Goal: Information Seeking & Learning: Learn about a topic

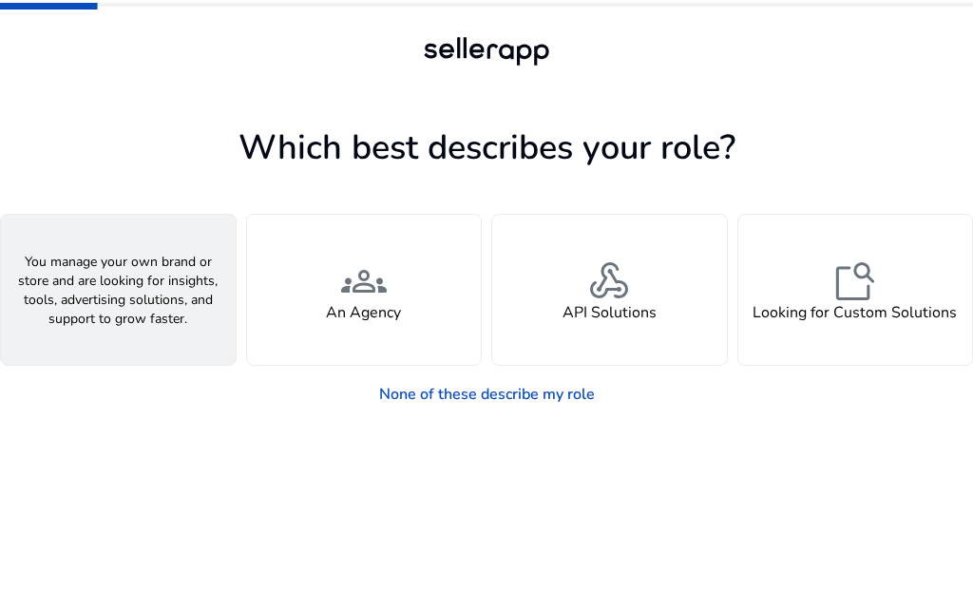
click at [73, 299] on div "person A Seller" at bounding box center [118, 290] width 235 height 150
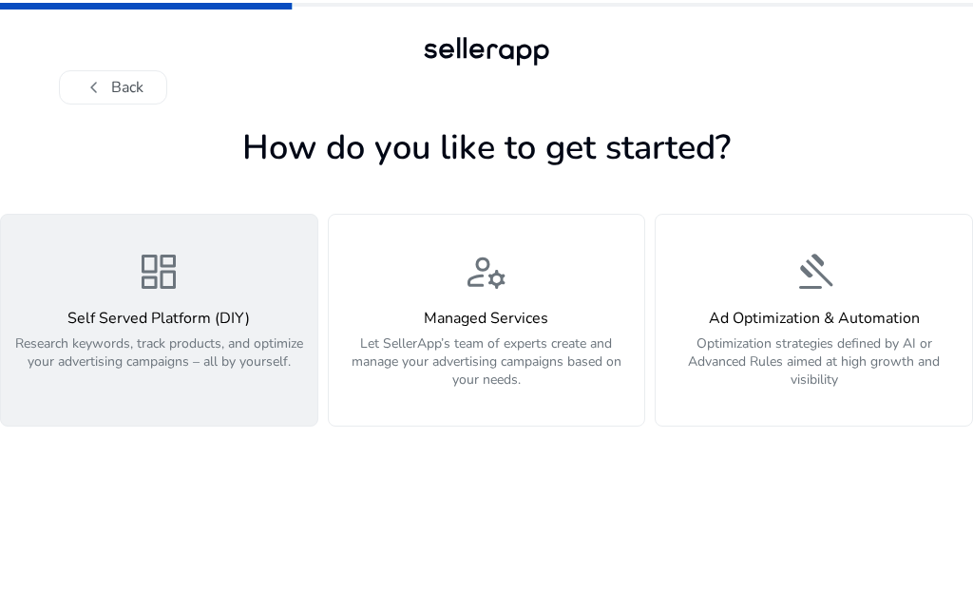
click at [95, 347] on p "Research keywords, track products, and optimize your advertising campaigns – al…" at bounding box center [159, 363] width 294 height 57
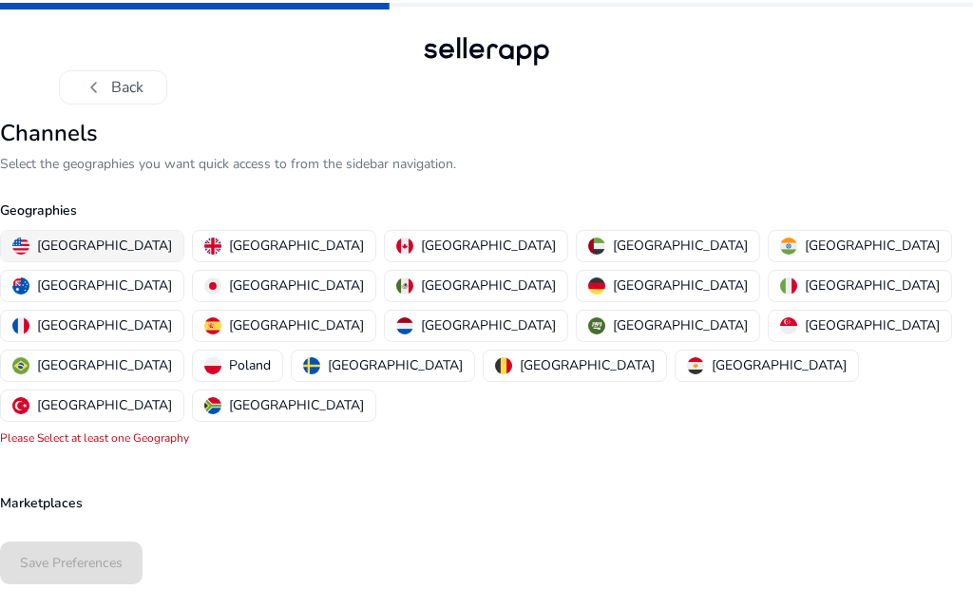
click at [79, 250] on p "[GEOGRAPHIC_DATA]" at bounding box center [104, 246] width 135 height 20
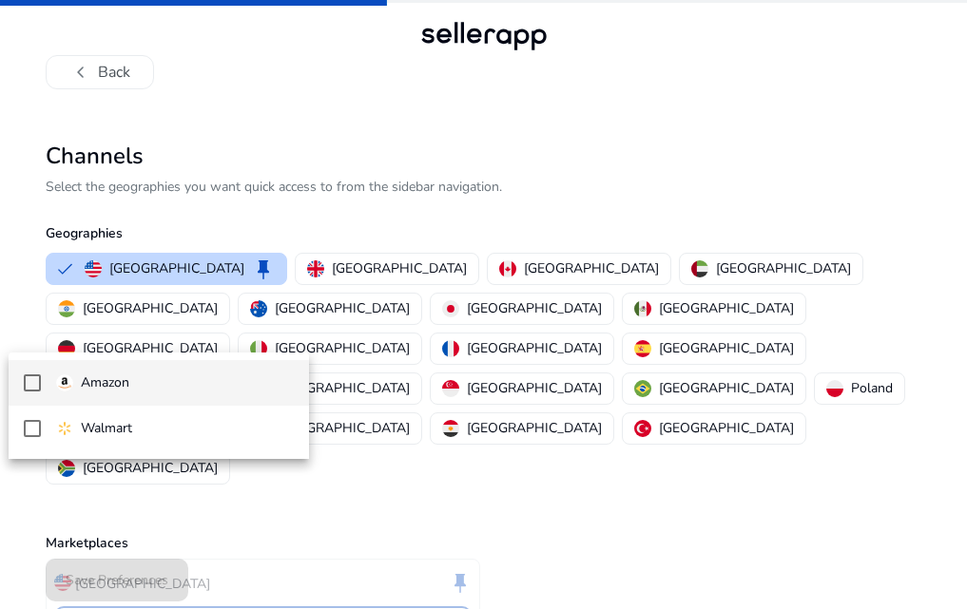
scroll to position [5, 0]
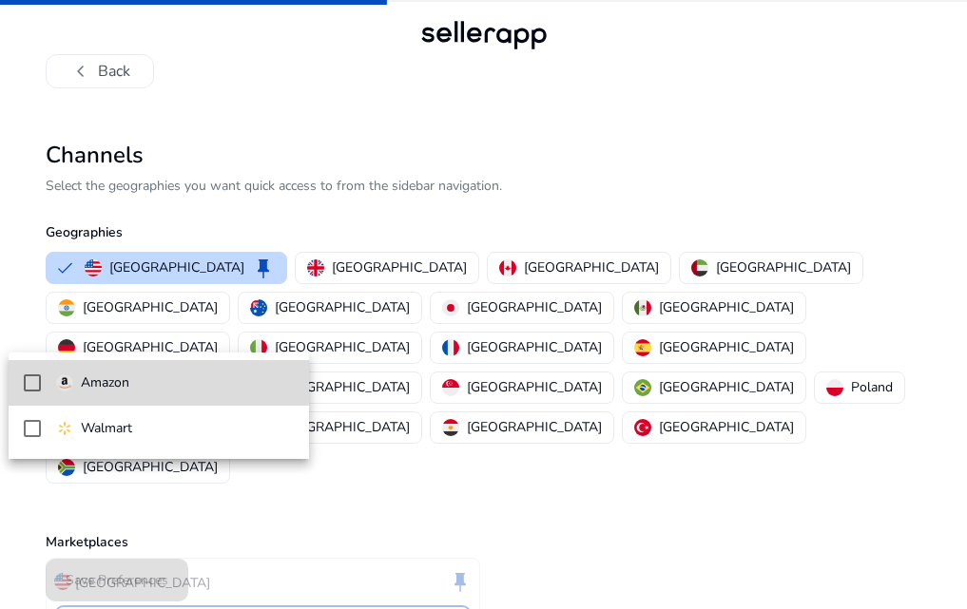
click at [93, 381] on p "Amazon" at bounding box center [105, 383] width 48 height 21
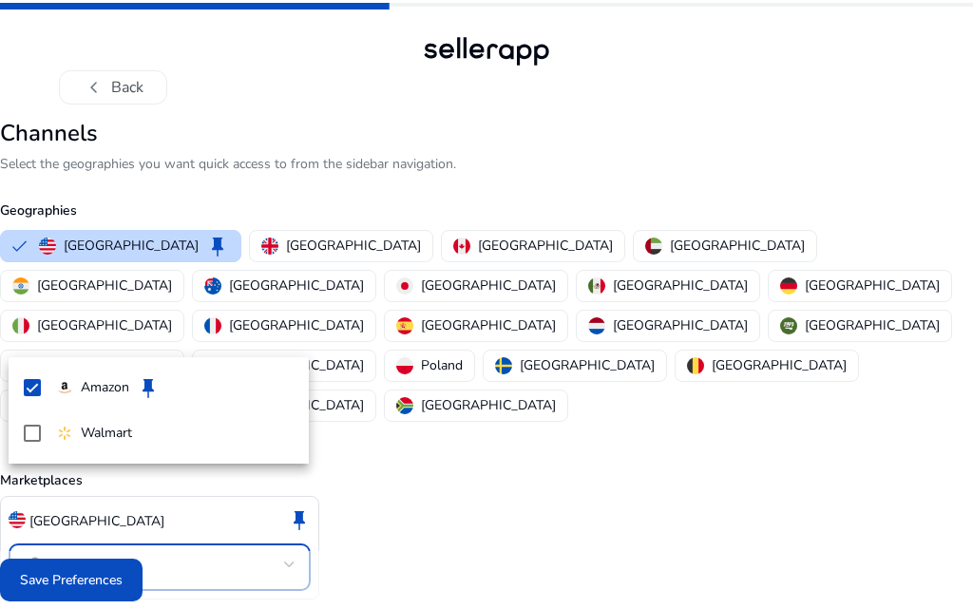
click at [394, 426] on div at bounding box center [486, 304] width 973 height 609
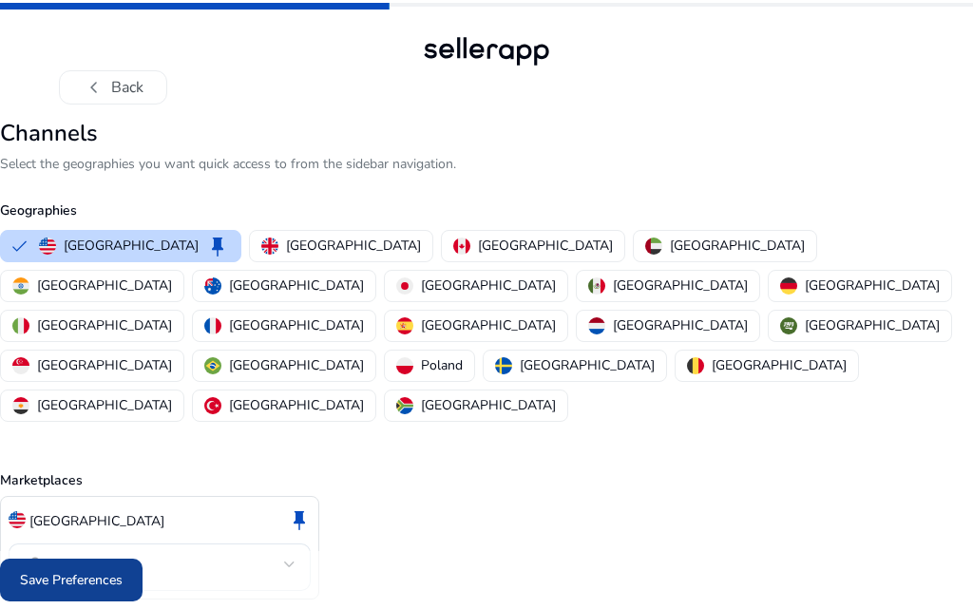
click at [63, 570] on span "Save Preferences" at bounding box center [71, 580] width 103 height 20
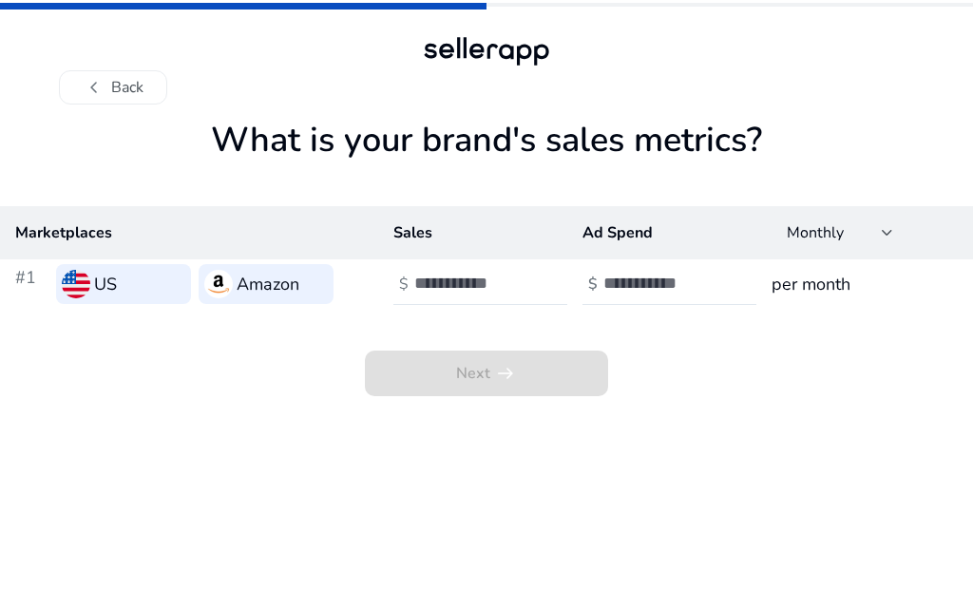
click at [86, 274] on img at bounding box center [76, 284] width 29 height 29
click at [285, 261] on td "#1 US Amazon" at bounding box center [189, 283] width 378 height 49
click at [436, 288] on input "number" at bounding box center [478, 283] width 128 height 21
type input "*"
click at [644, 281] on input "number" at bounding box center [667, 283] width 128 height 21
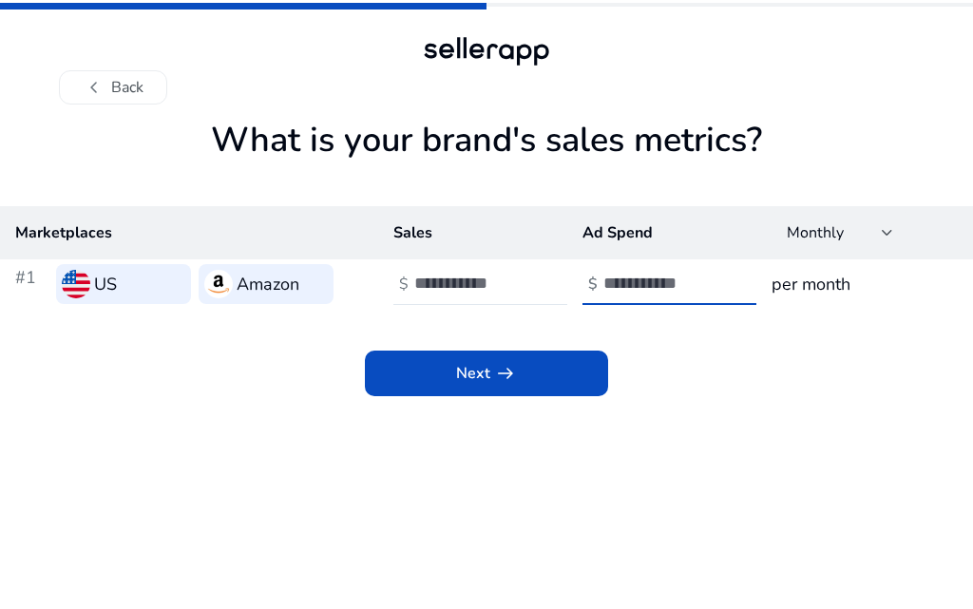
type input "**"
click at [868, 287] on h3 "per month" at bounding box center [865, 284] width 186 height 27
click at [838, 265] on td "per month" at bounding box center [864, 283] width 217 height 49
click at [828, 239] on span "Monthly" at bounding box center [815, 232] width 57 height 21
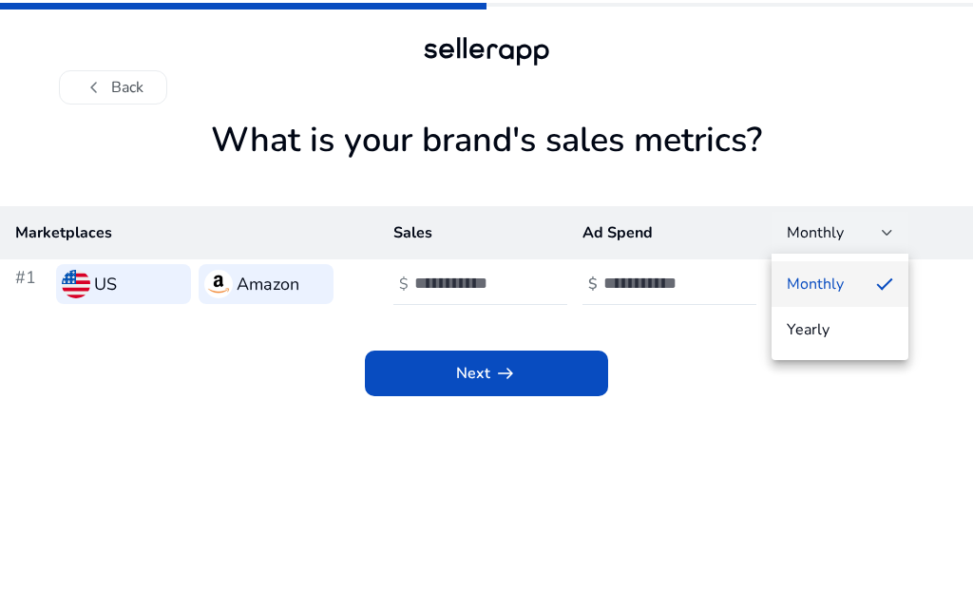
click at [828, 239] on div at bounding box center [486, 304] width 973 height 609
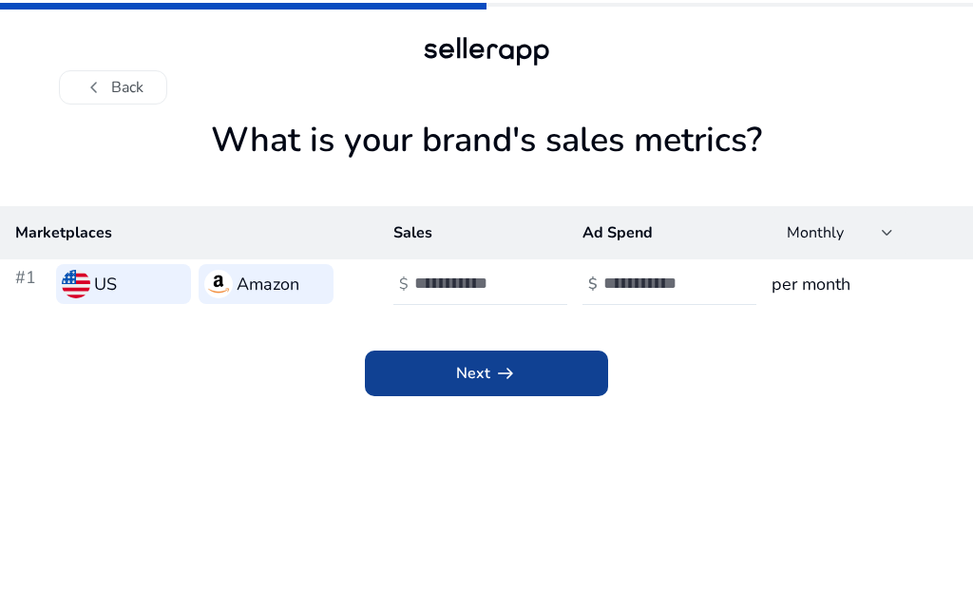
click at [603, 364] on span at bounding box center [486, 374] width 243 height 46
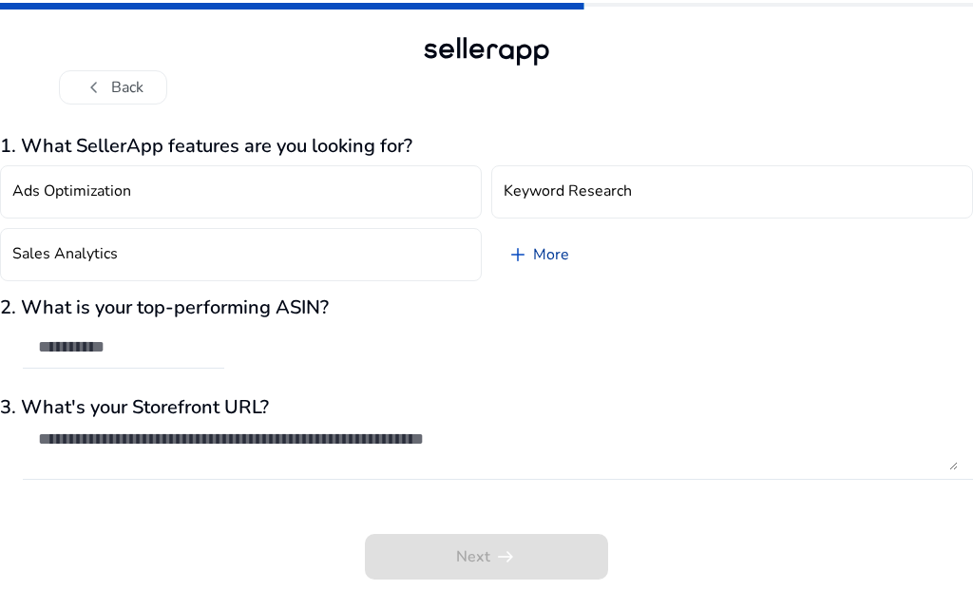
click at [543, 245] on link "add More" at bounding box center [537, 254] width 93 height 53
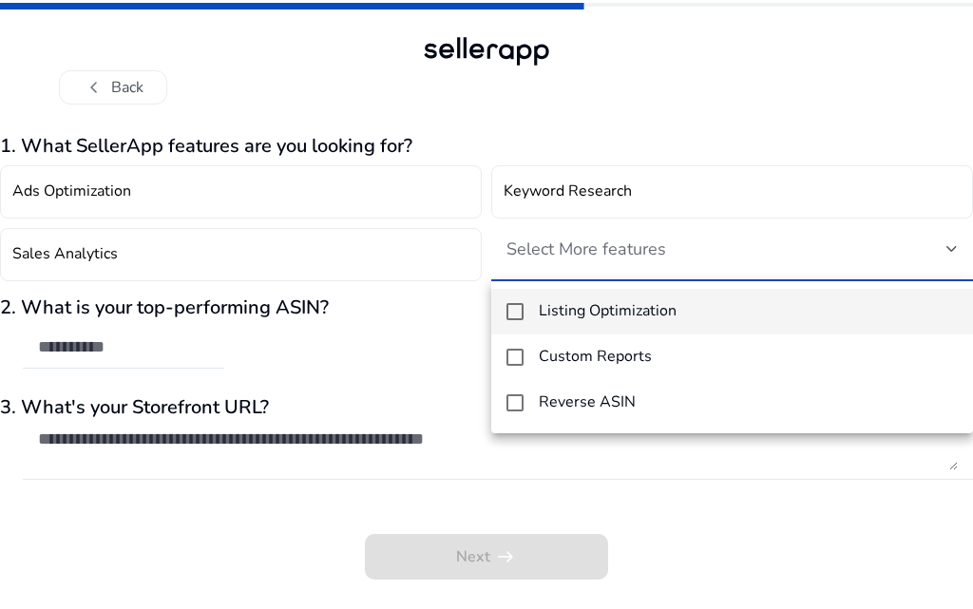
click at [252, 205] on div at bounding box center [486, 304] width 973 height 609
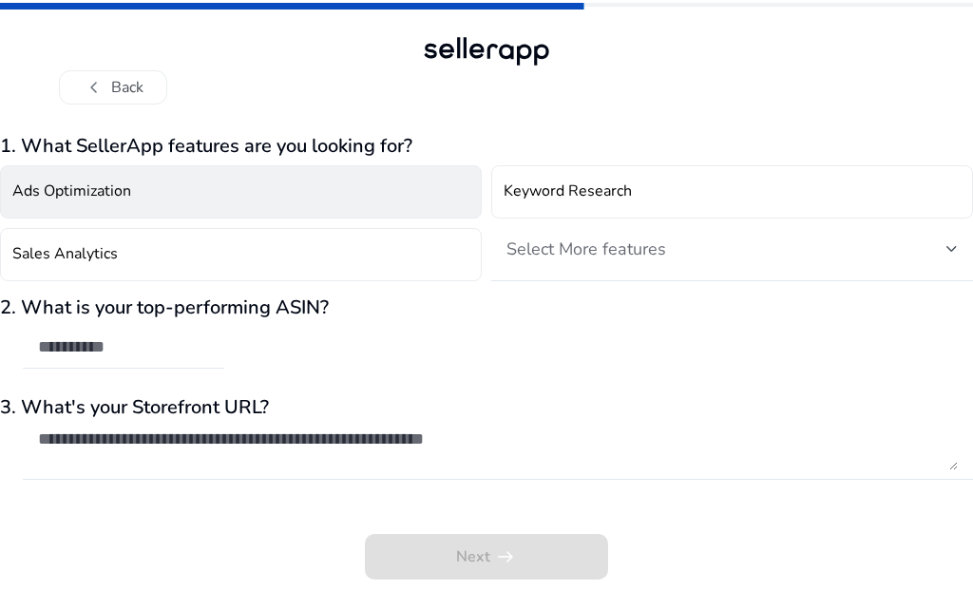
click at [182, 188] on button "Ads Optimization" at bounding box center [241, 191] width 482 height 53
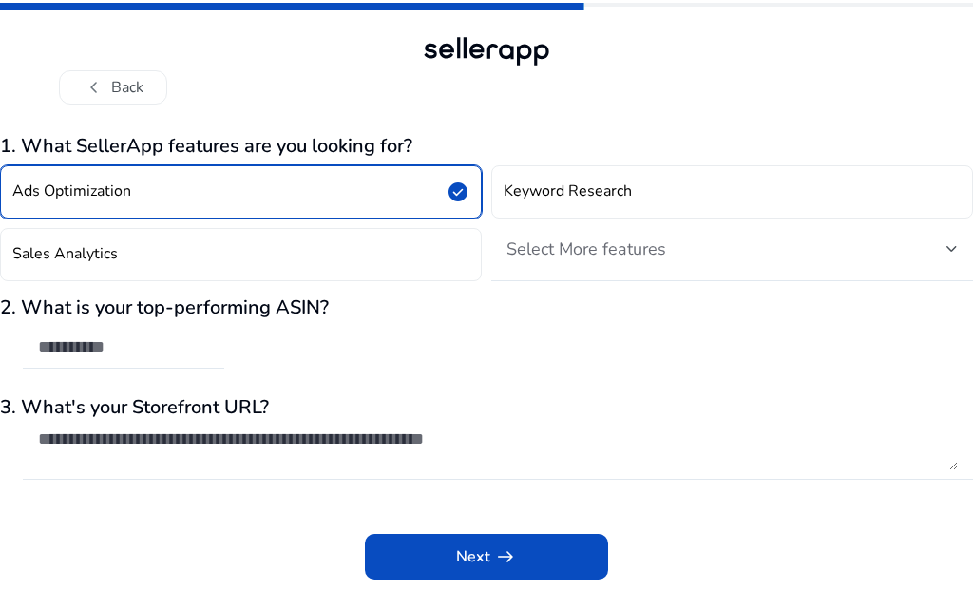
click at [182, 188] on button "Ads Optimization check_circle" at bounding box center [241, 191] width 482 height 53
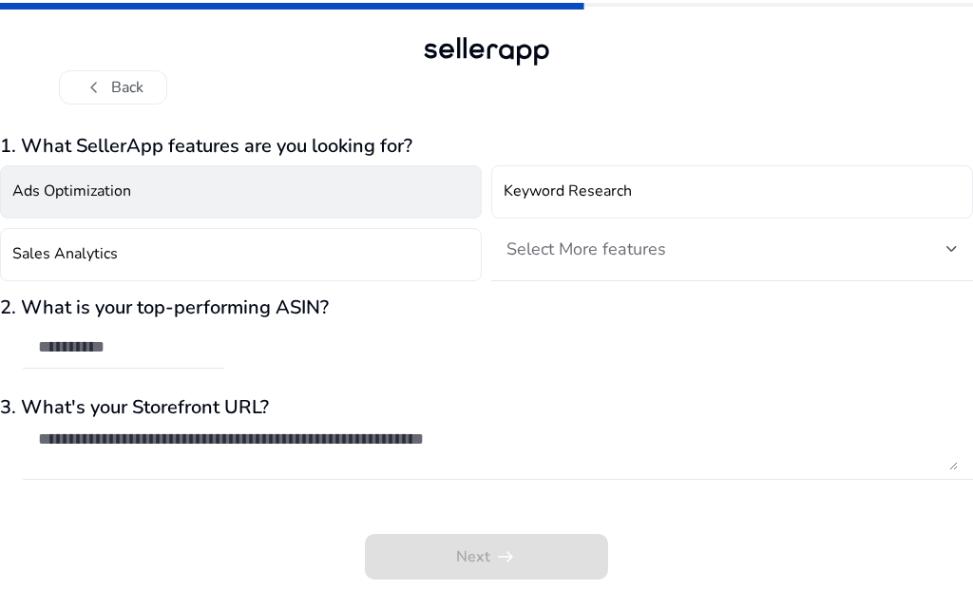
click at [182, 186] on button "Ads Optimization" at bounding box center [241, 191] width 482 height 53
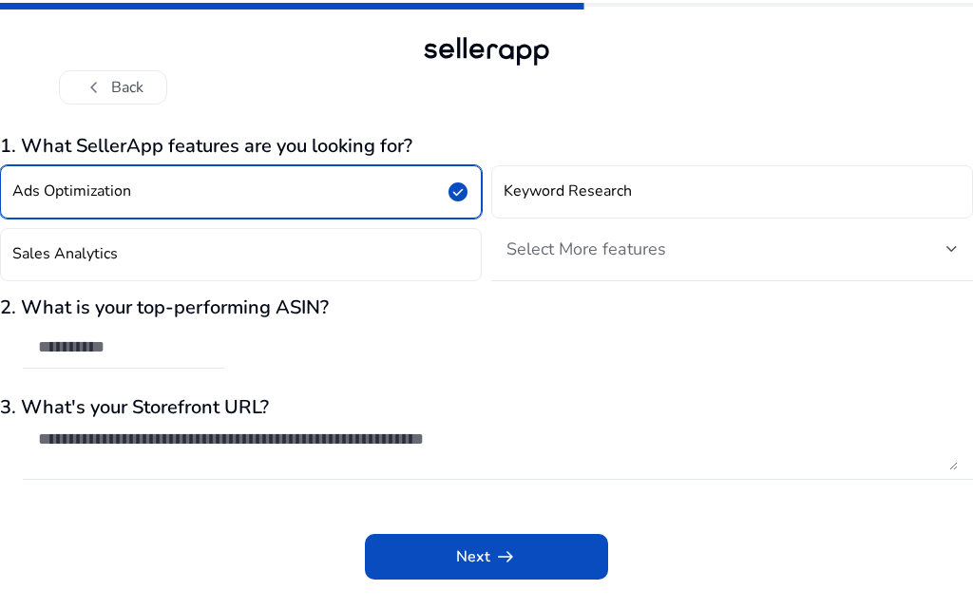
click at [234, 348] on div "2. What is your top-performing ASIN?" at bounding box center [486, 343] width 973 height 92
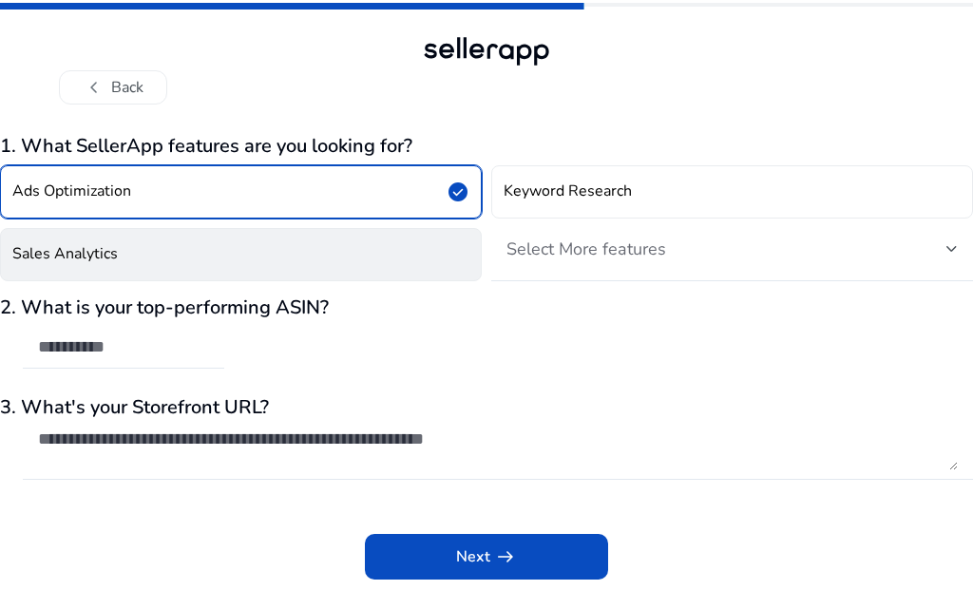
click at [141, 256] on button "Sales Analytics" at bounding box center [241, 254] width 482 height 53
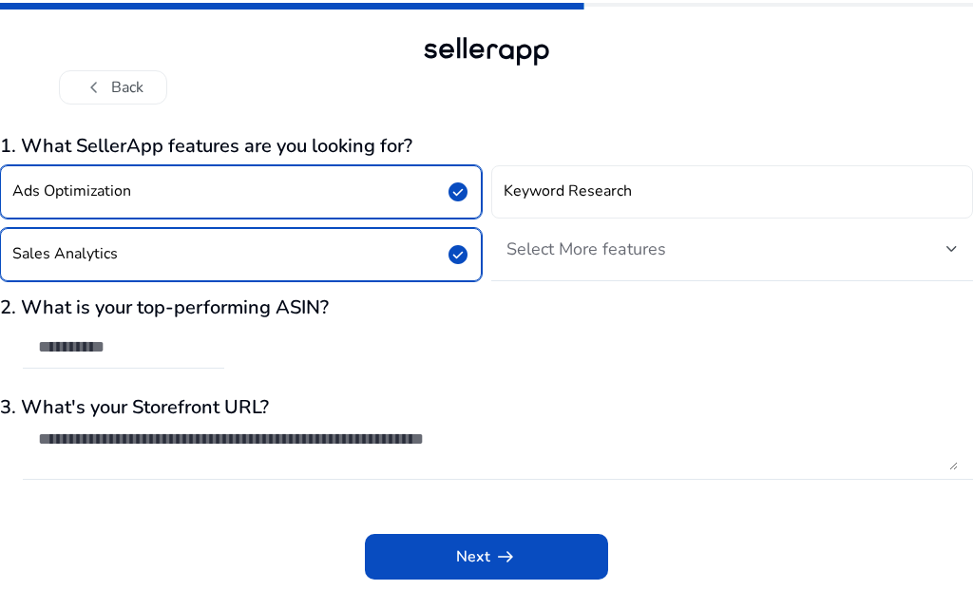
click at [139, 192] on button "Ads Optimization check_circle" at bounding box center [241, 191] width 482 height 53
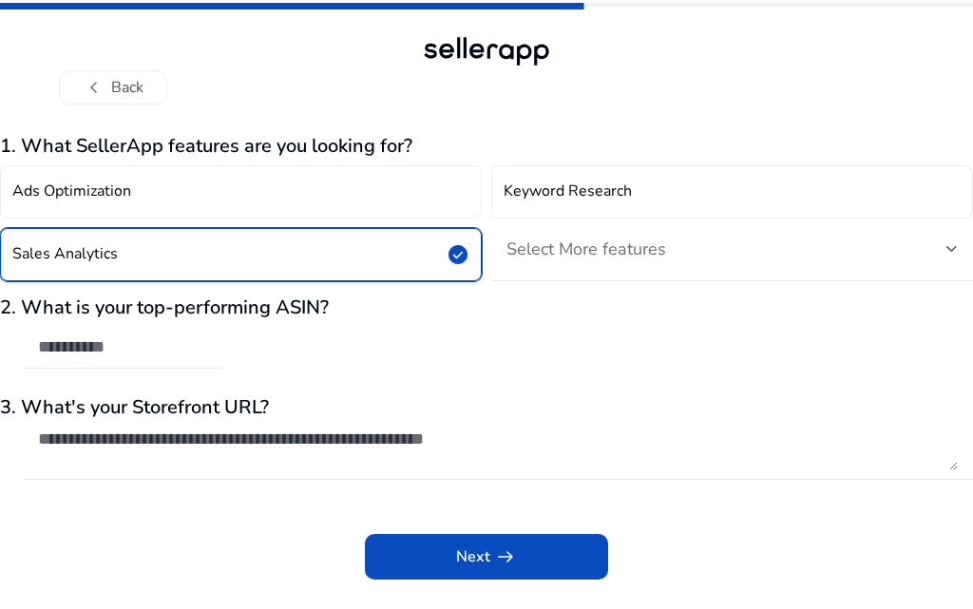
click at [147, 358] on div at bounding box center [123, 348] width 171 height 42
paste input "**********"
type input "**********"
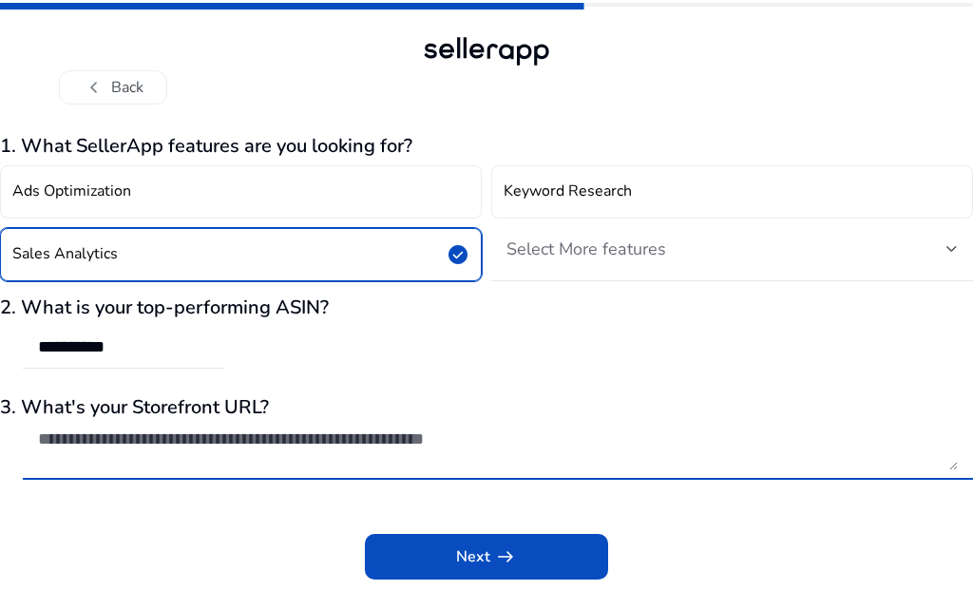
click at [138, 453] on textarea at bounding box center [498, 450] width 920 height 42
paste textarea "**********"
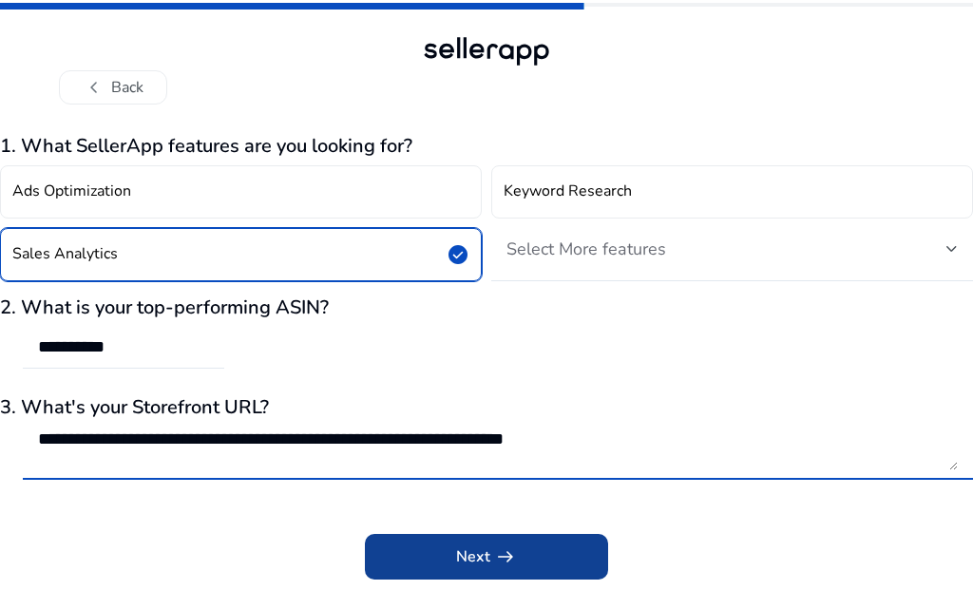
type textarea "**********"
click at [405, 552] on span at bounding box center [486, 557] width 243 height 46
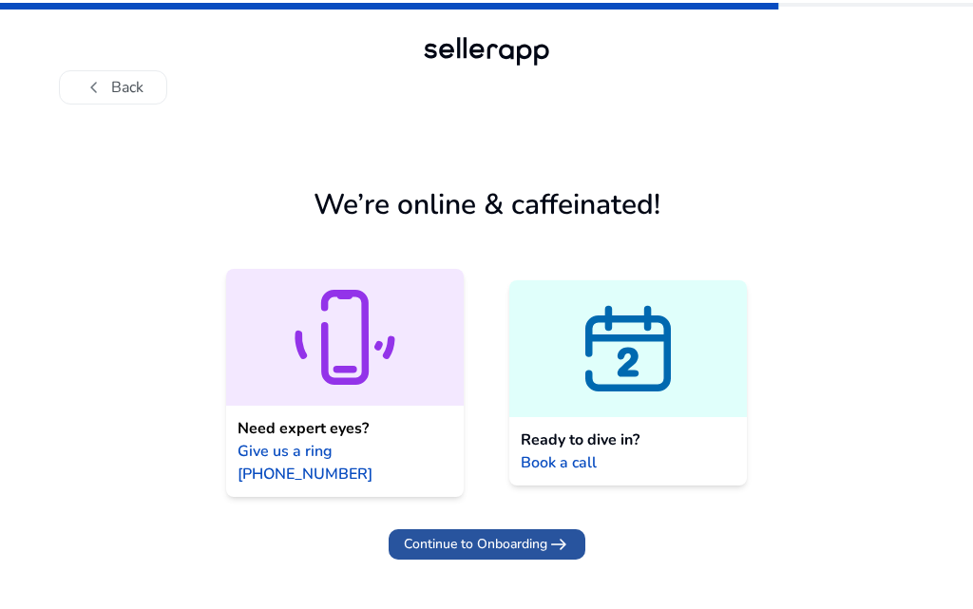
click at [399, 524] on span at bounding box center [487, 545] width 197 height 46
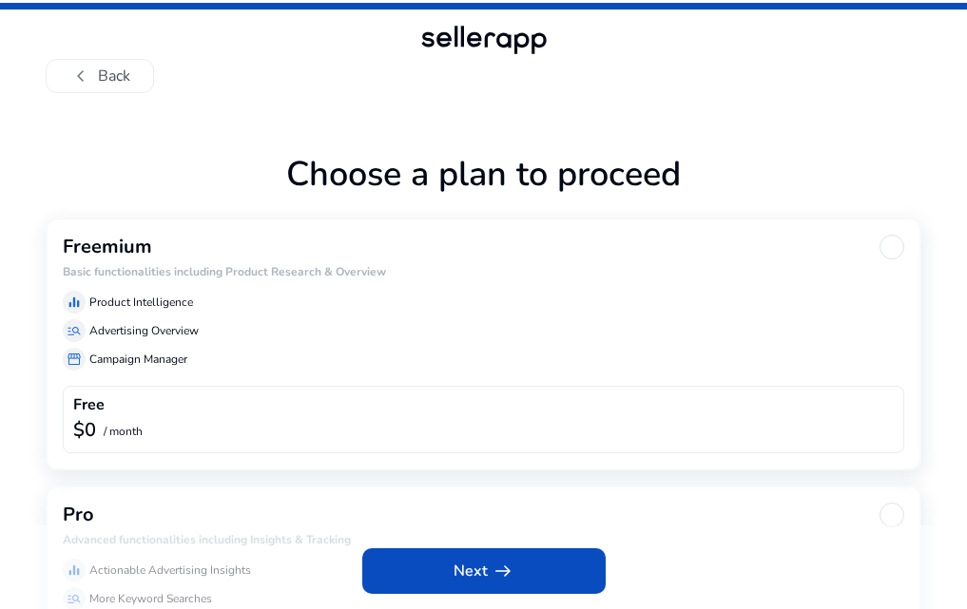
click at [172, 326] on div "equalizer Product Intelligence manage_search Advertising Overview storefront Ca…" at bounding box center [483, 326] width 841 height 87
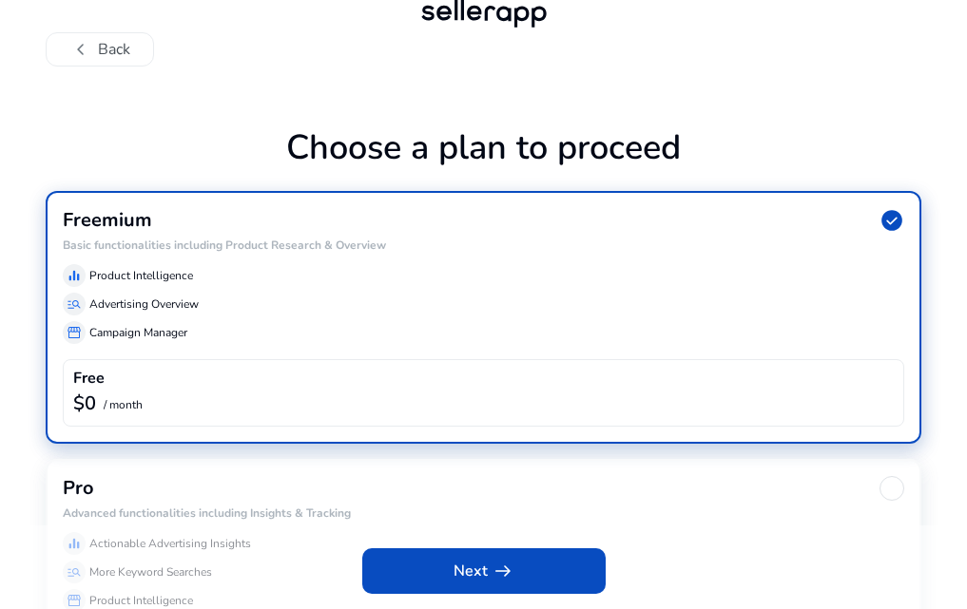
scroll to position [42, 0]
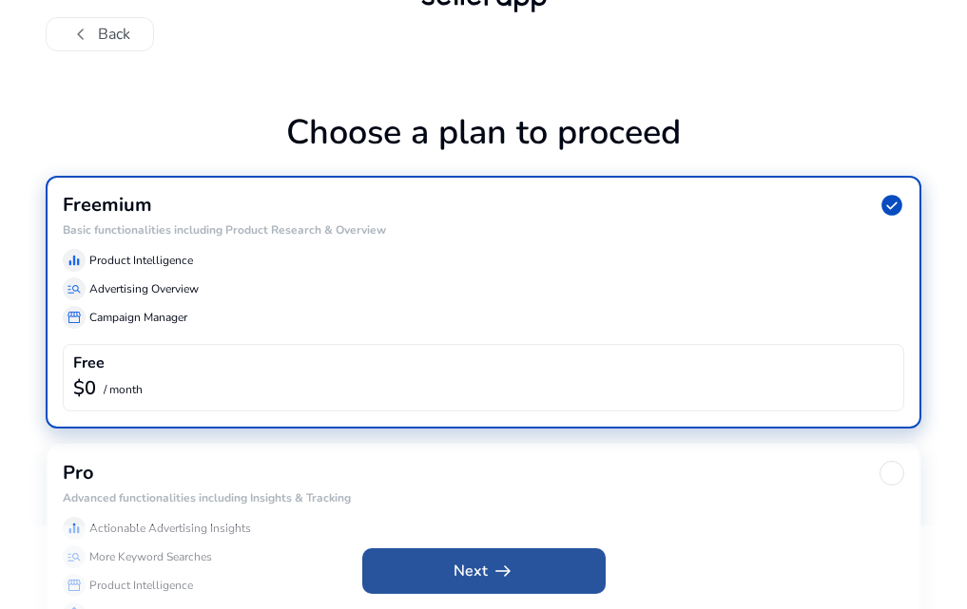
click at [432, 566] on span at bounding box center [483, 571] width 243 height 46
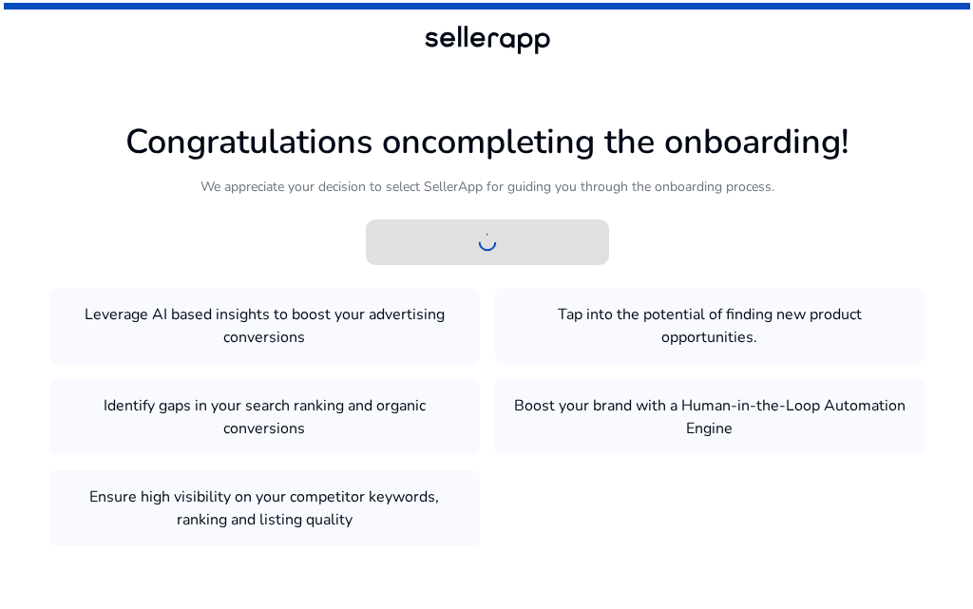
scroll to position [0, 0]
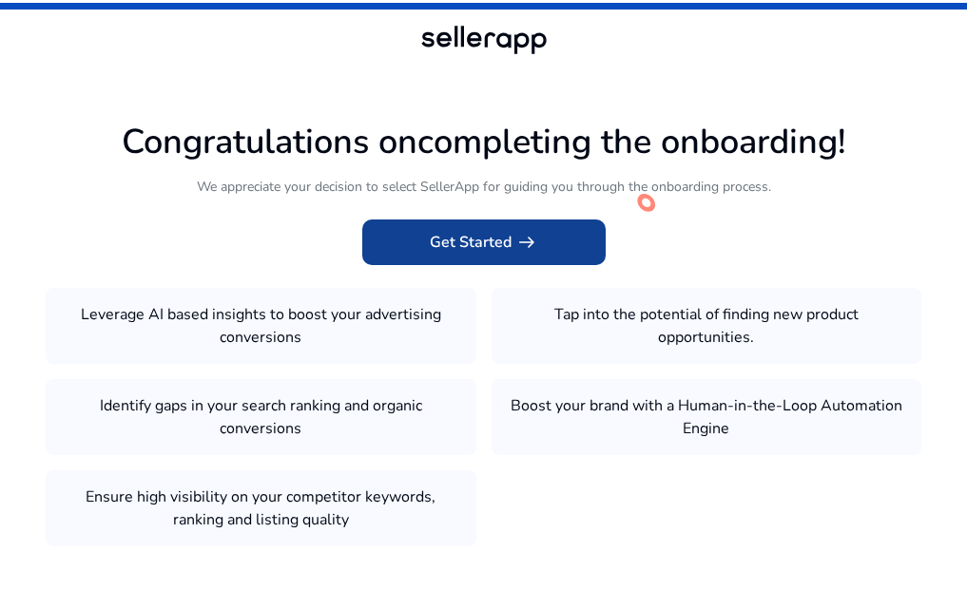
click at [445, 265] on span at bounding box center [483, 243] width 243 height 46
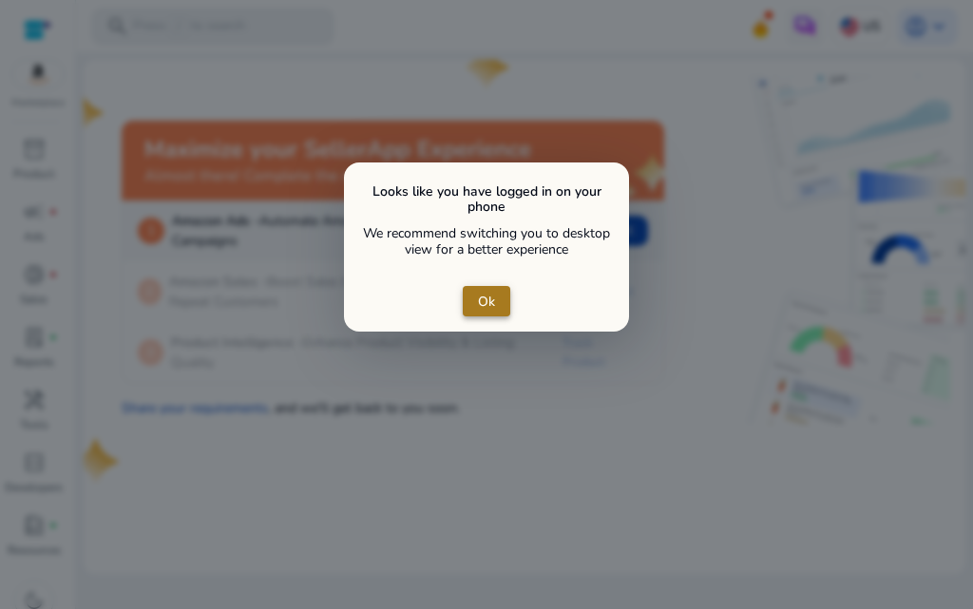
click at [485, 306] on span "Ok" at bounding box center [486, 302] width 17 height 20
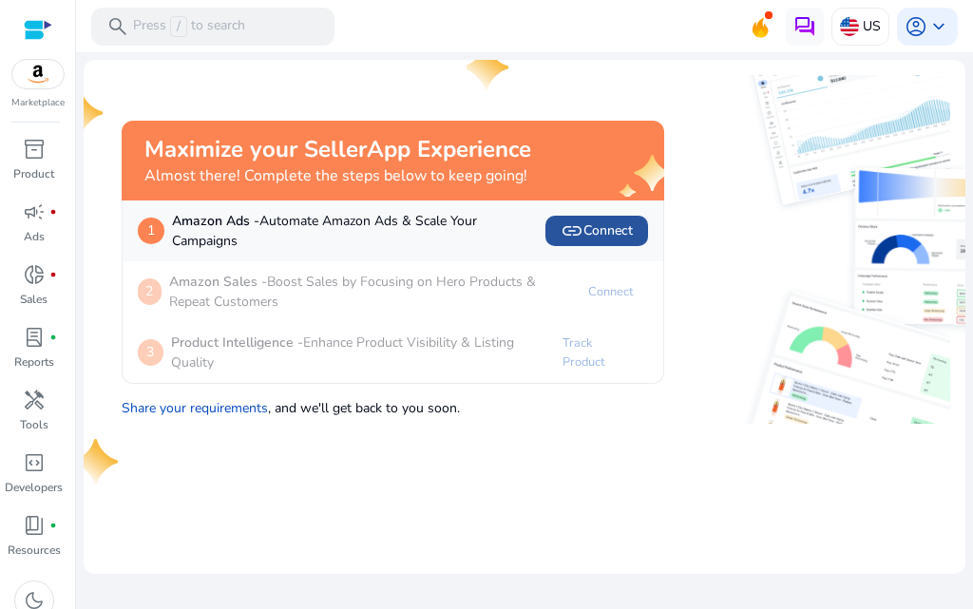
click at [592, 229] on span "link Connect" at bounding box center [597, 231] width 72 height 23
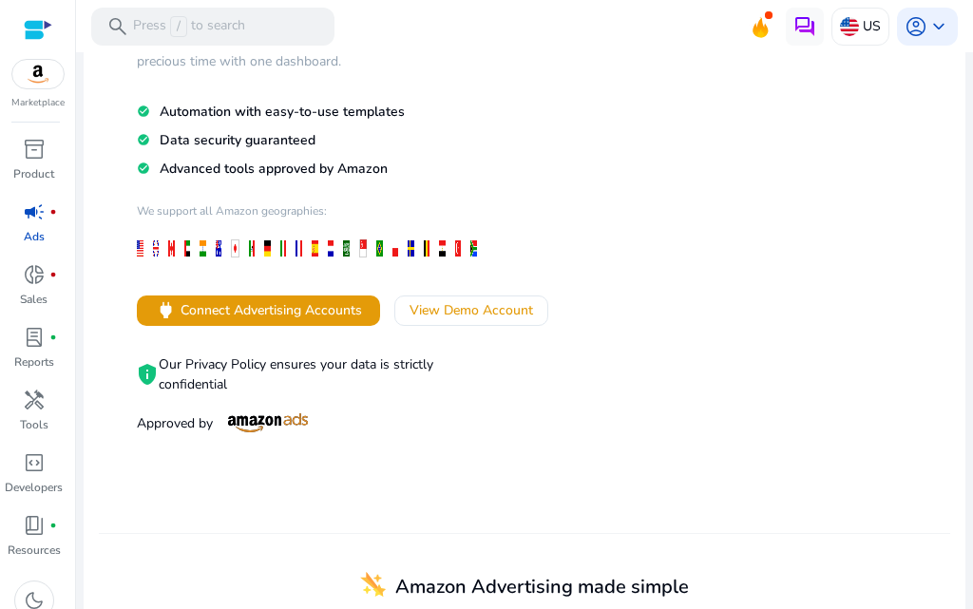
scroll to position [285, 0]
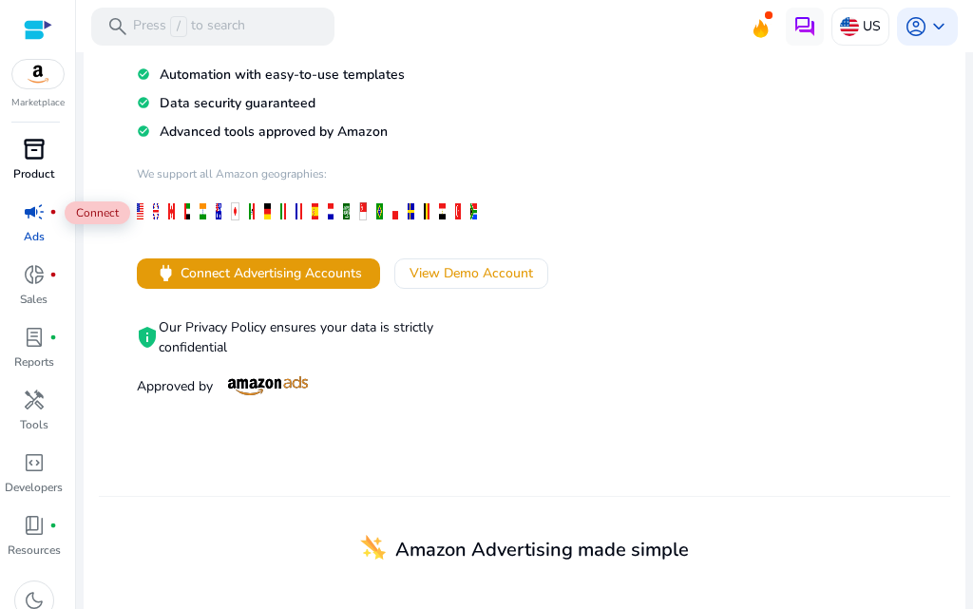
click at [32, 156] on span "inventory_2" at bounding box center [34, 149] width 23 height 23
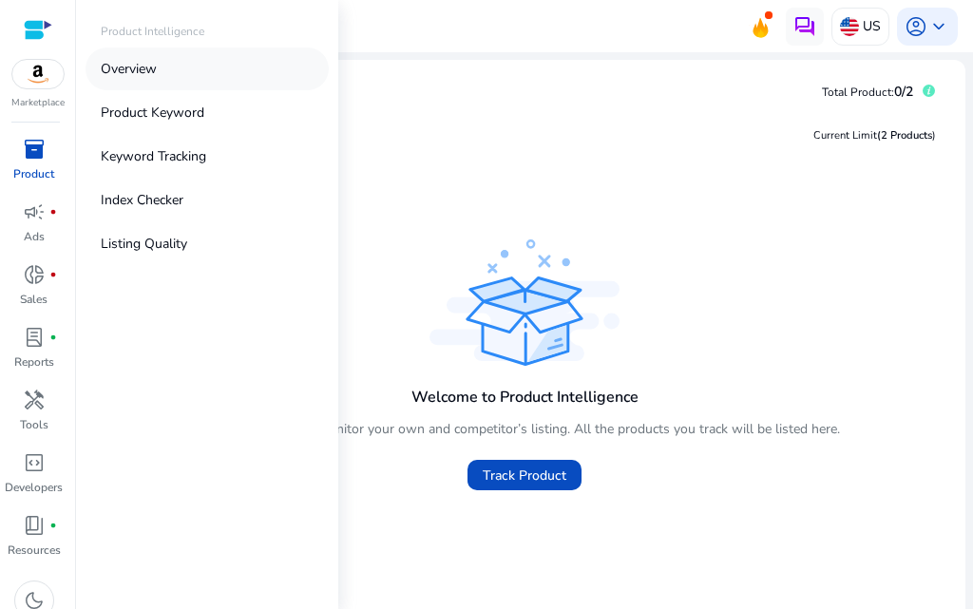
click at [144, 67] on p "Overview" at bounding box center [129, 69] width 56 height 20
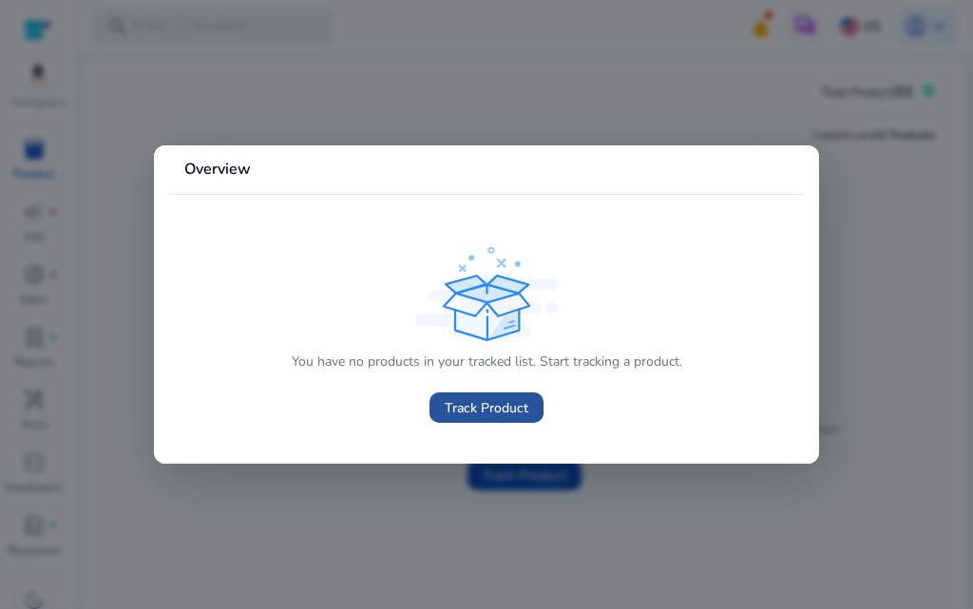
click at [445, 405] on span "Track Product" at bounding box center [487, 408] width 84 height 20
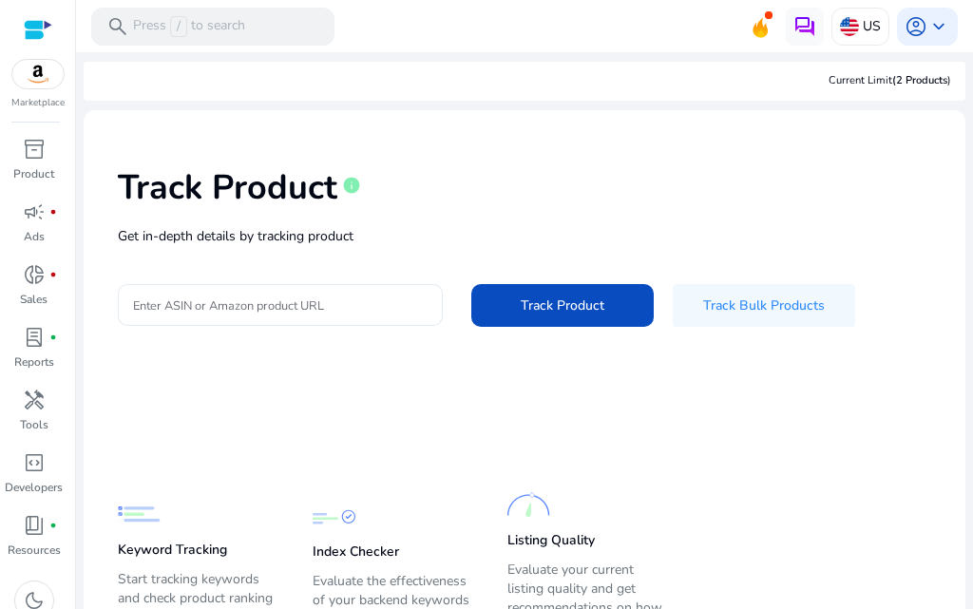
click at [328, 303] on input "Enter ASIN or Amazon product URL" at bounding box center [280, 305] width 295 height 21
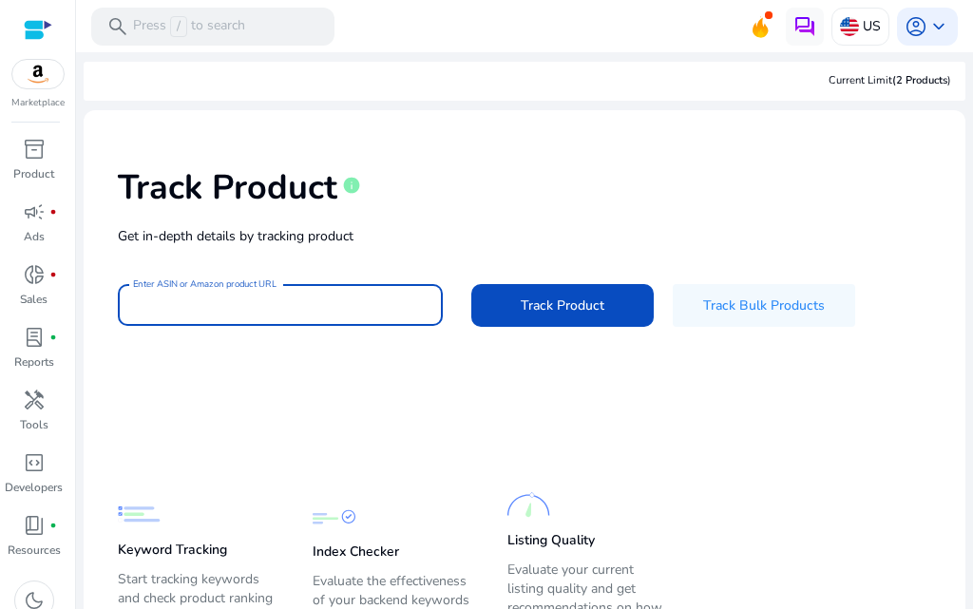
paste input "**********"
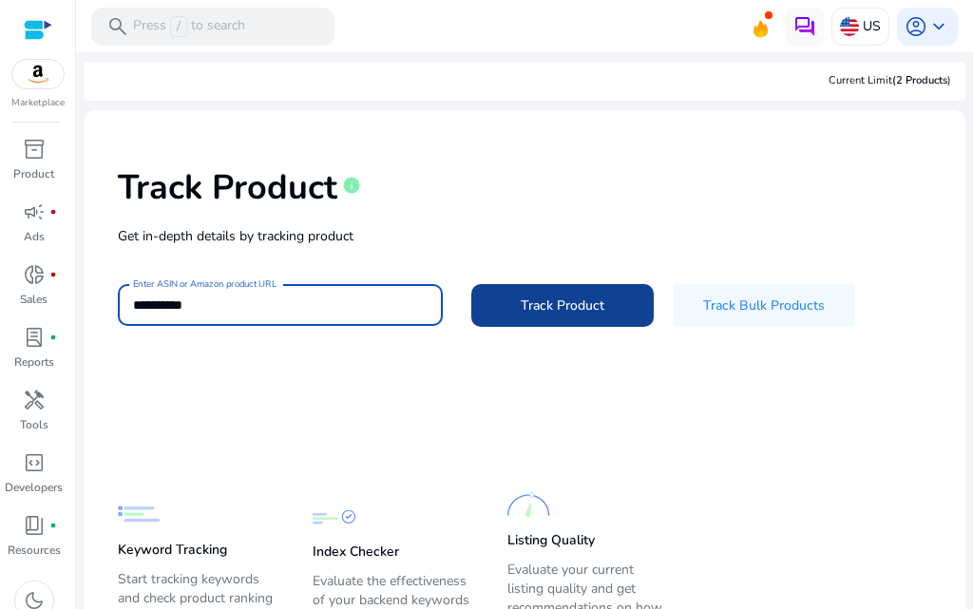
type input "**********"
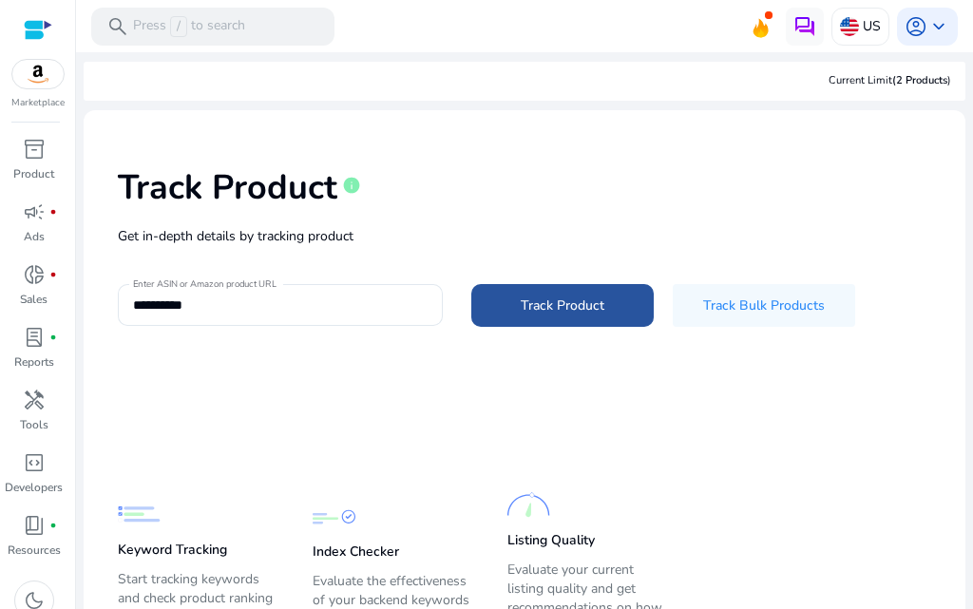
click at [575, 305] on span "Track Product" at bounding box center [563, 306] width 84 height 20
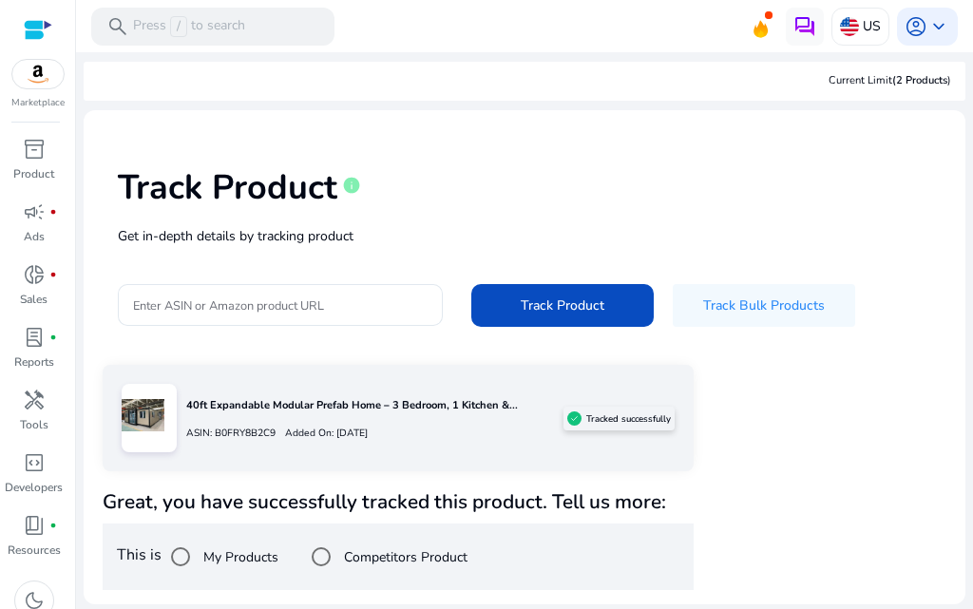
click at [343, 412] on p "40ft Expandable Modular Prefab Home – 3 Bedroom, 1 Kitchen &..." at bounding box center [374, 406] width 377 height 16
click at [342, 412] on p "40ft Expandable Modular Prefab Home – 3 Bedroom, 1 Kitchen &..." at bounding box center [374, 406] width 377 height 16
click at [353, 568] on div "Competitors Product" at bounding box center [384, 557] width 165 height 38
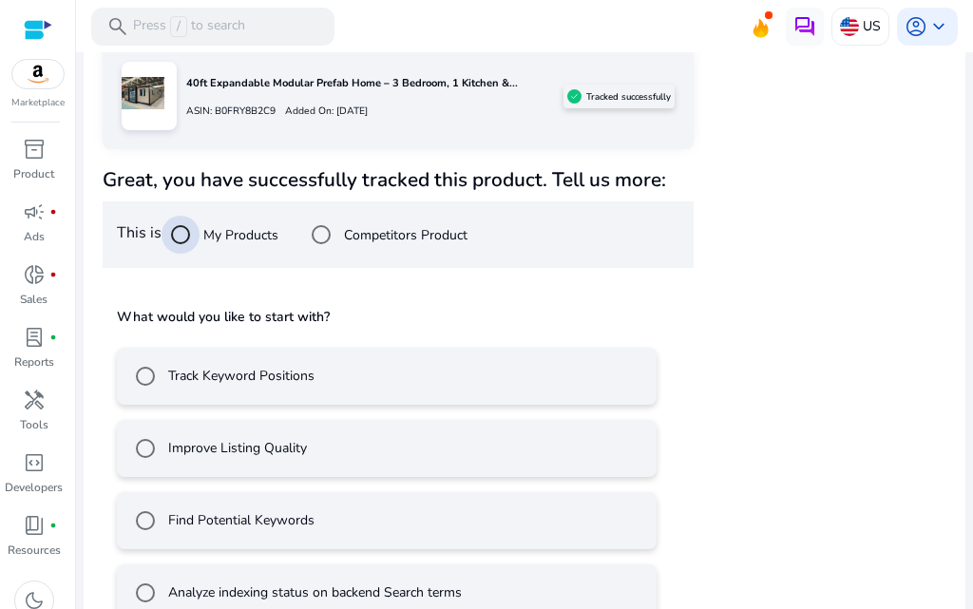
scroll to position [363, 0]
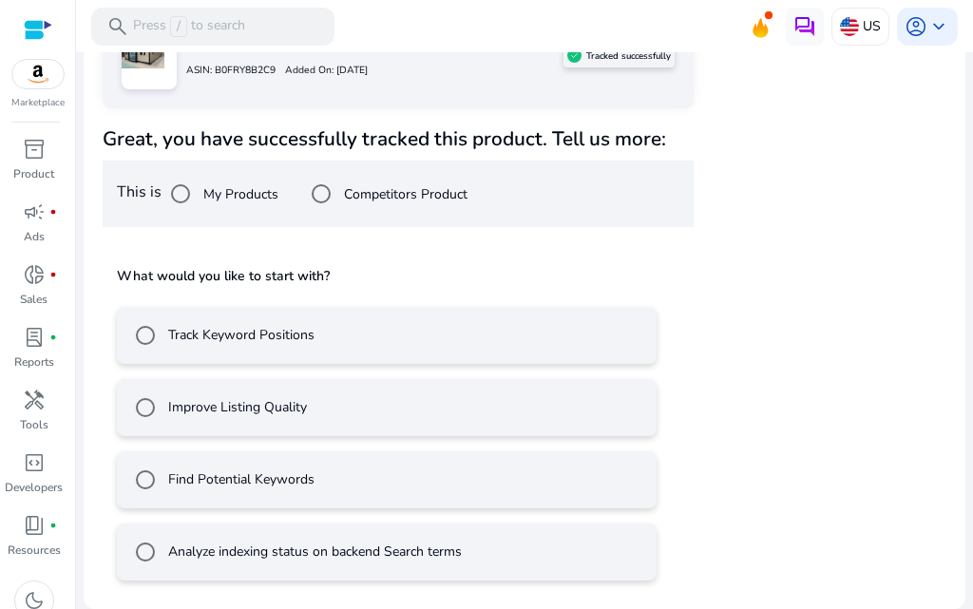
click at [350, 178] on div "Competitors Product" at bounding box center [384, 194] width 165 height 38
click at [237, 203] on label "My Products" at bounding box center [239, 194] width 79 height 20
click at [351, 202] on label "Competitors Product" at bounding box center [403, 194] width 127 height 20
click at [192, 471] on label "Track Estimated Sales And Revenue" at bounding box center [272, 479] width 216 height 20
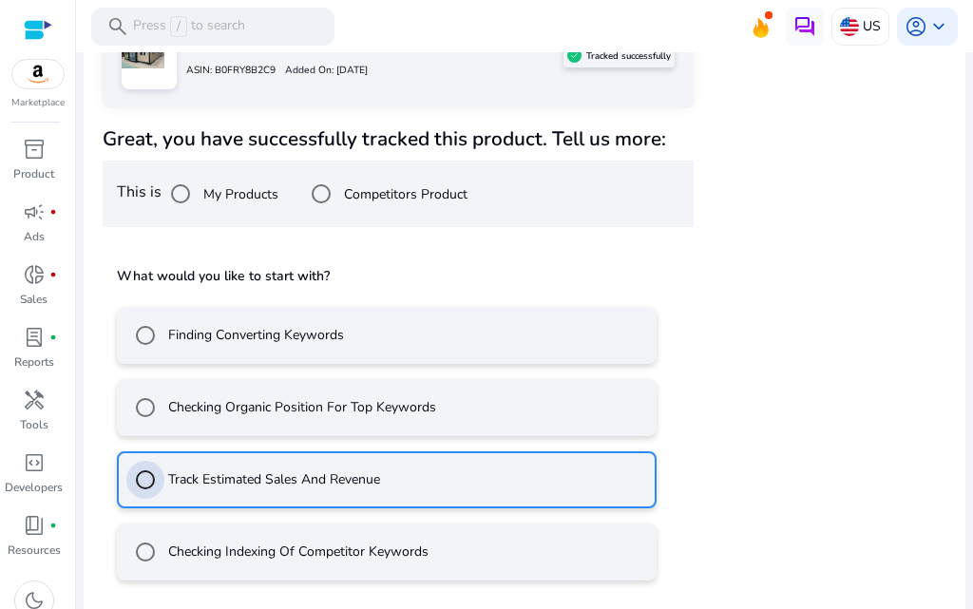
scroll to position [448, 0]
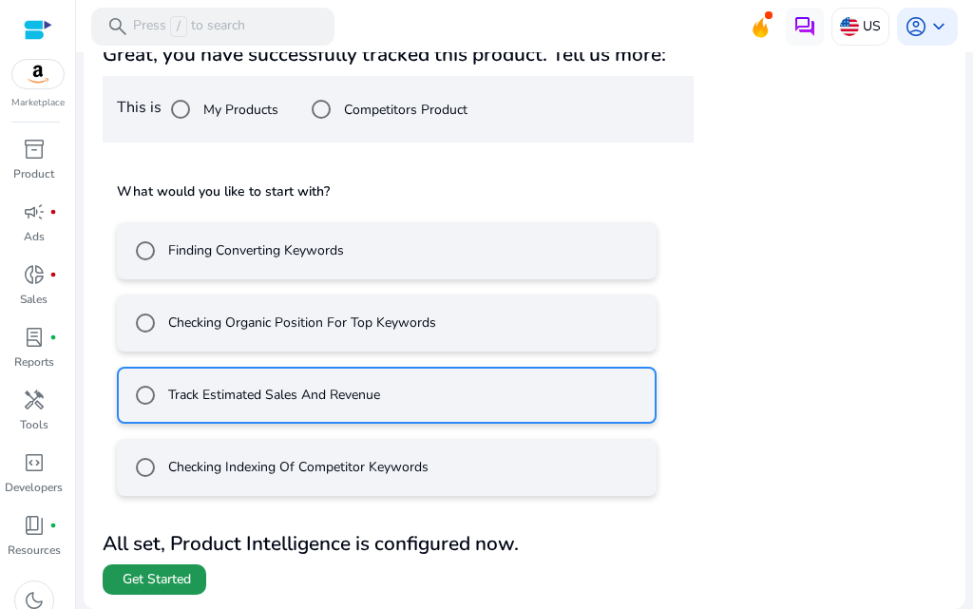
click at [168, 581] on span "Get Started" at bounding box center [157, 579] width 68 height 19
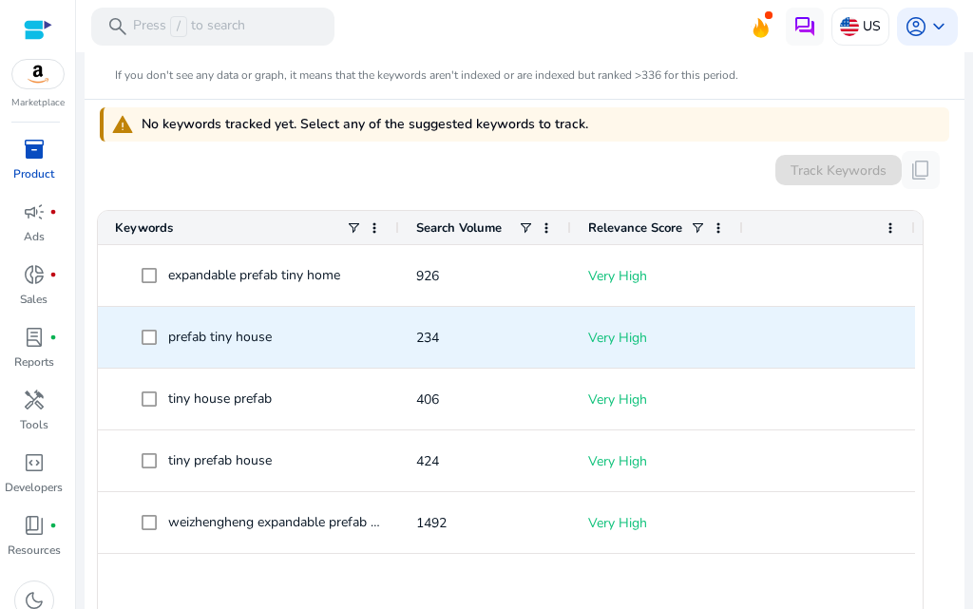
scroll to position [570, 0]
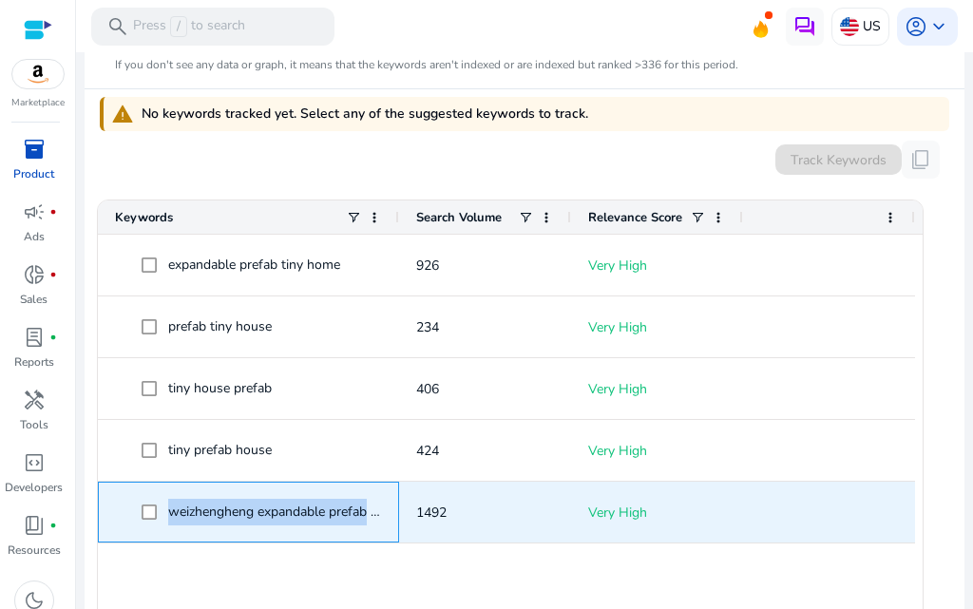
drag, startPoint x: 371, startPoint y: 549, endPoint x: 135, endPoint y: 545, distance: 235.7
click at [135, 532] on span "weizhengheng expandable prefab module tiny house" at bounding box center [248, 512] width 267 height 39
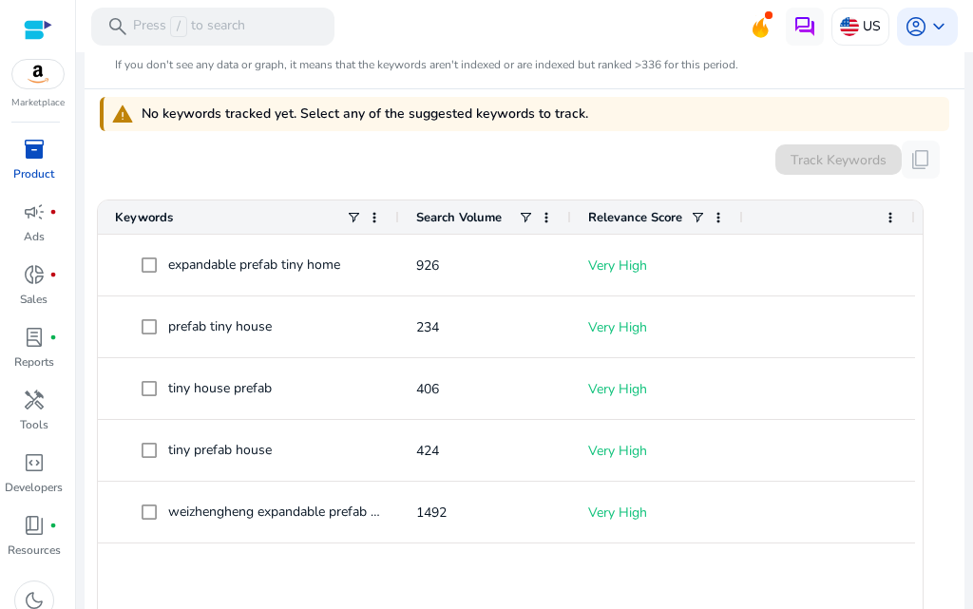
click at [156, 595] on div "expandable prefab tiny home 926 Very High prefab tiny house 234 Very High tiny …" at bounding box center [510, 443] width 825 height 416
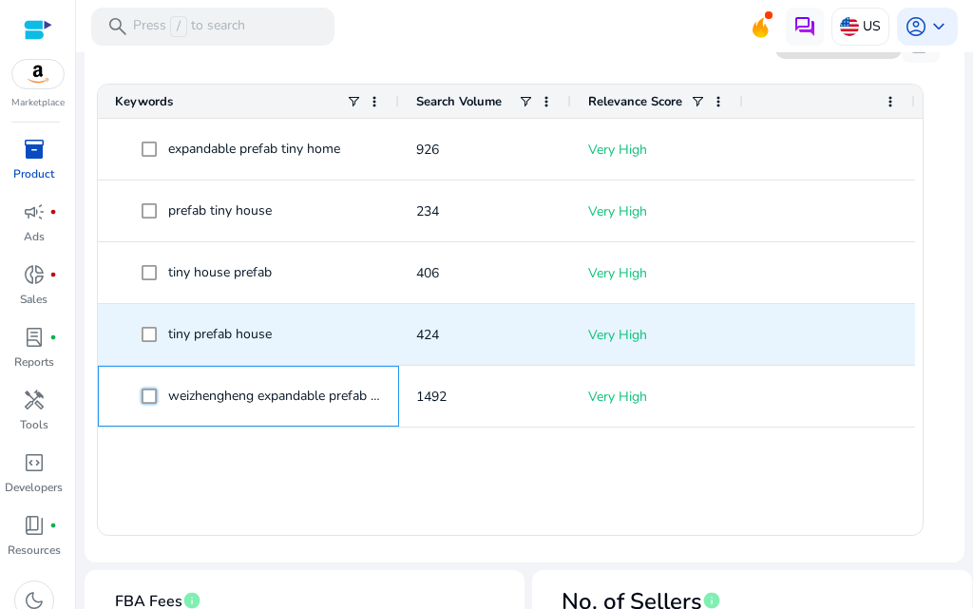
scroll to position [665, 0]
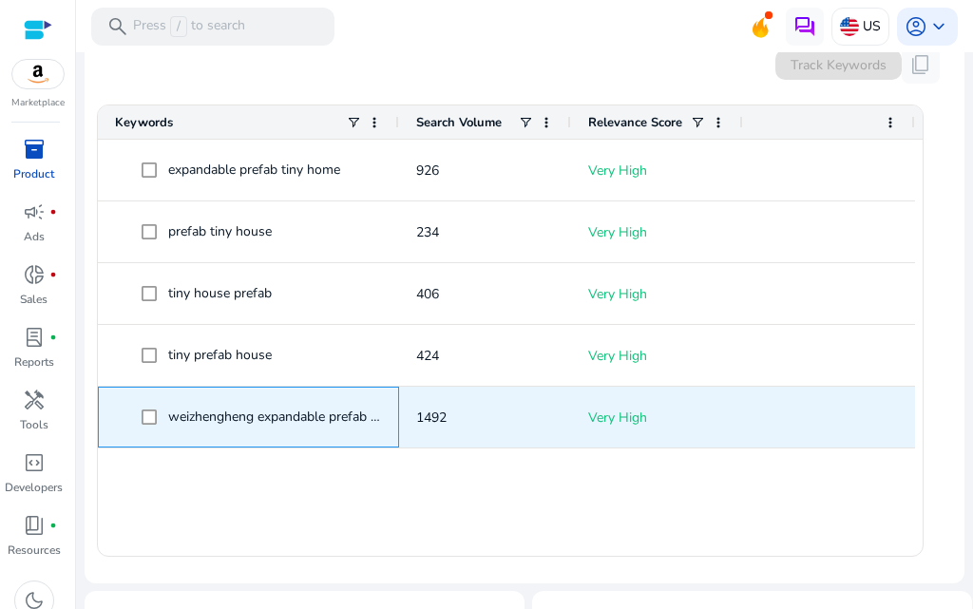
click at [243, 426] on span "weizhengheng expandable prefab module tiny house" at bounding box center [324, 417] width 313 height 18
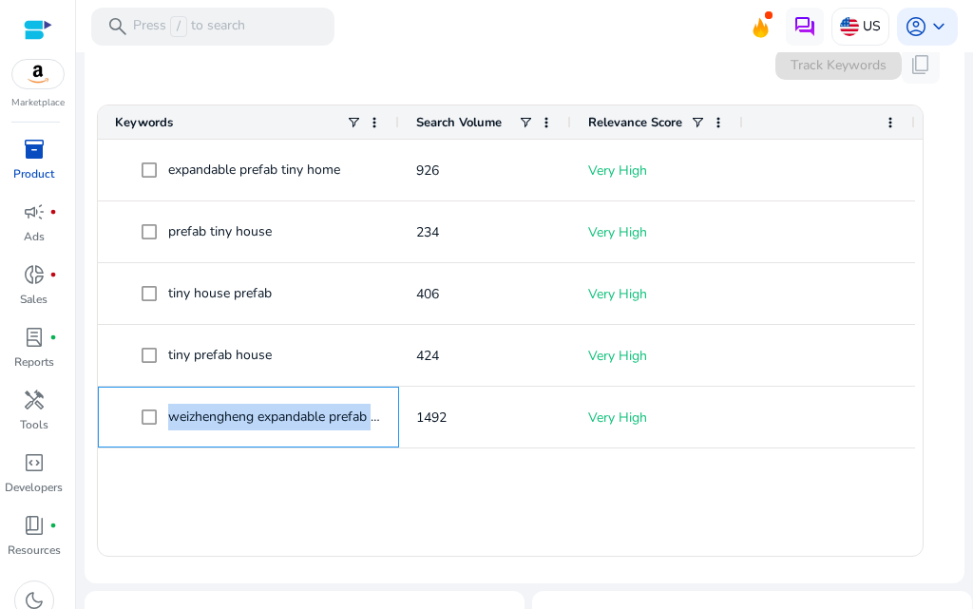
copy span "weizhengheng expandable prefab module tiny house"
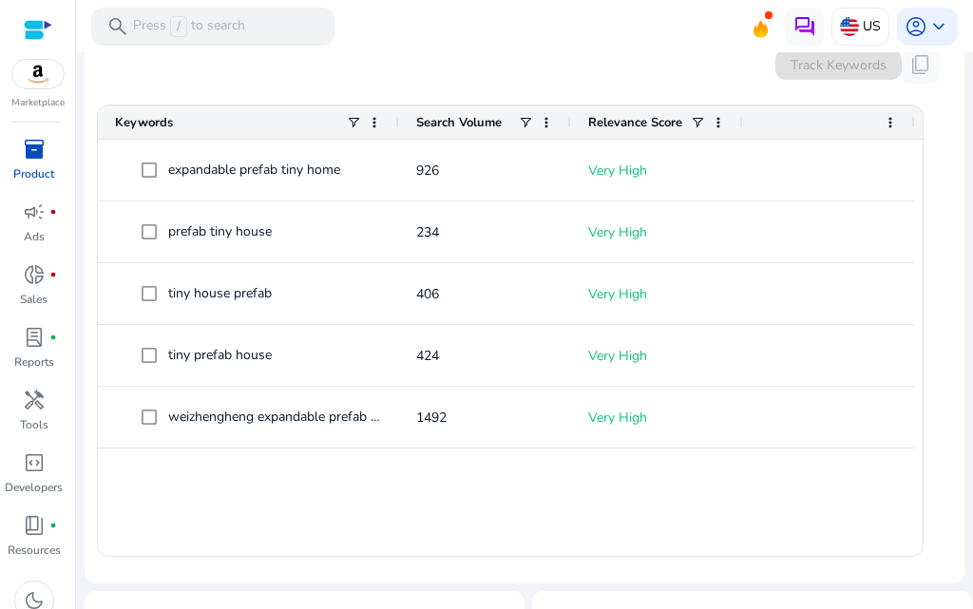
click at [381, 523] on div "expandable prefab tiny home 926 Very High prefab tiny house 234 Very High tiny …" at bounding box center [510, 348] width 825 height 416
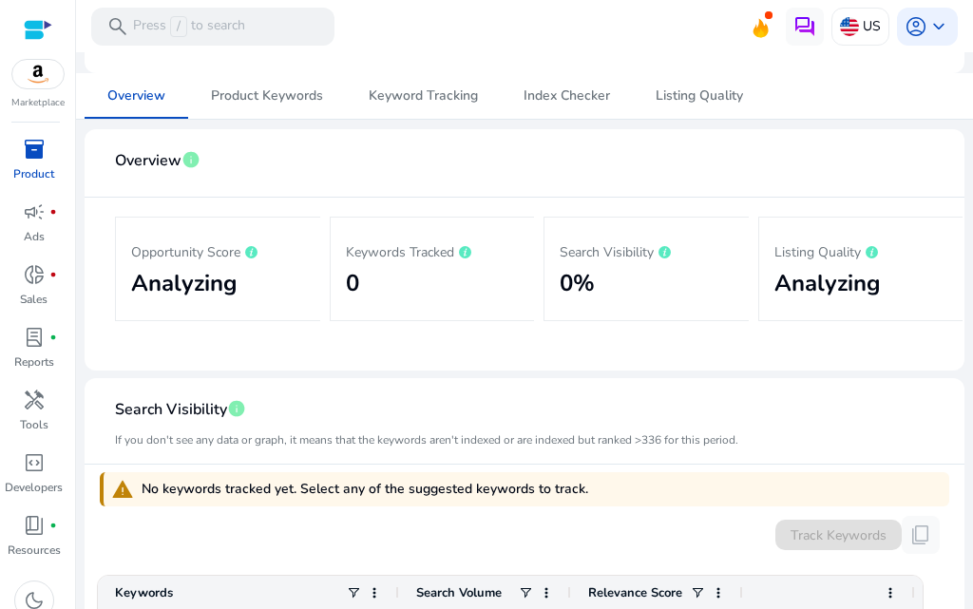
scroll to position [190, 0]
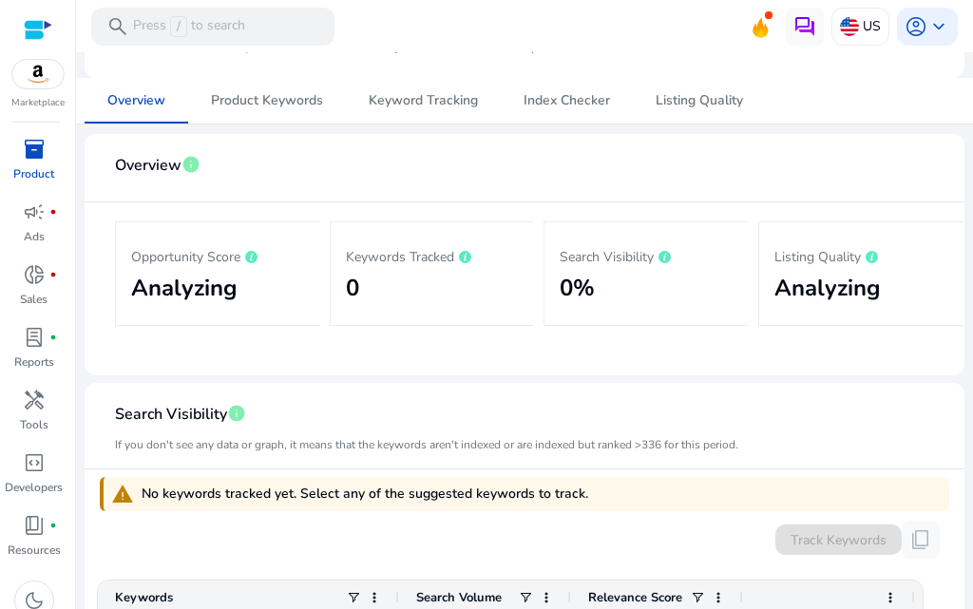
click at [810, 302] on h2 "Analyzing" at bounding box center [862, 289] width 174 height 28
click at [815, 302] on h2 "Analyzing" at bounding box center [862, 289] width 174 height 28
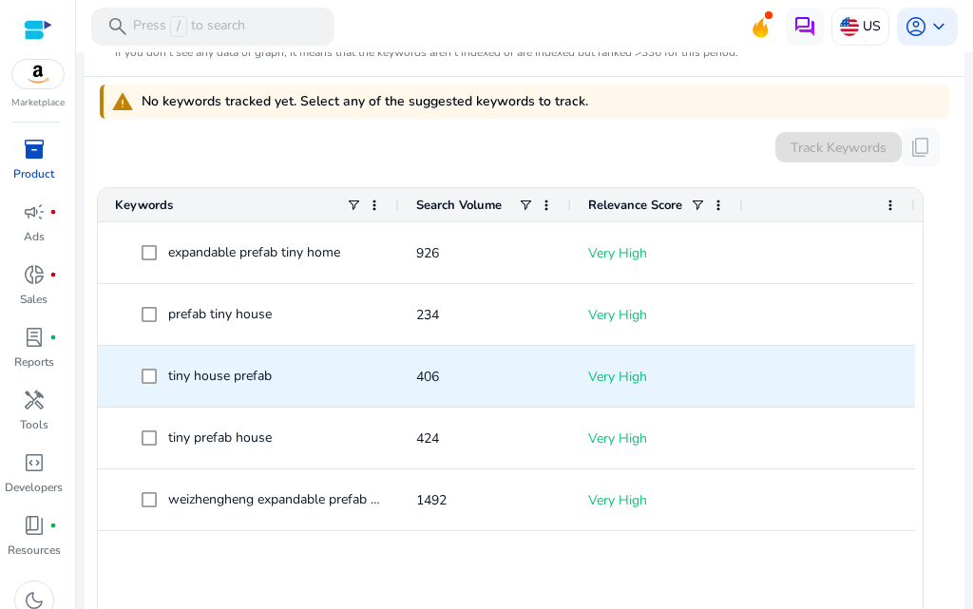
scroll to position [678, 0]
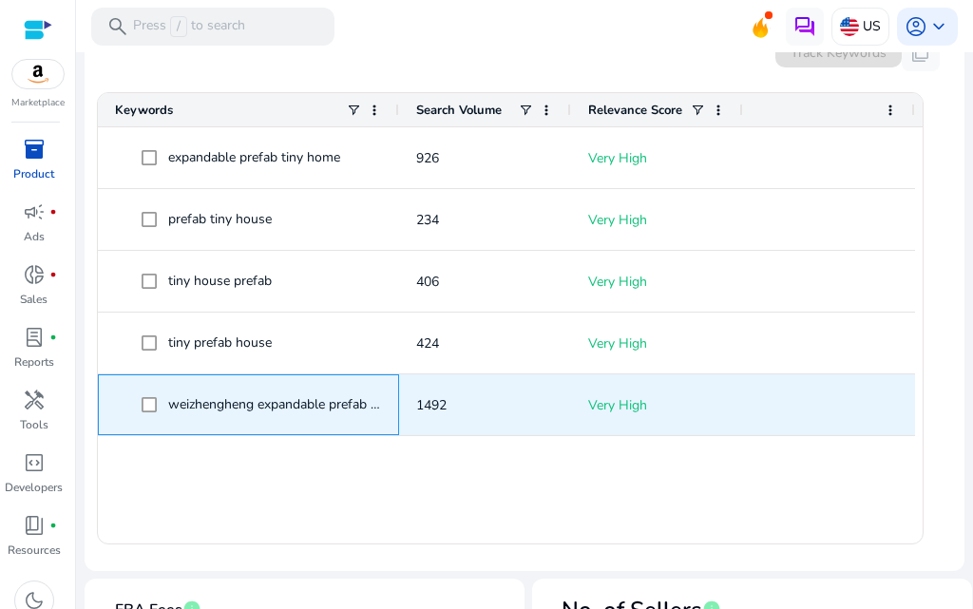
click at [381, 425] on span "weizhengheng expandable prefab module tiny house" at bounding box center [262, 405] width 240 height 39
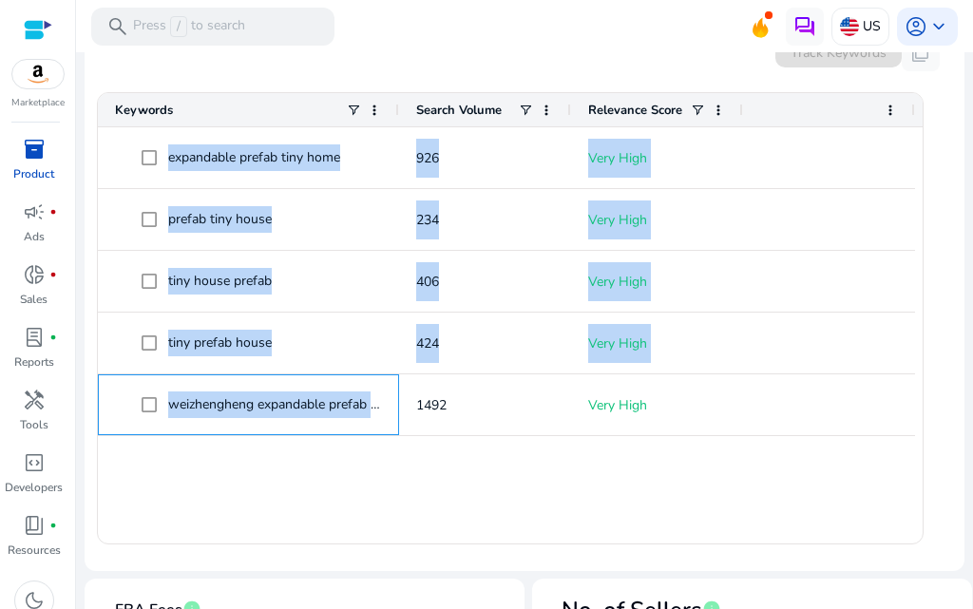
drag, startPoint x: 381, startPoint y: 431, endPoint x: 527, endPoint y: 533, distance: 177.4
click at [502, 528] on div "expandable prefab tiny home 926 Very High prefab tiny house 234 Very High tiny …" at bounding box center [510, 335] width 825 height 416
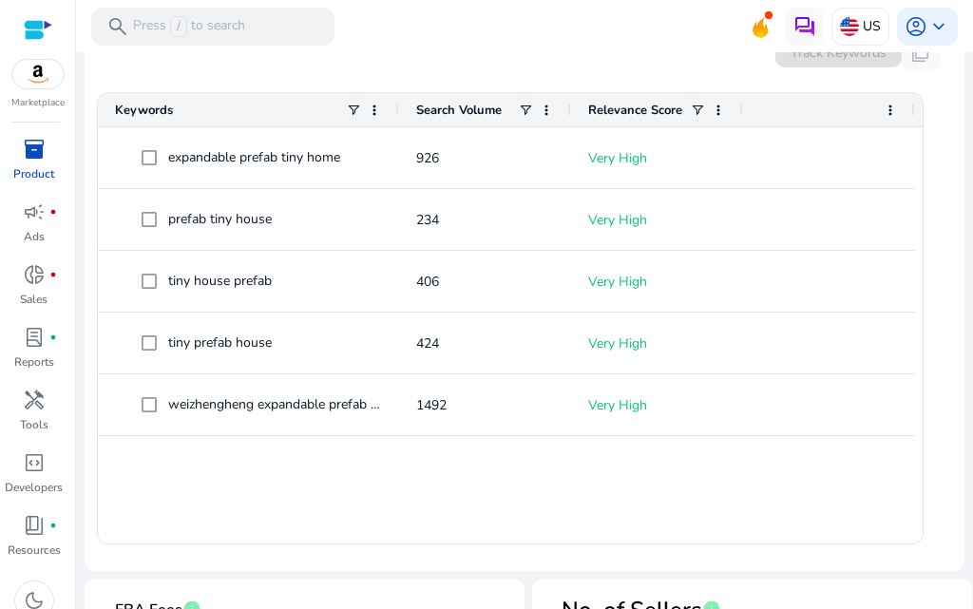
click at [527, 533] on div "expandable prefab tiny home 926 Very High prefab tiny house 234 Very High tiny …" at bounding box center [510, 335] width 825 height 416
click at [911, 71] on app-icon-holder "content_copy" at bounding box center [921, 52] width 38 height 38
click at [844, 67] on div "Track Keywords" at bounding box center [839, 52] width 126 height 30
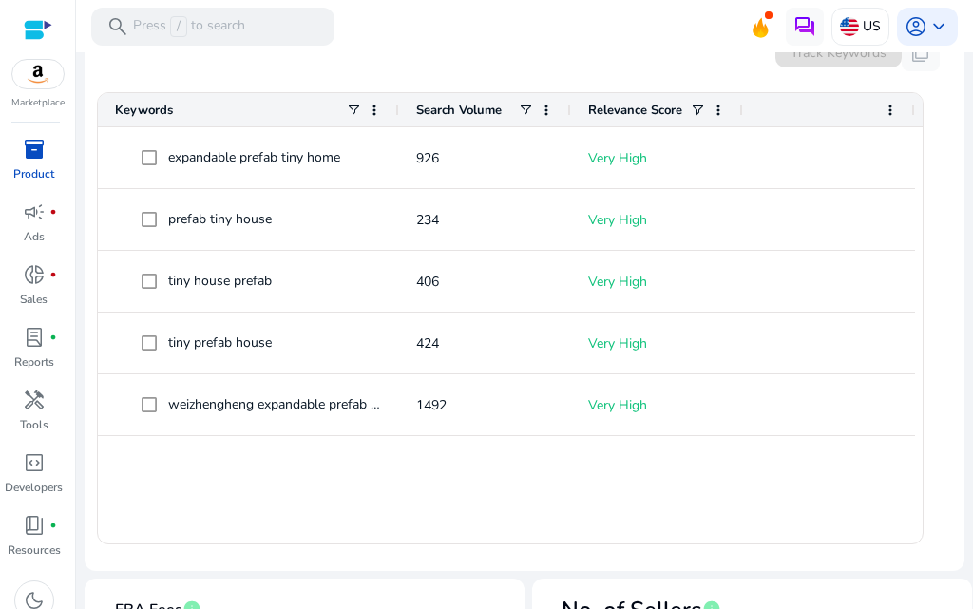
click at [898, 126] on div at bounding box center [829, 109] width 172 height 33
click at [893, 118] on span at bounding box center [890, 110] width 15 height 15
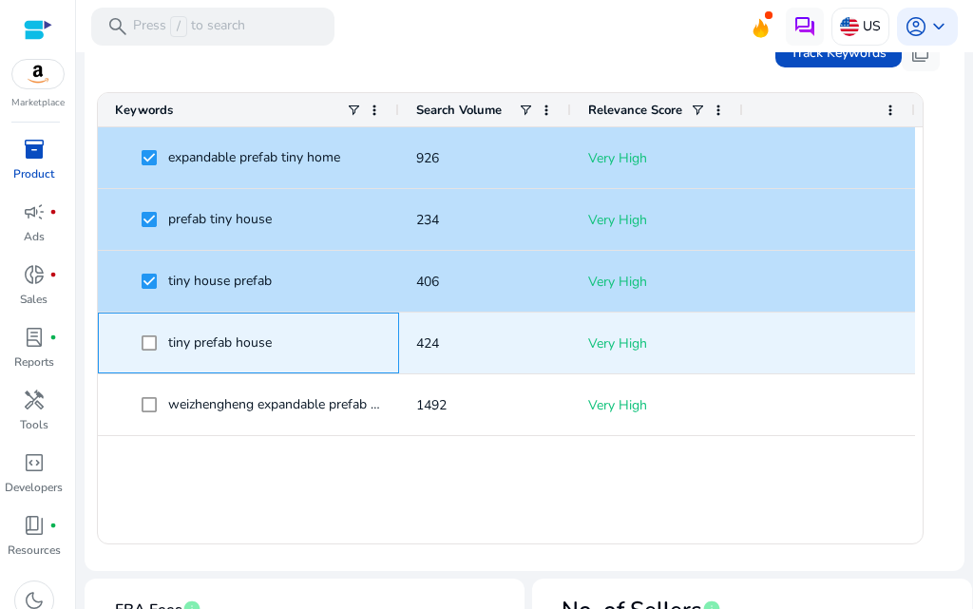
drag, startPoint x: 155, startPoint y: 358, endPoint x: 166, endPoint y: 382, distance: 26.4
click at [155, 359] on span at bounding box center [155, 343] width 27 height 39
click at [149, 363] on span at bounding box center [155, 343] width 27 height 39
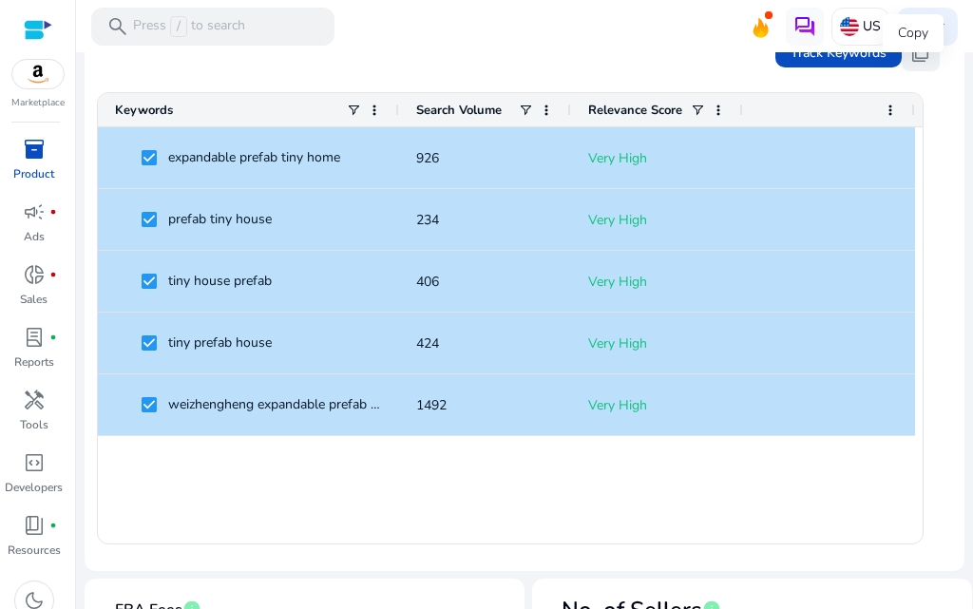
click at [914, 64] on span "content_copy" at bounding box center [921, 52] width 23 height 23
click at [910, 64] on span "content_copy" at bounding box center [921, 52] width 23 height 23
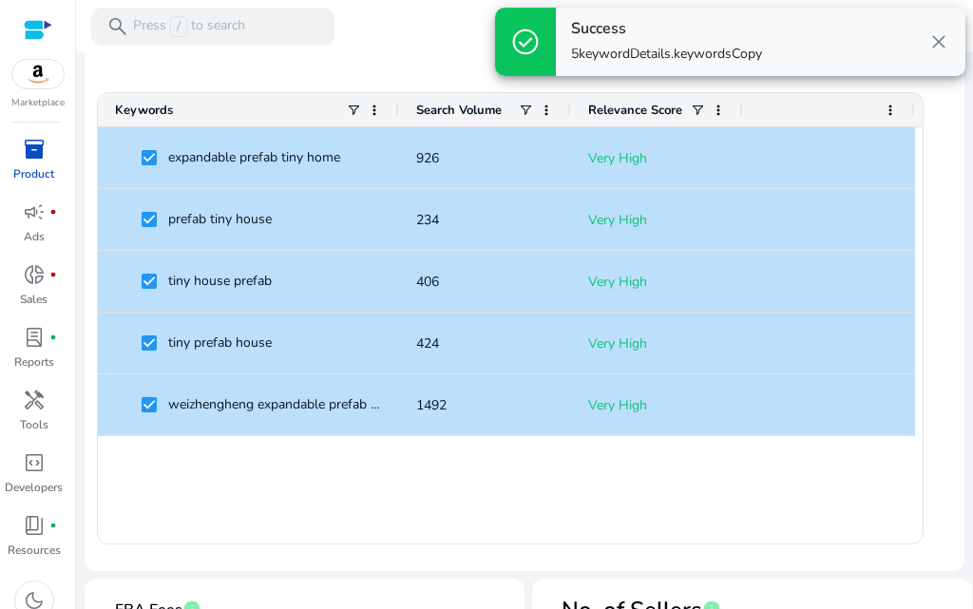
click at [192, 544] on div "expandable prefab tiny home 926 Very High prefab tiny house 234 Very High tiny …" at bounding box center [510, 335] width 825 height 416
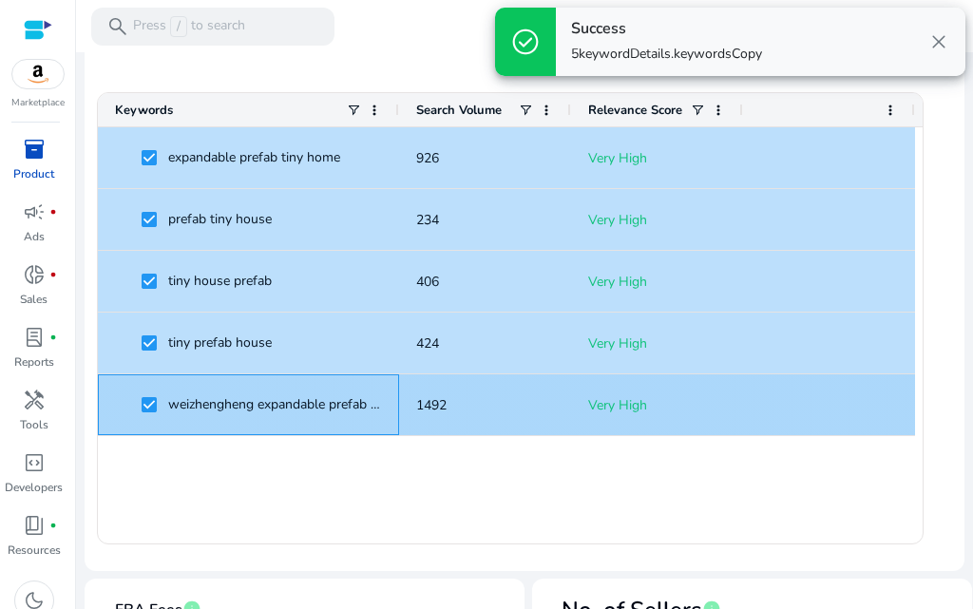
click at [149, 434] on div "weizhengheng expandable prefab module tiny house" at bounding box center [248, 404] width 267 height 59
click at [148, 425] on span at bounding box center [155, 405] width 27 height 39
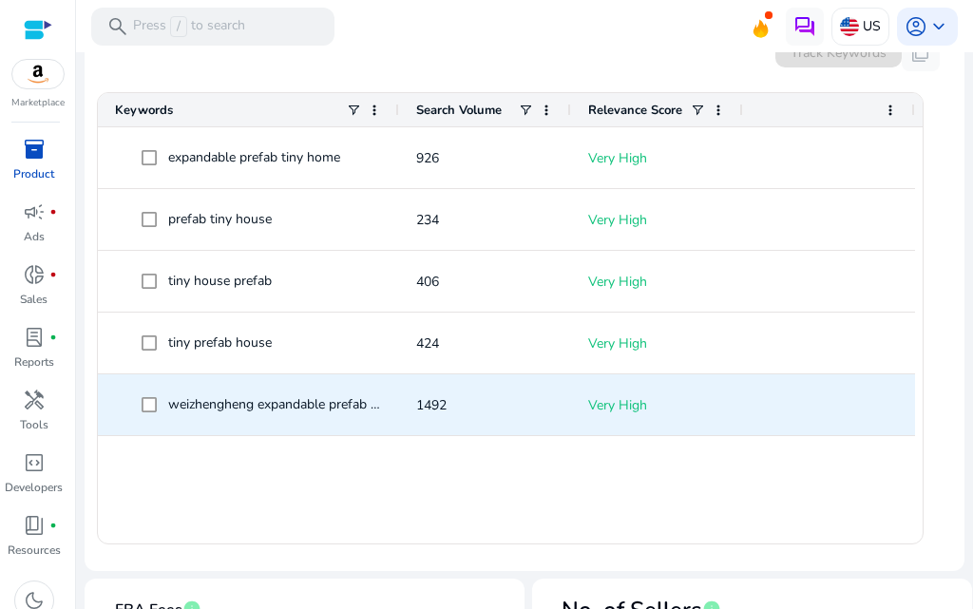
click at [265, 418] on div "weizhengheng expandable prefab module tiny house" at bounding box center [274, 405] width 212 height 27
drag, startPoint x: 168, startPoint y: 428, endPoint x: 159, endPoint y: 432, distance: 10.6
click at [161, 425] on span "weizhengheng expandable prefab module tiny house" at bounding box center [262, 405] width 240 height 39
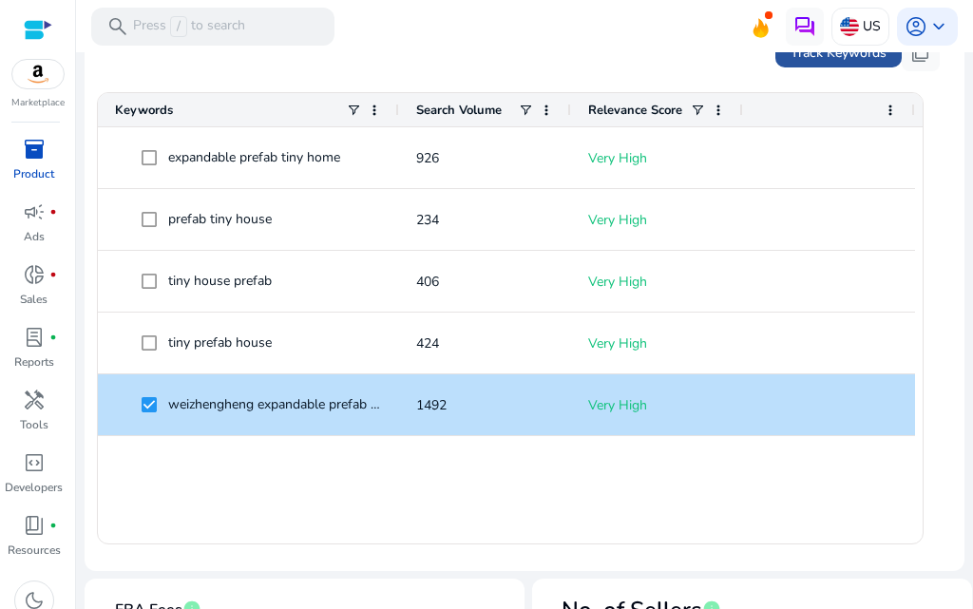
click at [800, 63] on span "Track Keywords" at bounding box center [839, 53] width 96 height 20
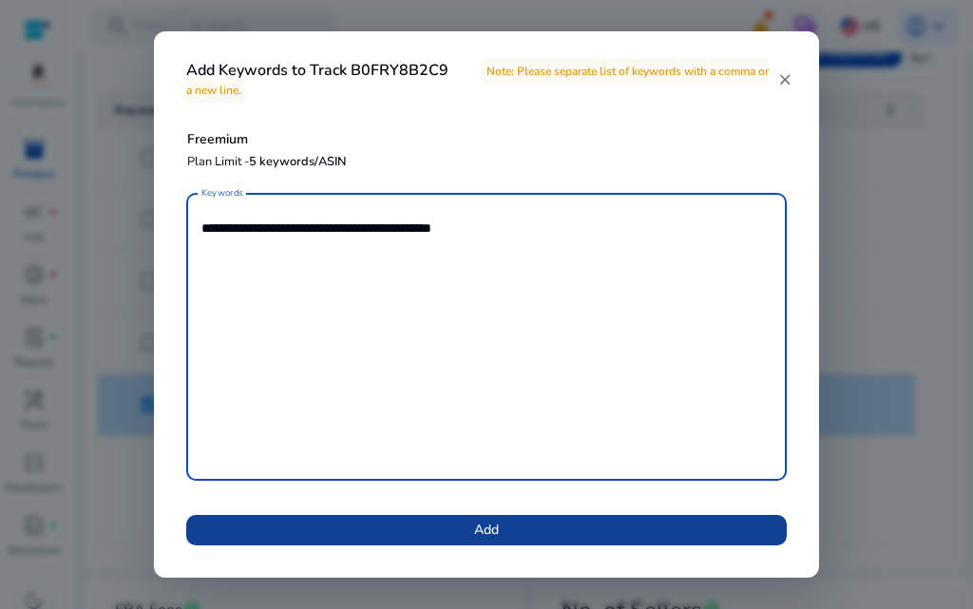
click at [535, 515] on span at bounding box center [486, 530] width 601 height 46
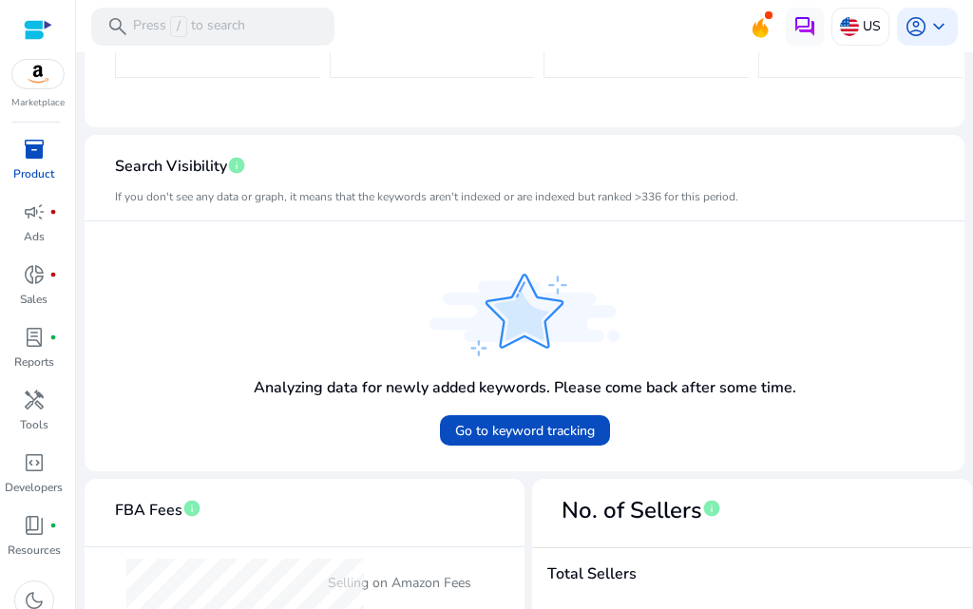
scroll to position [433, 0]
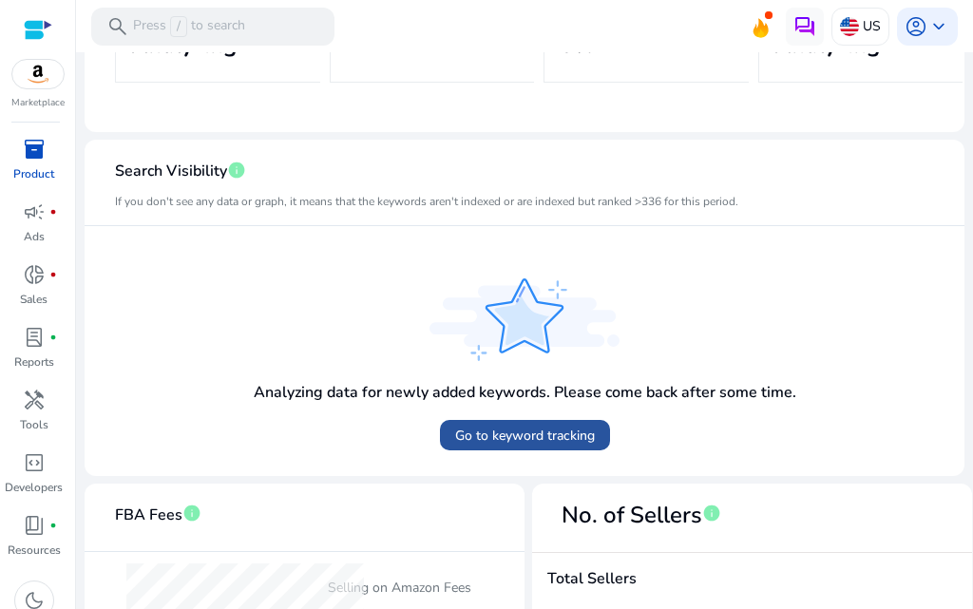
click at [491, 446] on span "Go to keyword tracking" at bounding box center [525, 436] width 140 height 20
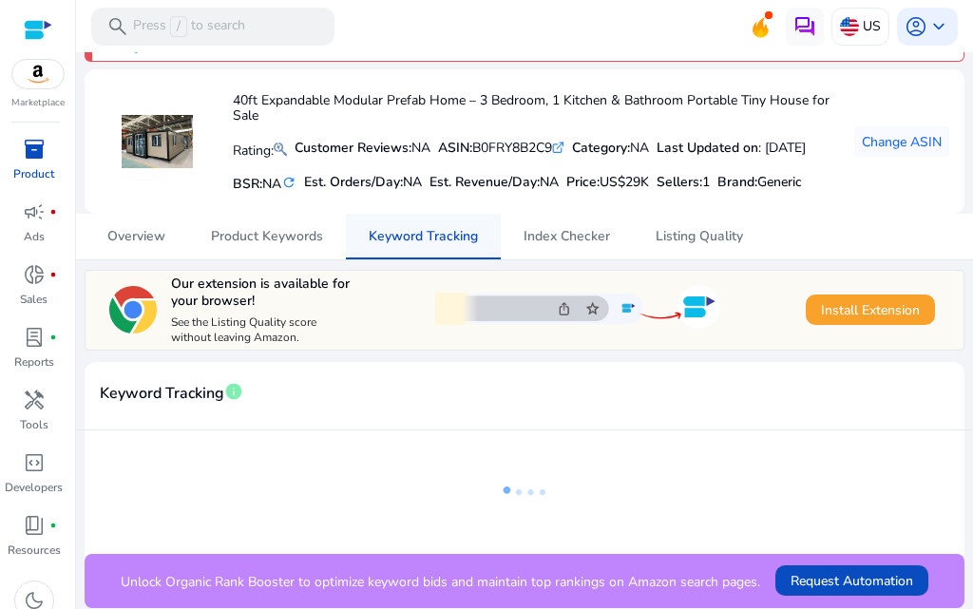
scroll to position [81, 0]
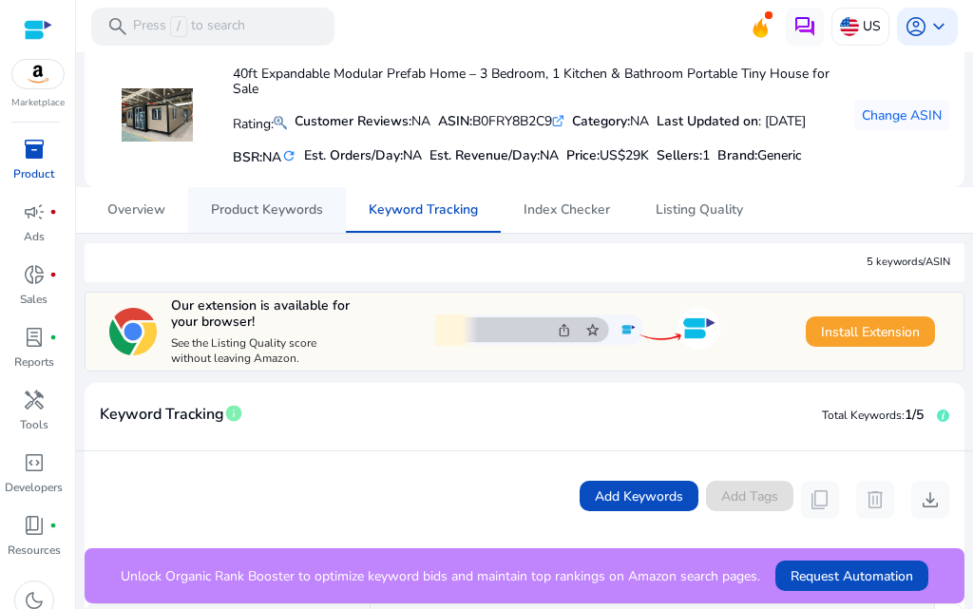
click at [262, 234] on nav "Overview Product Keywords Keyword Tracking Index Checker Listing Quality" at bounding box center [524, 210] width 899 height 47
click at [236, 217] on span "Product Keywords" at bounding box center [267, 209] width 112 height 13
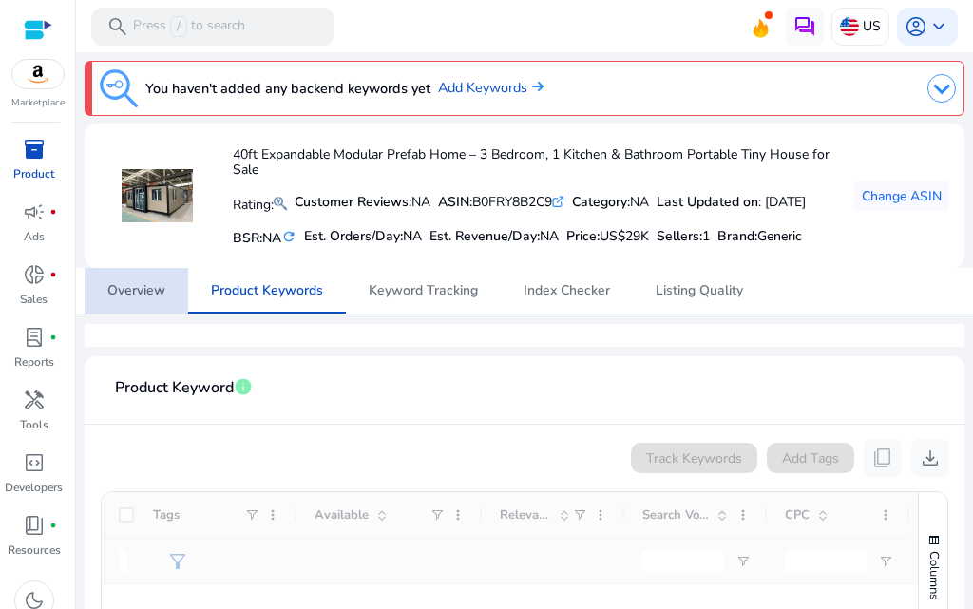
click at [151, 297] on span "Overview" at bounding box center [136, 290] width 58 height 13
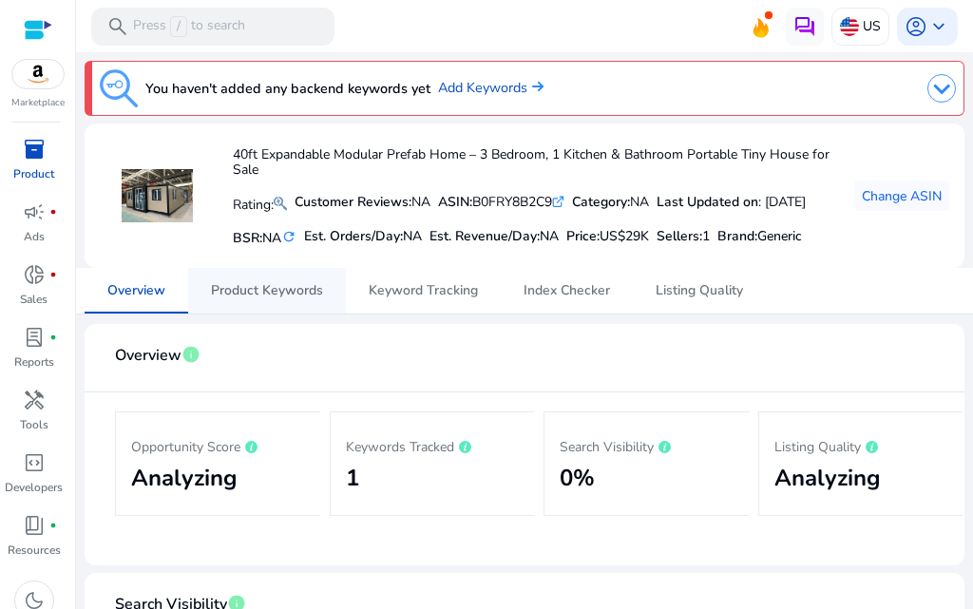
click at [248, 297] on span "Product Keywords" at bounding box center [267, 290] width 112 height 13
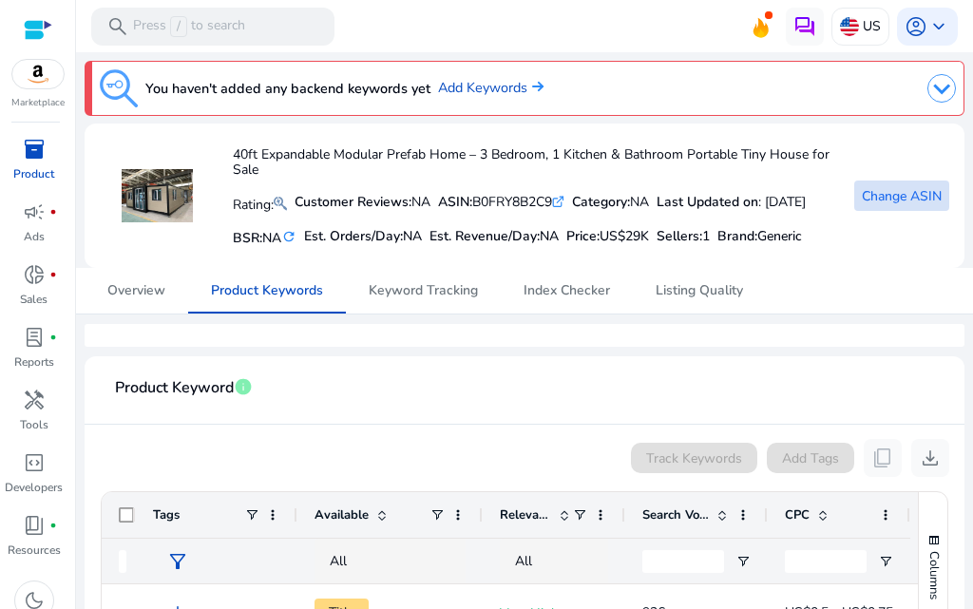
click at [889, 196] on span at bounding box center [901, 196] width 95 height 46
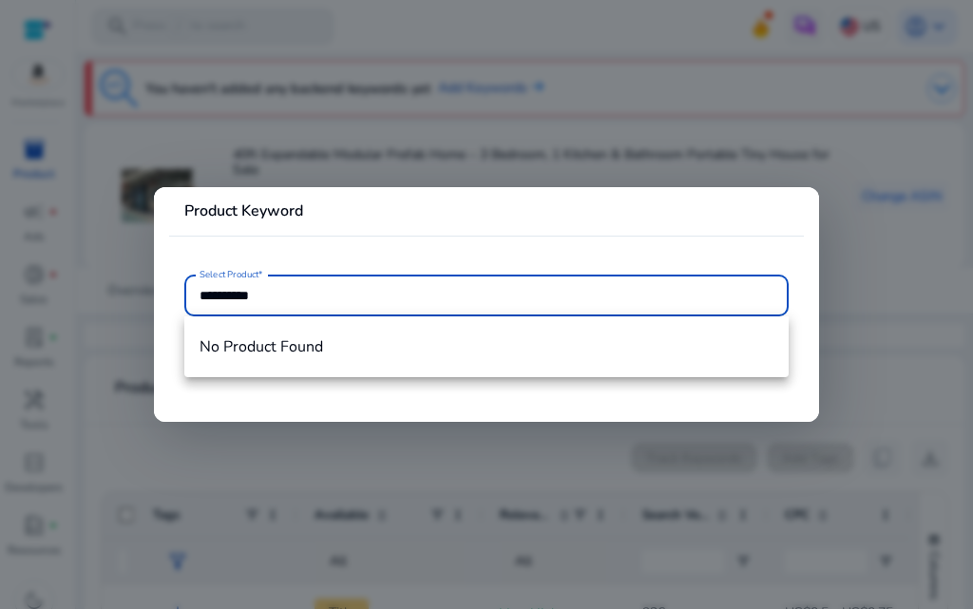
type input "**********"
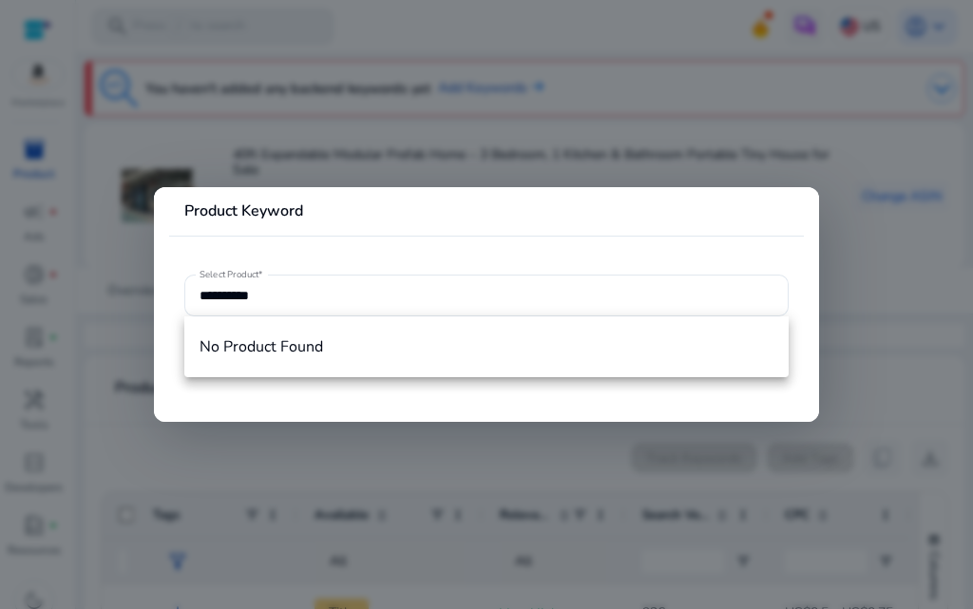
click at [378, 239] on mat-card "**********" at bounding box center [486, 304] width 665 height 235
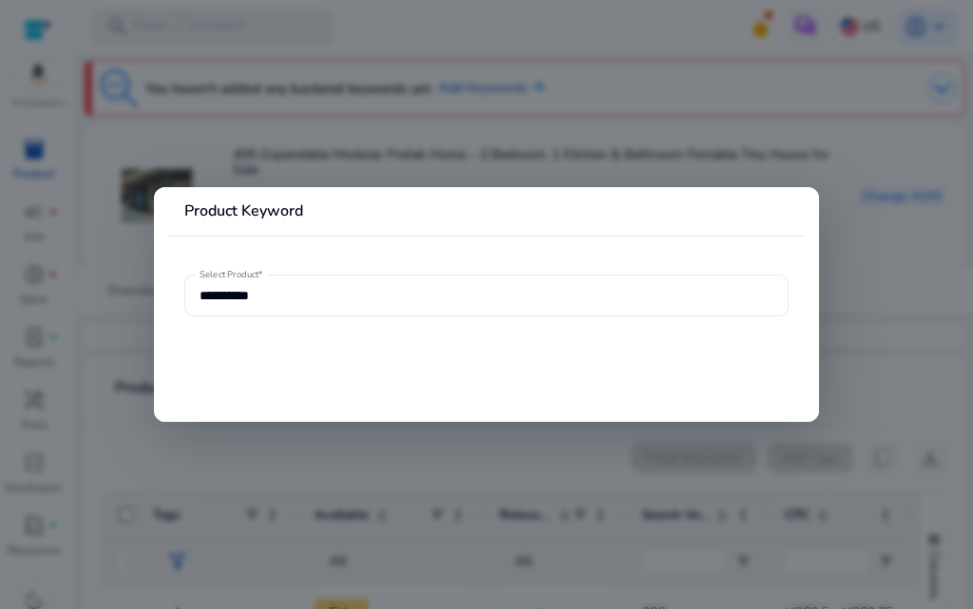
click at [370, 302] on input "**********" at bounding box center [487, 295] width 574 height 21
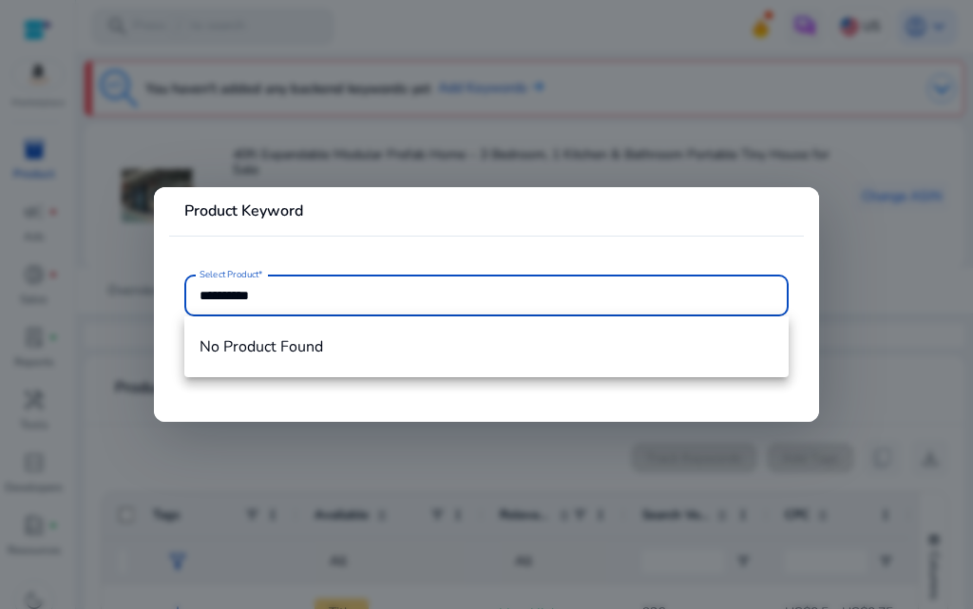
click at [371, 338] on span "No Product Found" at bounding box center [487, 346] width 574 height 21
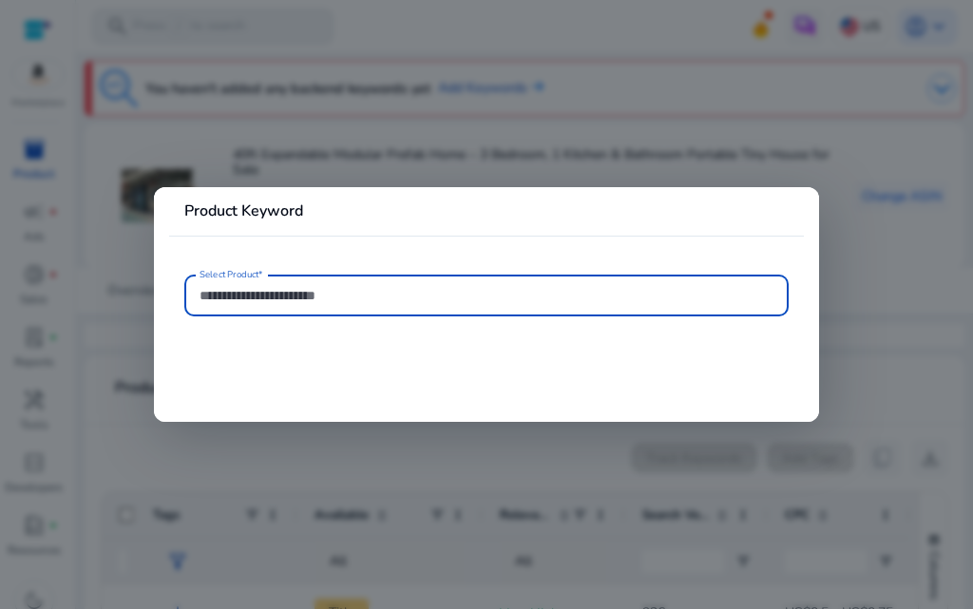
click at [367, 299] on input "Select Product*" at bounding box center [487, 295] width 574 height 21
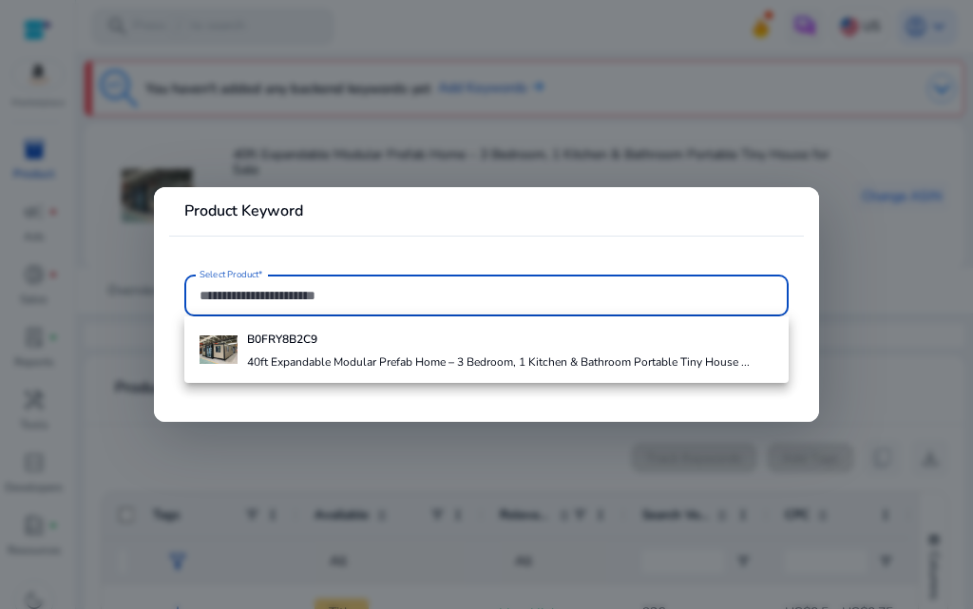
paste input "**********"
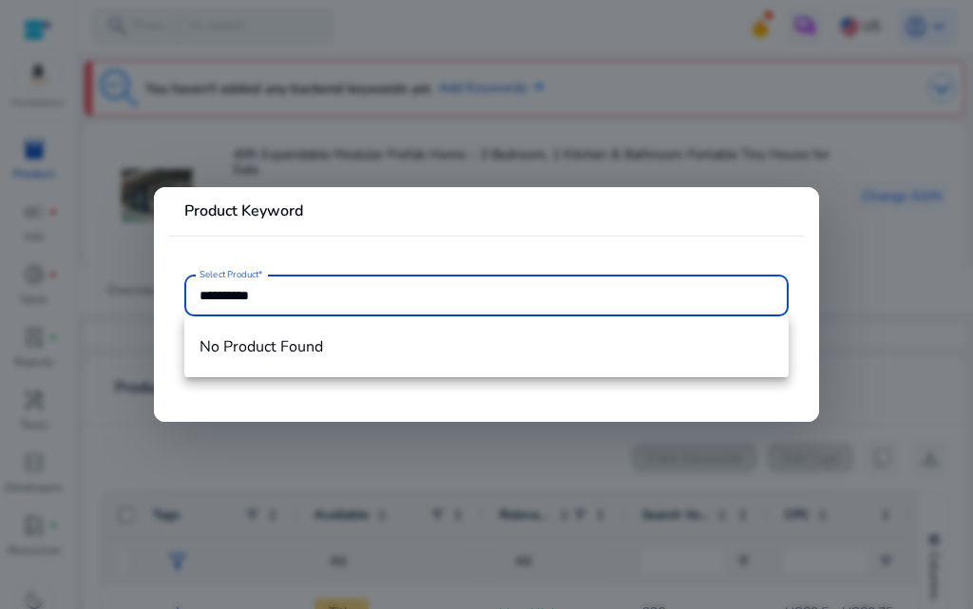
paste input "**********"
paste input "text"
type input "**********"
click at [352, 228] on mat-card-header "Product Keyword" at bounding box center [486, 218] width 635 height 33
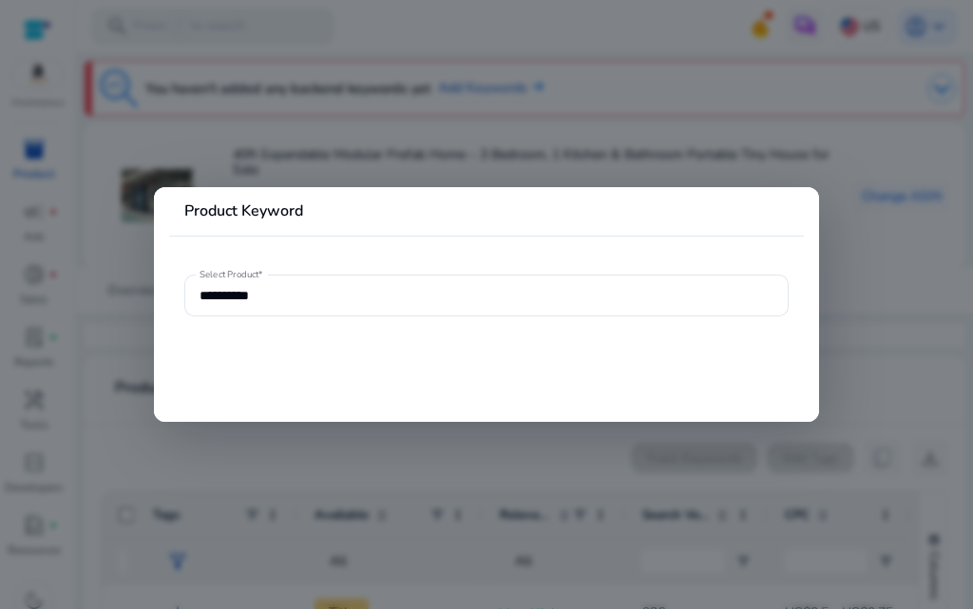
click at [475, 383] on mat-card "**********" at bounding box center [486, 304] width 665 height 235
drag, startPoint x: 476, startPoint y: 383, endPoint x: 511, endPoint y: 384, distance: 35.2
click at [507, 384] on mat-card "**********" at bounding box center [486, 304] width 665 height 235
click at [713, 357] on mat-card "**********" at bounding box center [486, 304] width 665 height 235
click at [639, 362] on mat-card "**********" at bounding box center [486, 304] width 665 height 235
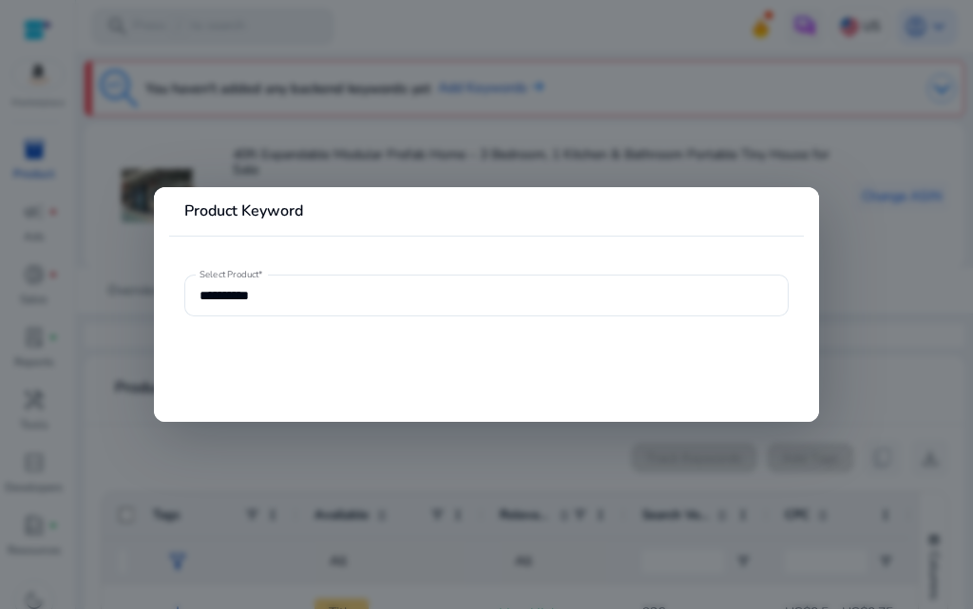
click at [510, 189] on mat-card "**********" at bounding box center [486, 304] width 665 height 235
click at [468, 118] on div at bounding box center [486, 304] width 973 height 609
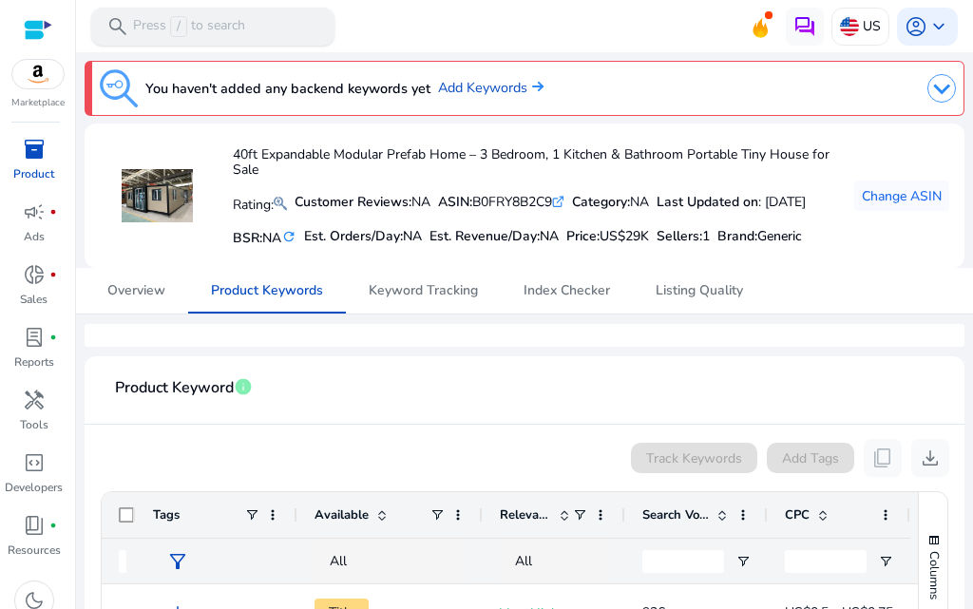
click at [149, 24] on p "Press / to search" at bounding box center [189, 26] width 112 height 21
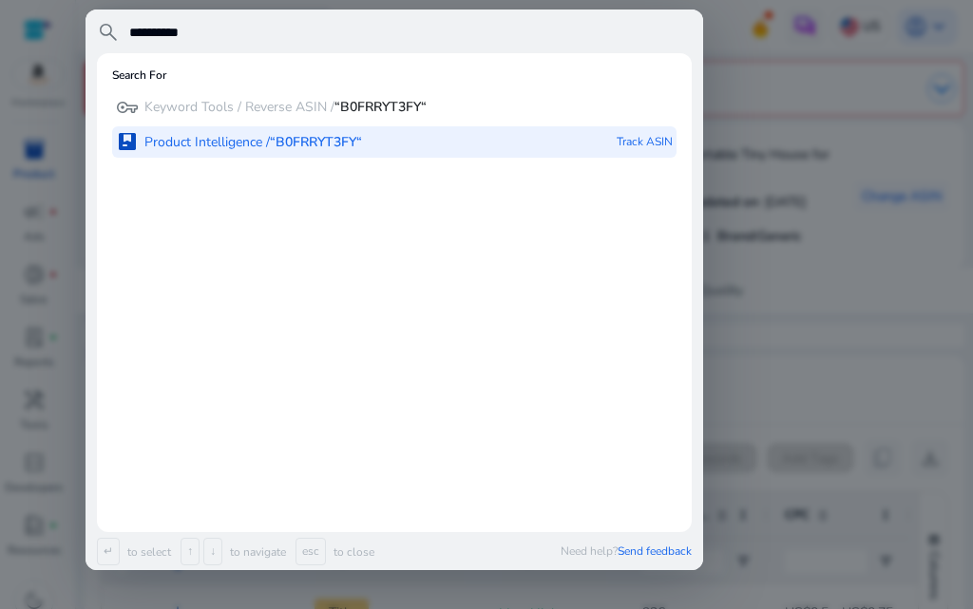
type input "**********"
click at [376, 134] on div "package Product Intelligence / “B0FRRYT3FY“ Track ASIN" at bounding box center [394, 141] width 565 height 31
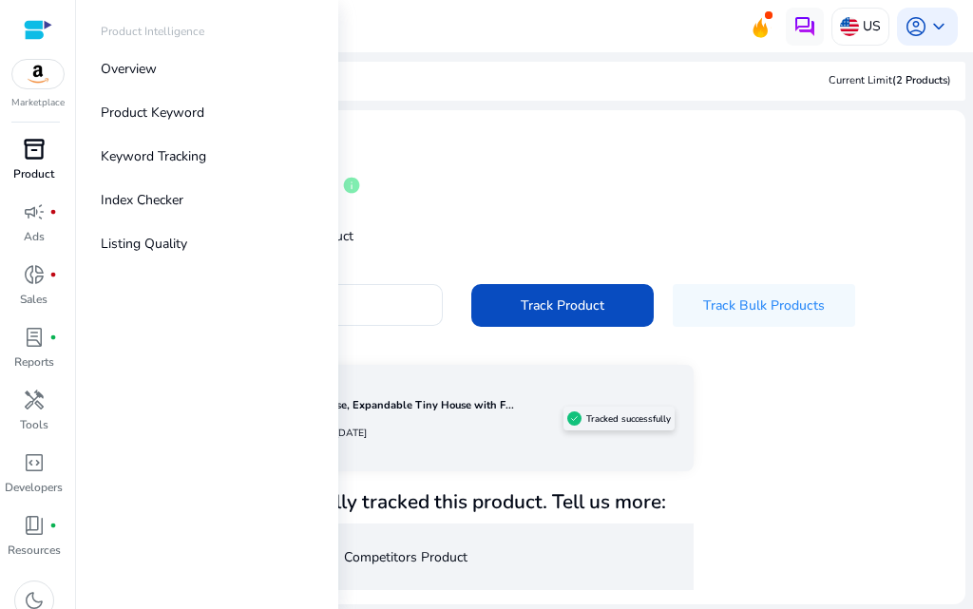
click at [18, 178] on p "Product" at bounding box center [33, 173] width 41 height 17
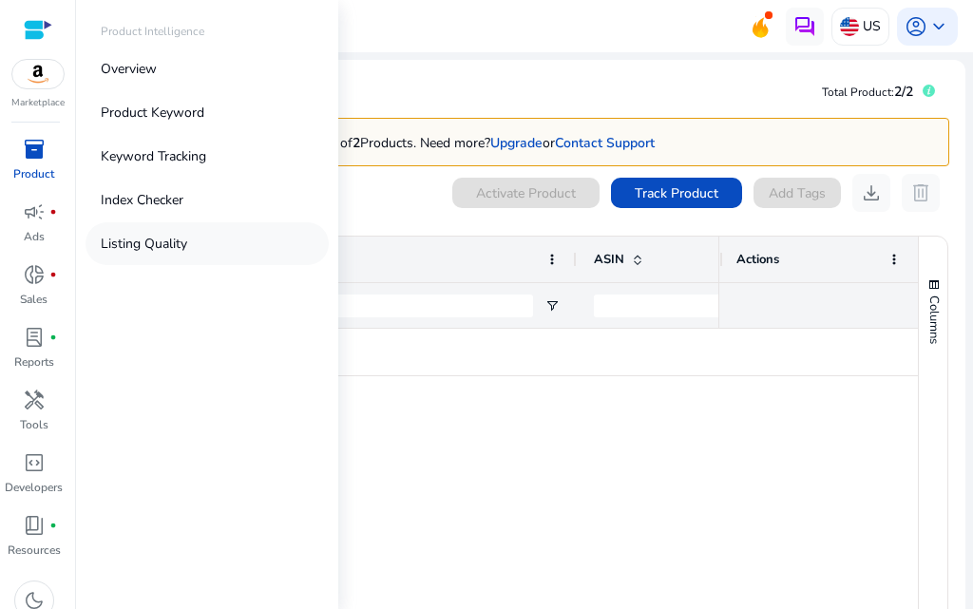
click at [180, 239] on p "Listing Quality" at bounding box center [144, 244] width 86 height 20
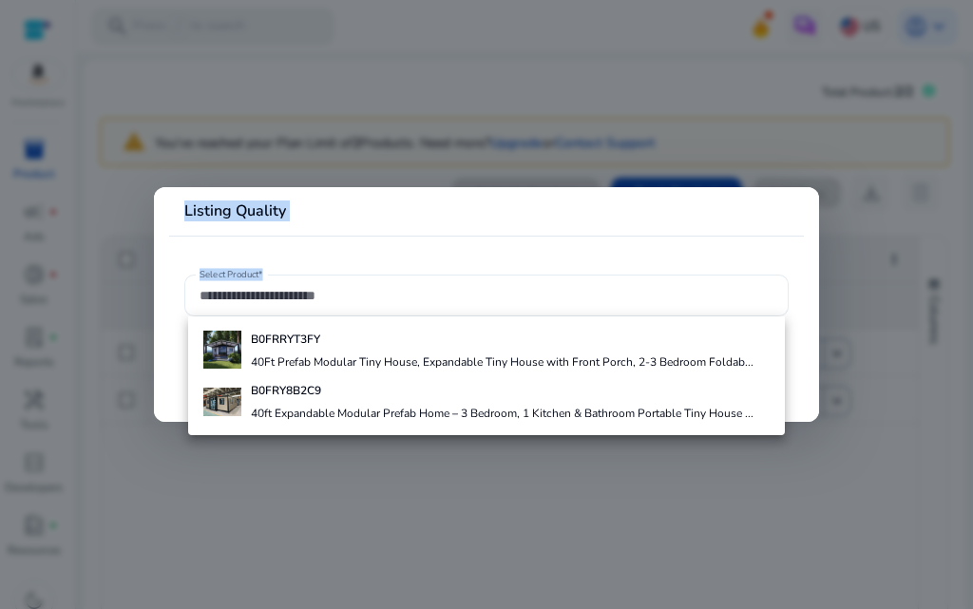
drag, startPoint x: 313, startPoint y: 169, endPoint x: 343, endPoint y: 304, distance: 138.3
click at [333, 294] on div "Listing Quality Select Product* B0FRRYT3FY 40Ft Prefab Modular Tiny House, Expa…" at bounding box center [486, 304] width 973 height 609
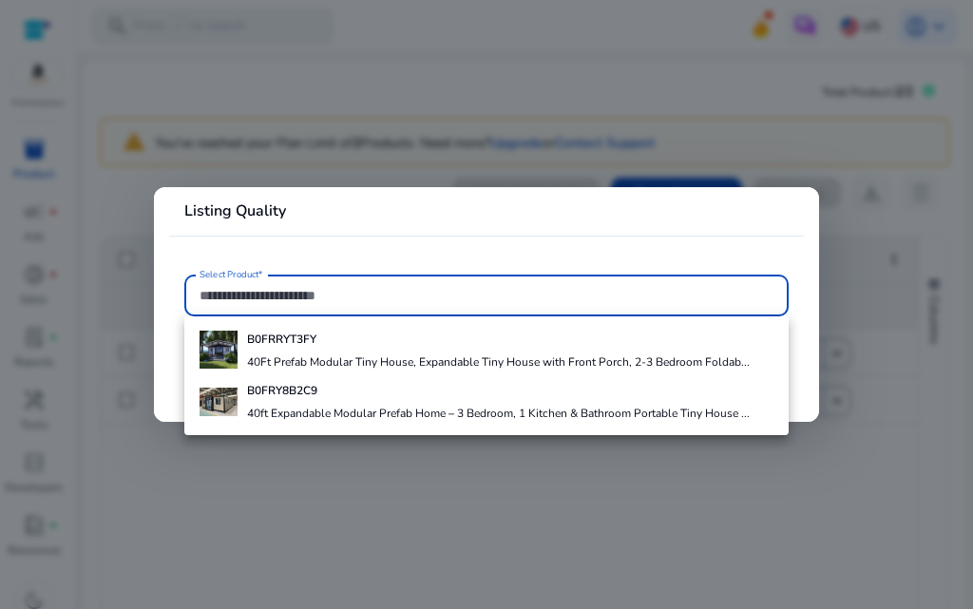
click at [338, 285] on input "Select Product*" at bounding box center [487, 295] width 574 height 21
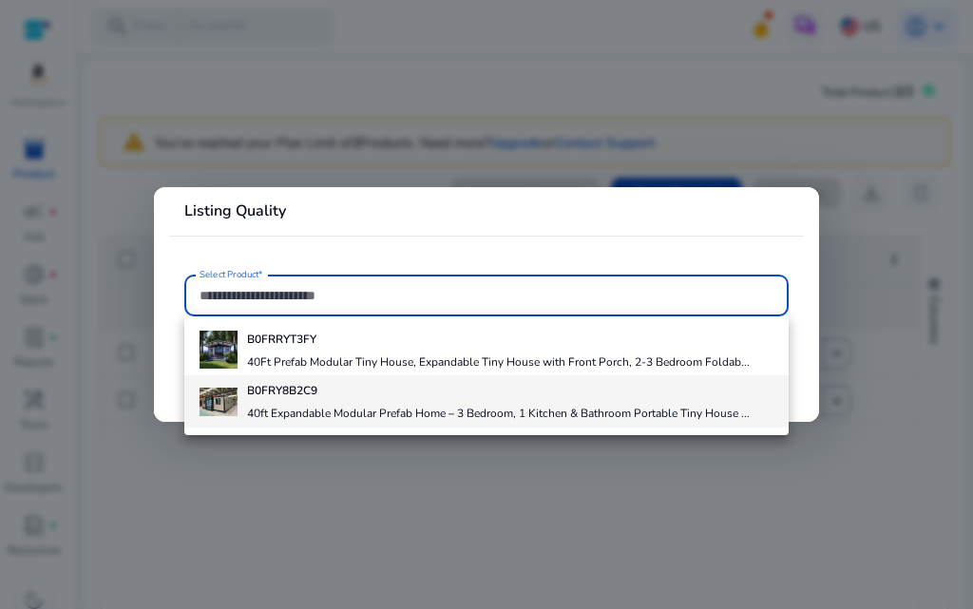
click at [365, 401] on div "B0FRY8B2C9 40ft Expandable Modular Prefab Home – 3 Bedroom, 1 Kitchen & Bathroo…" at bounding box center [498, 400] width 503 height 51
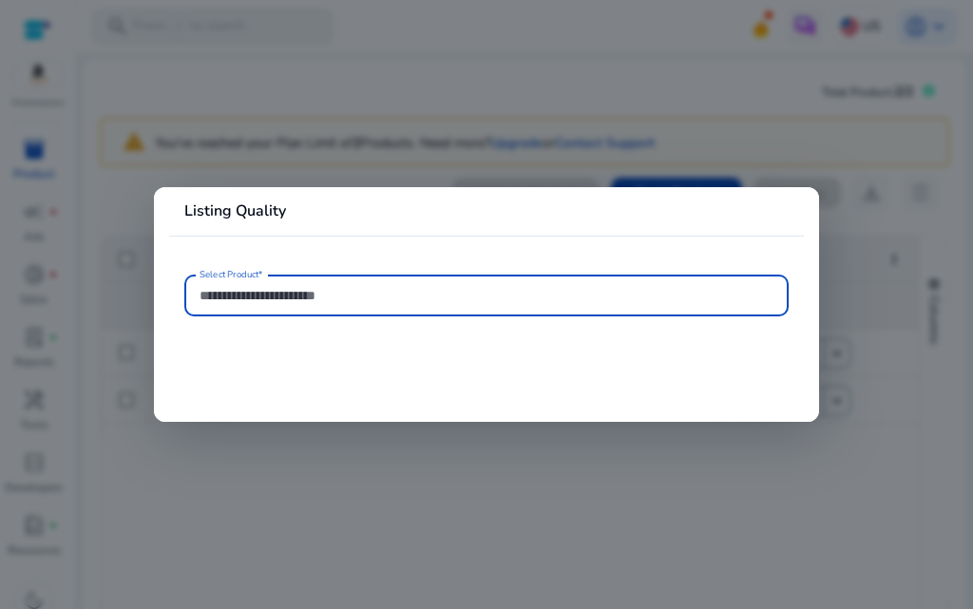
type input "**********"
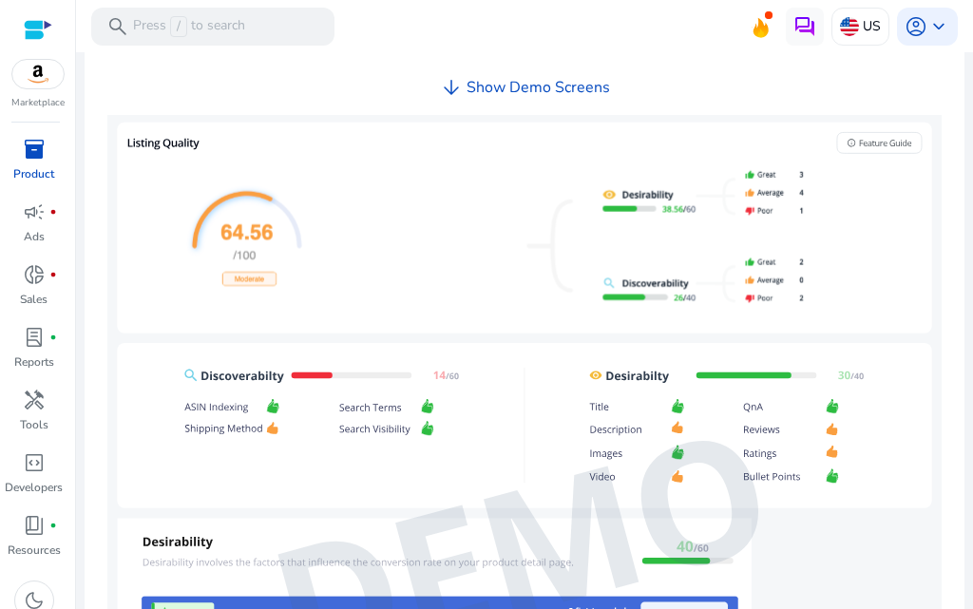
scroll to position [855, 0]
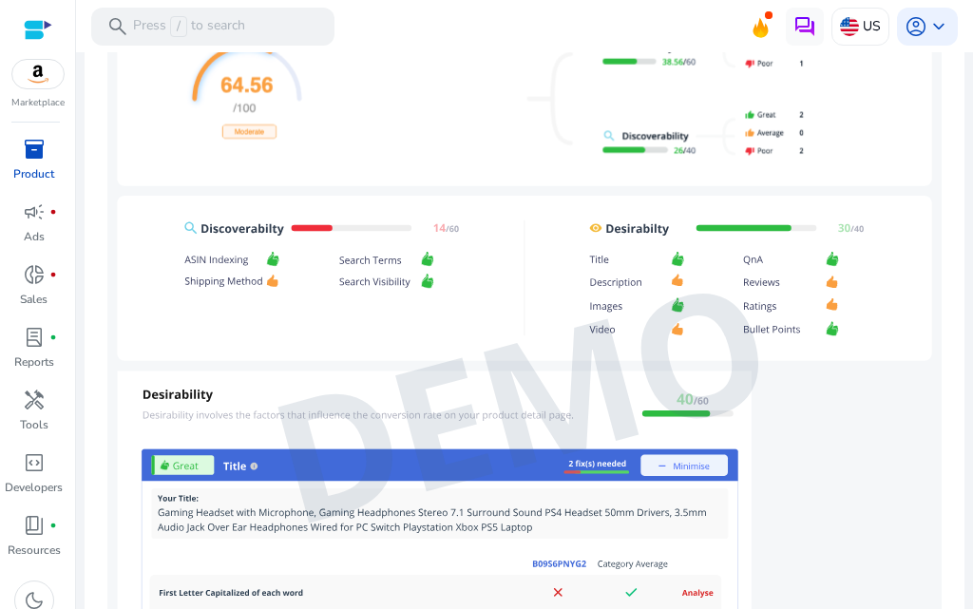
scroll to position [1140, 0]
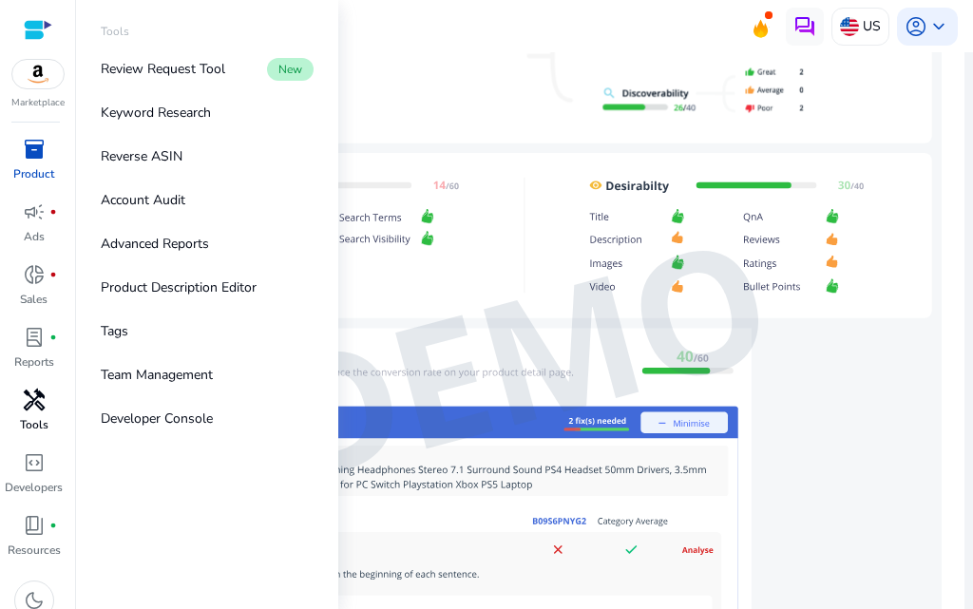
click at [44, 417] on p "Tools" at bounding box center [34, 424] width 29 height 17
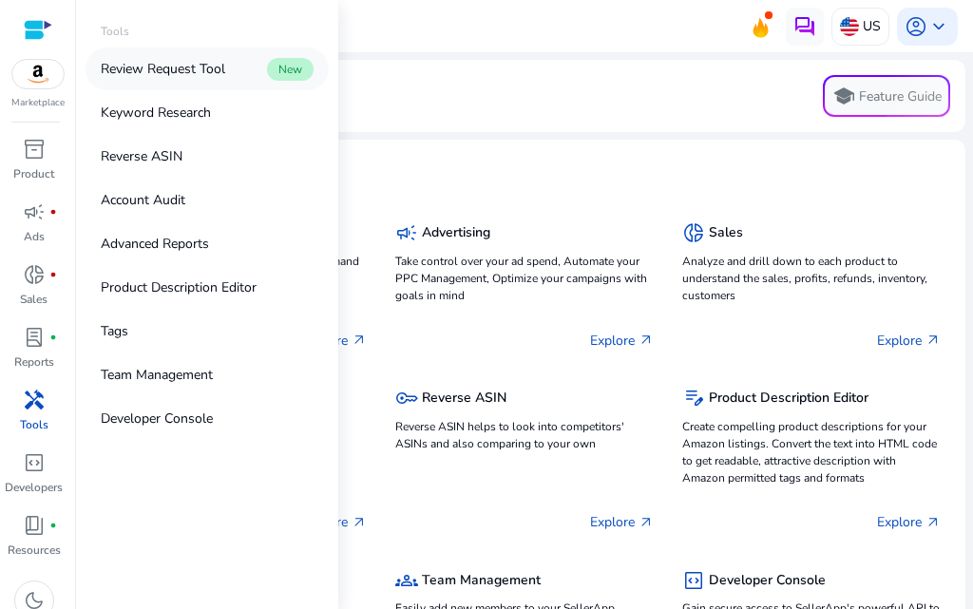
click at [233, 82] on link "Review Request Tool New" at bounding box center [207, 69] width 243 height 43
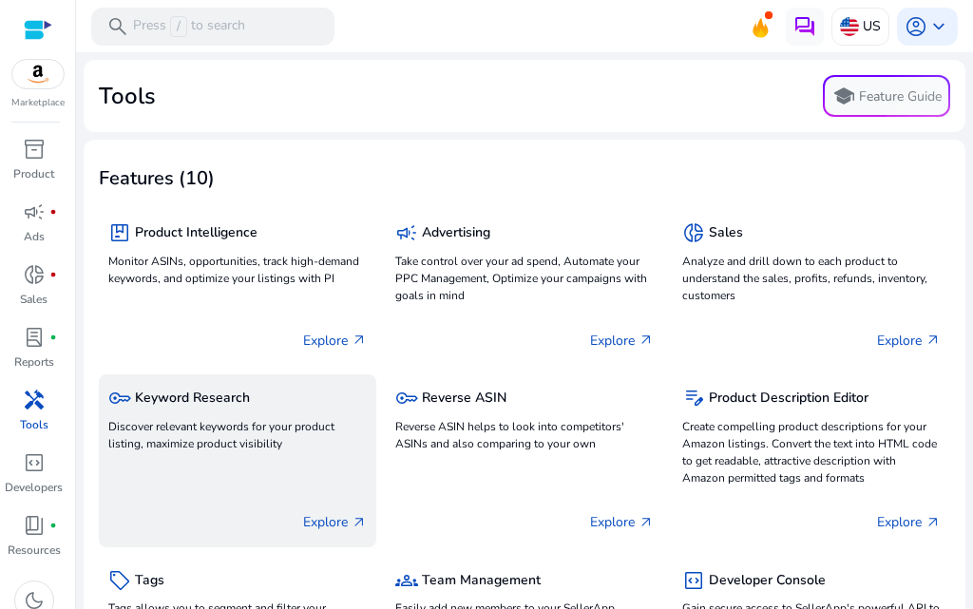
click at [237, 411] on div "key Keyword Research" at bounding box center [237, 398] width 259 height 28
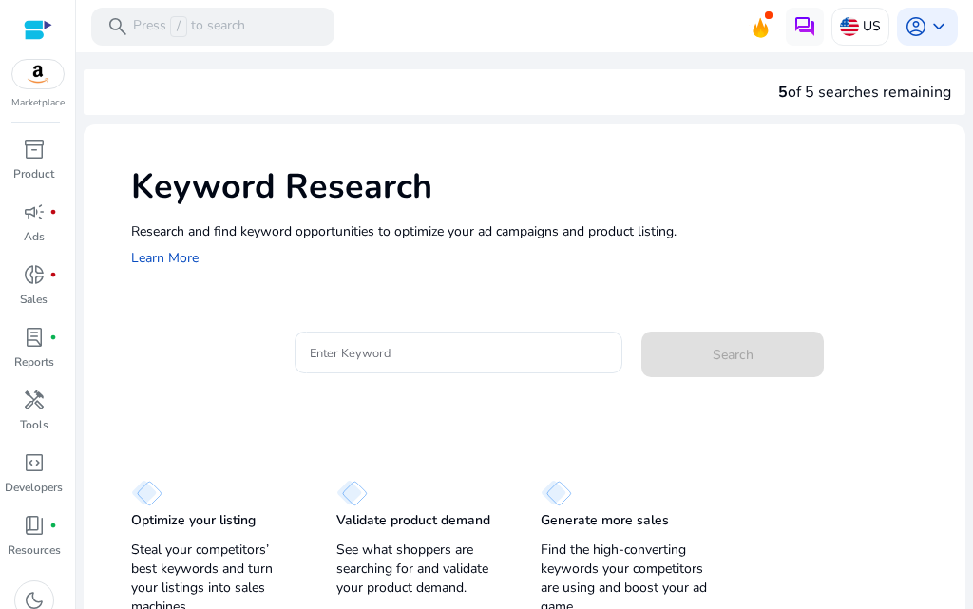
scroll to position [13, 0]
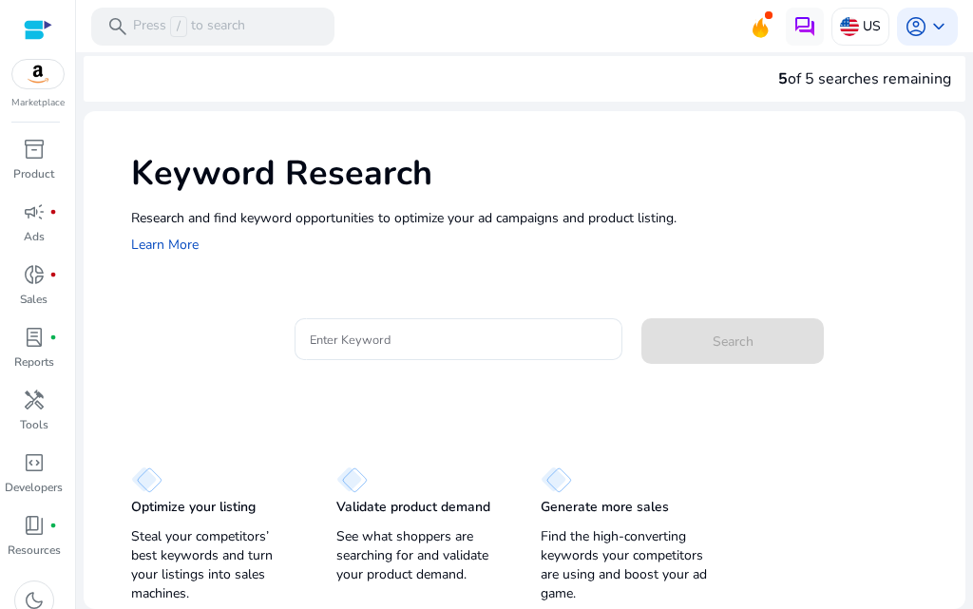
drag, startPoint x: 955, startPoint y: 318, endPoint x: 954, endPoint y: 232, distance: 86.5
click at [954, 232] on div "Keyword Research Research and find keyword opportunities to optimize your ad ca…" at bounding box center [525, 360] width 882 height 498
click at [954, 232] on div "Keyword Research Research and find keyword opportunities to optimize your ad ca…" at bounding box center [525, 202] width 882 height 182
click at [342, 330] on input "Enter Keyword" at bounding box center [458, 339] width 297 height 21
paste input "**********"
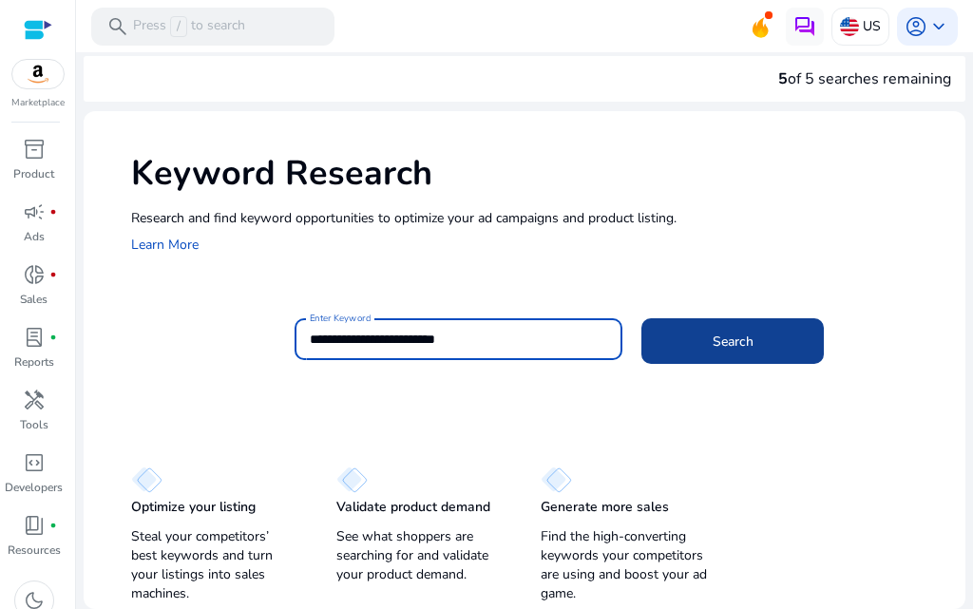
type input "**********"
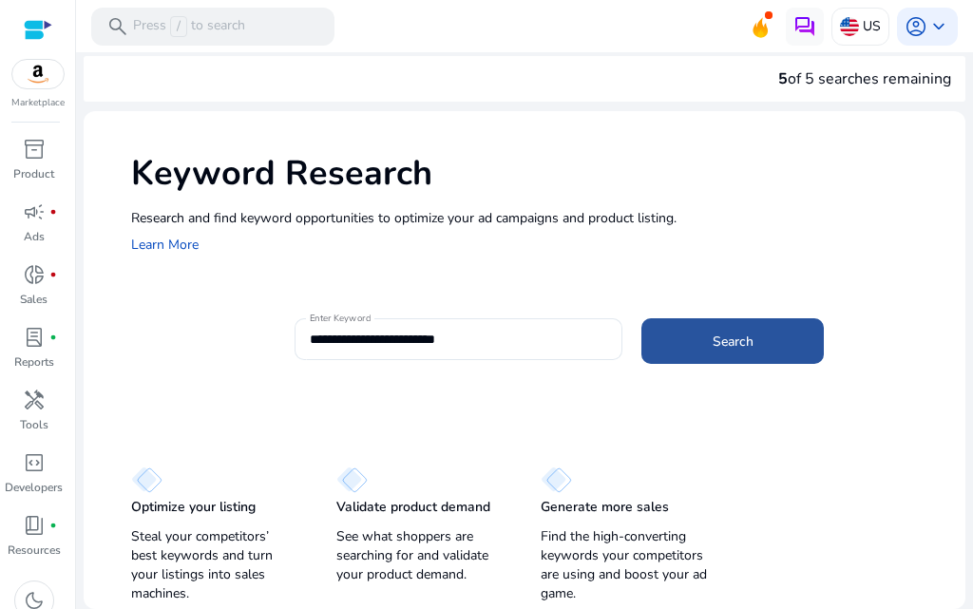
click at [697, 348] on span at bounding box center [732, 341] width 182 height 46
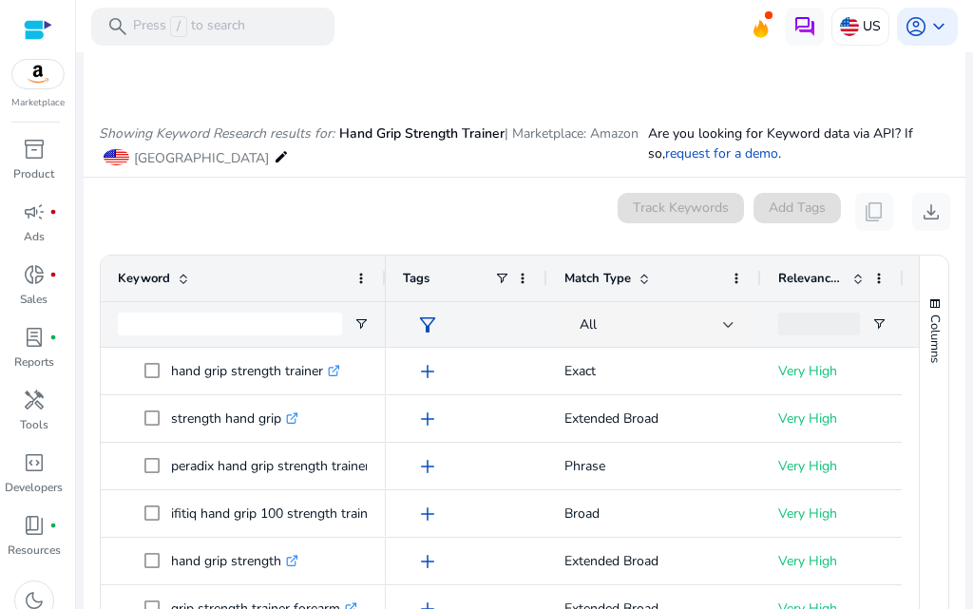
scroll to position [190, 0]
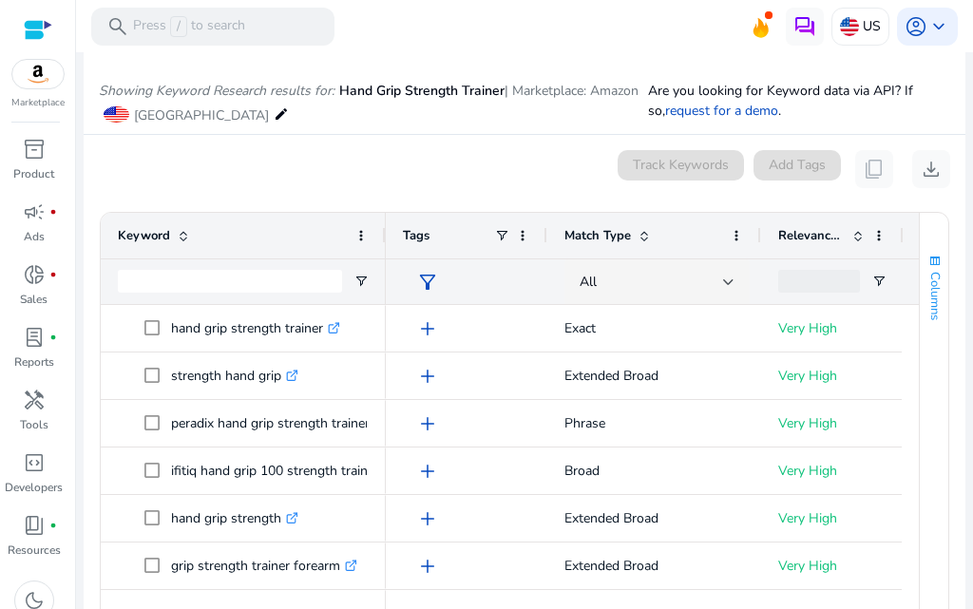
click at [938, 281] on button "Columns" at bounding box center [934, 287] width 29 height 103
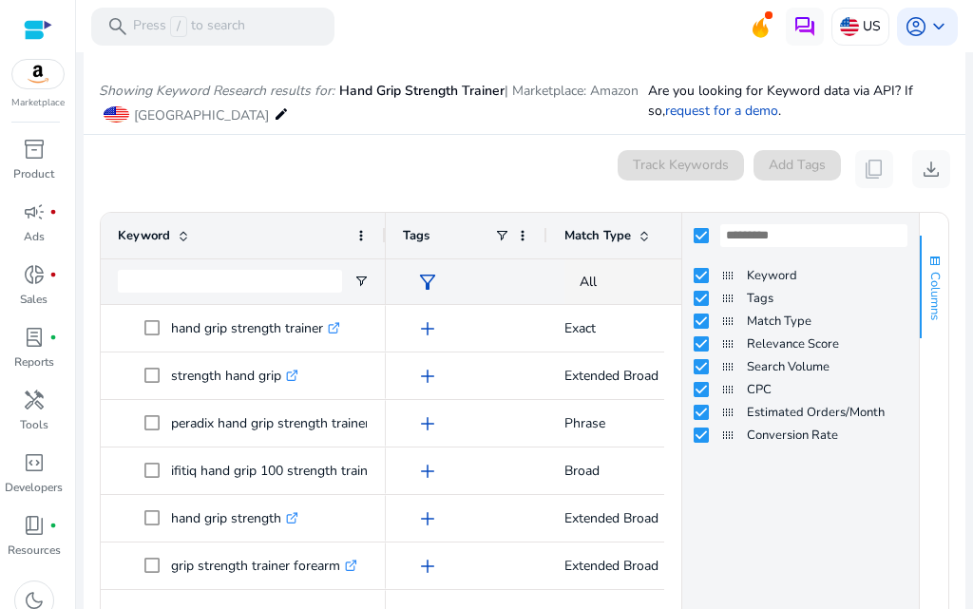
click at [938, 281] on button "Columns" at bounding box center [934, 287] width 29 height 103
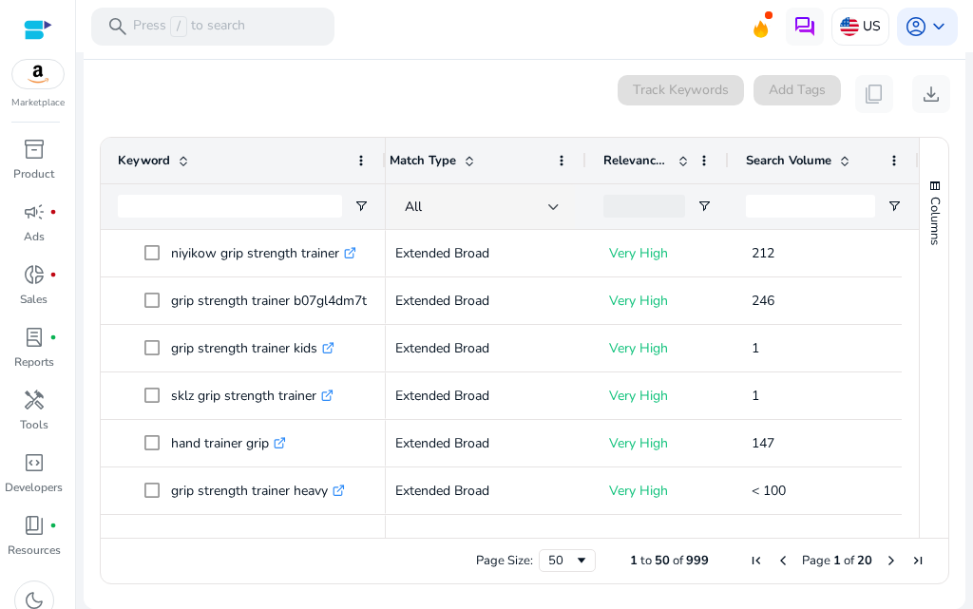
scroll to position [0, 0]
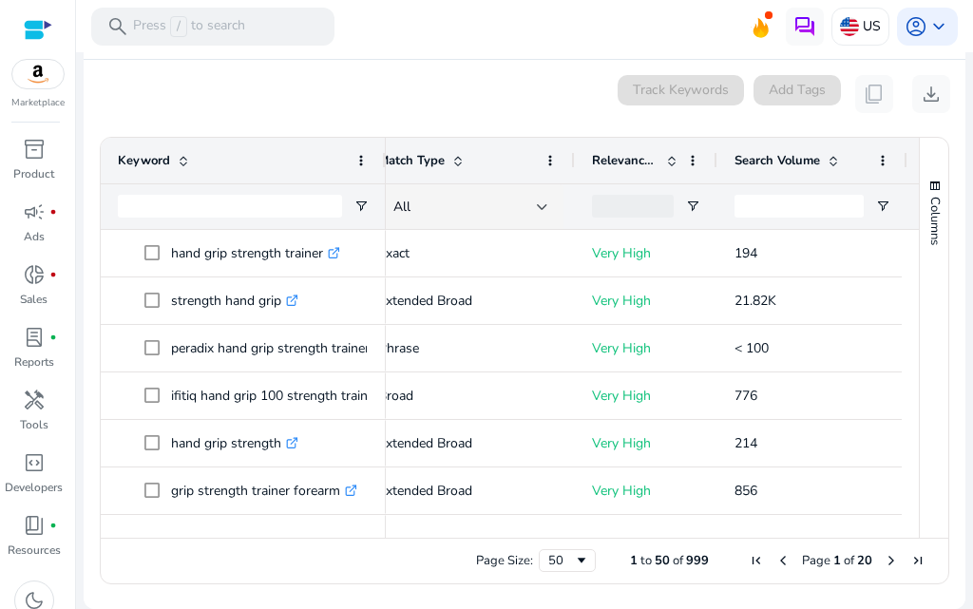
click at [540, 518] on span "Extended Broad" at bounding box center [468, 537] width 180 height 51
drag, startPoint x: 540, startPoint y: 518, endPoint x: 554, endPoint y: 513, distance: 15.0
click at [554, 513] on span "Extended Broad" at bounding box center [468, 537] width 180 height 51
drag, startPoint x: 564, startPoint y: 541, endPoint x: 612, endPoint y: 533, distance: 49.1
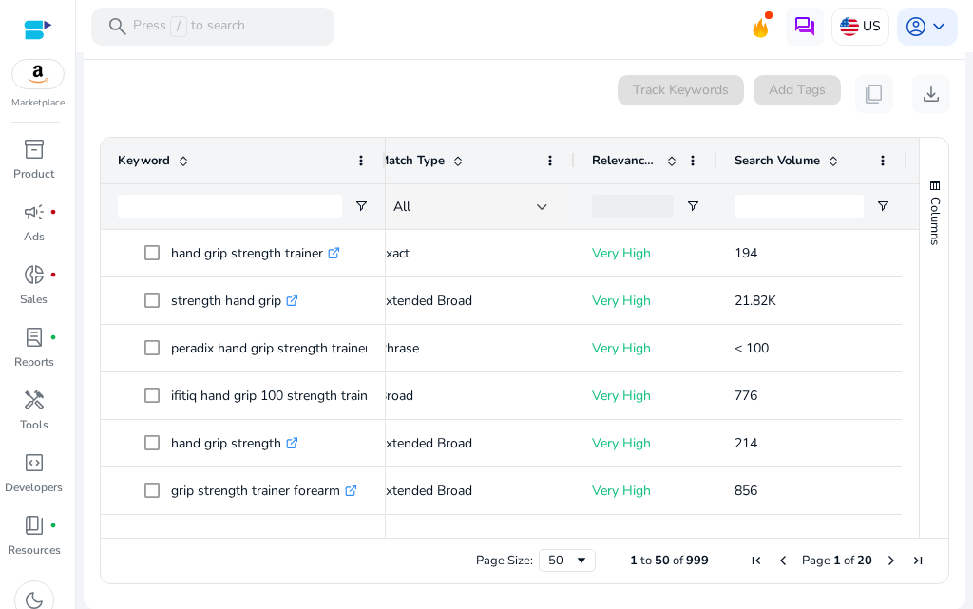
click at [612, 533] on div "Drag here to set row groups Drag here to set column labels Keyword Search Volume" at bounding box center [525, 361] width 850 height 448
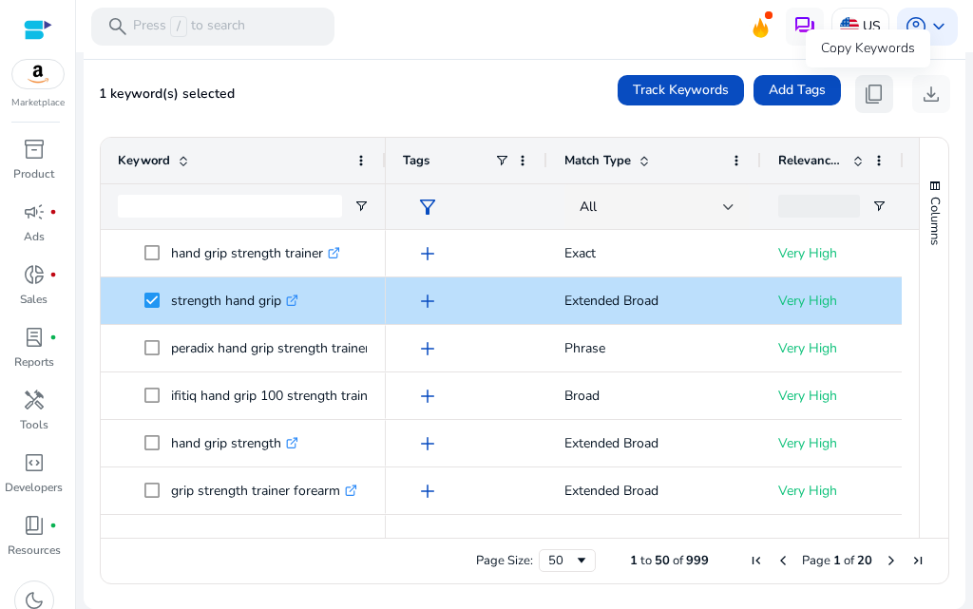
click at [864, 88] on span "content_copy" at bounding box center [874, 94] width 23 height 23
click at [876, 108] on button "content_copy" at bounding box center [874, 94] width 38 height 38
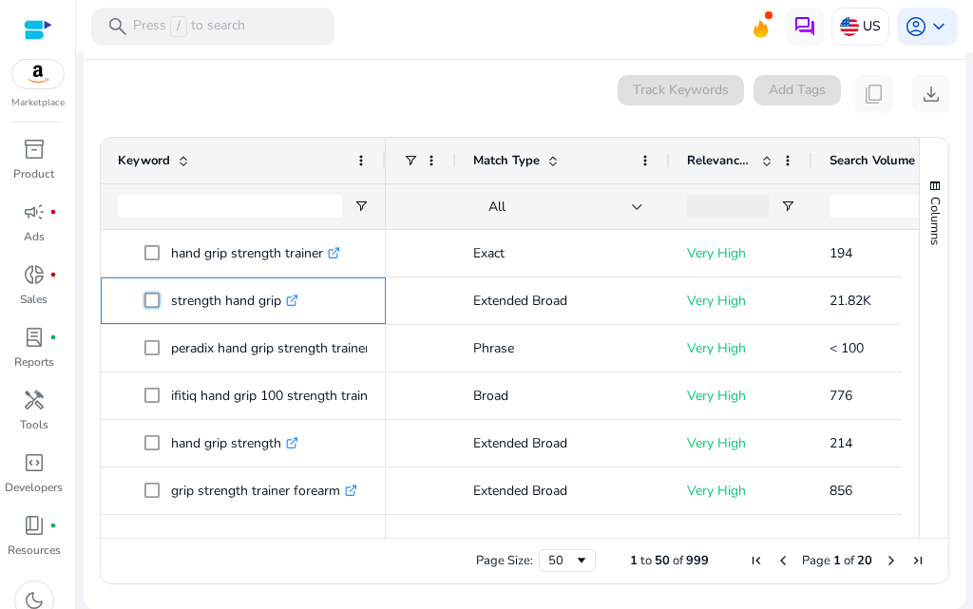
scroll to position [0, 96]
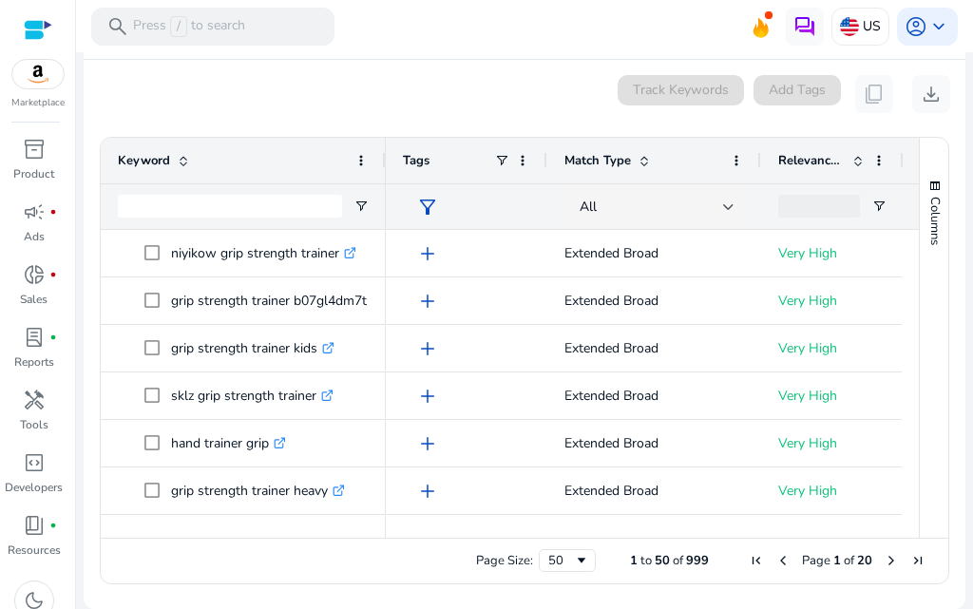
drag, startPoint x: 522, startPoint y: 541, endPoint x: 652, endPoint y: 547, distance: 130.4
click at [652, 547] on div "Page Size: 50 1 to 50 of 999 Page 1 of 20" at bounding box center [525, 561] width 848 height 46
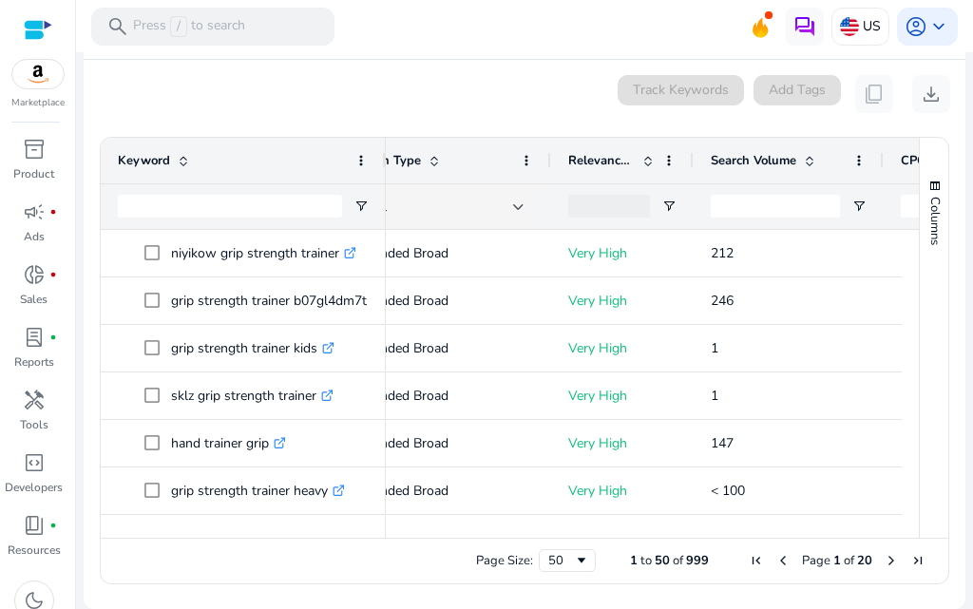
scroll to position [0, 354]
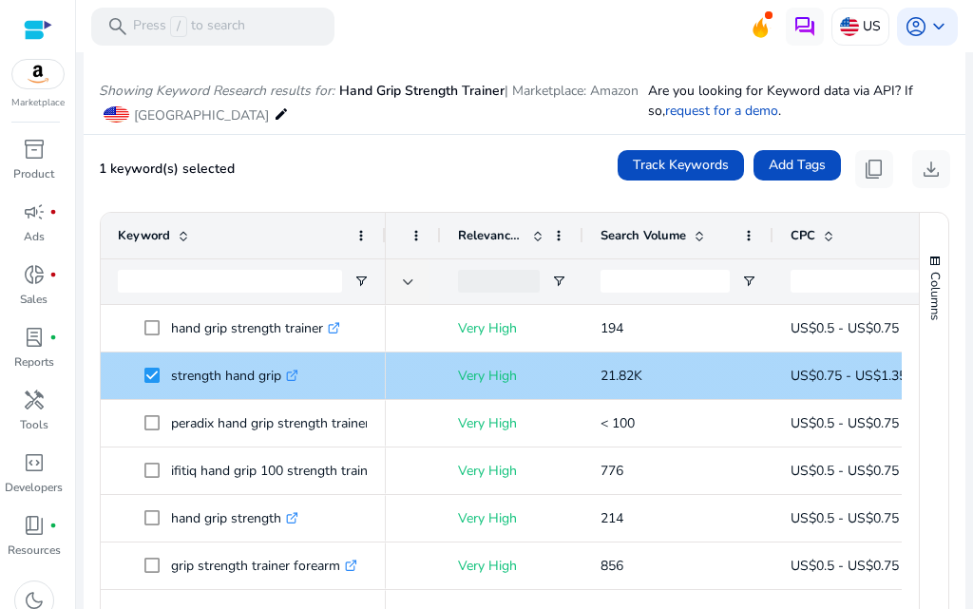
click at [293, 372] on icon at bounding box center [292, 377] width 10 height 10
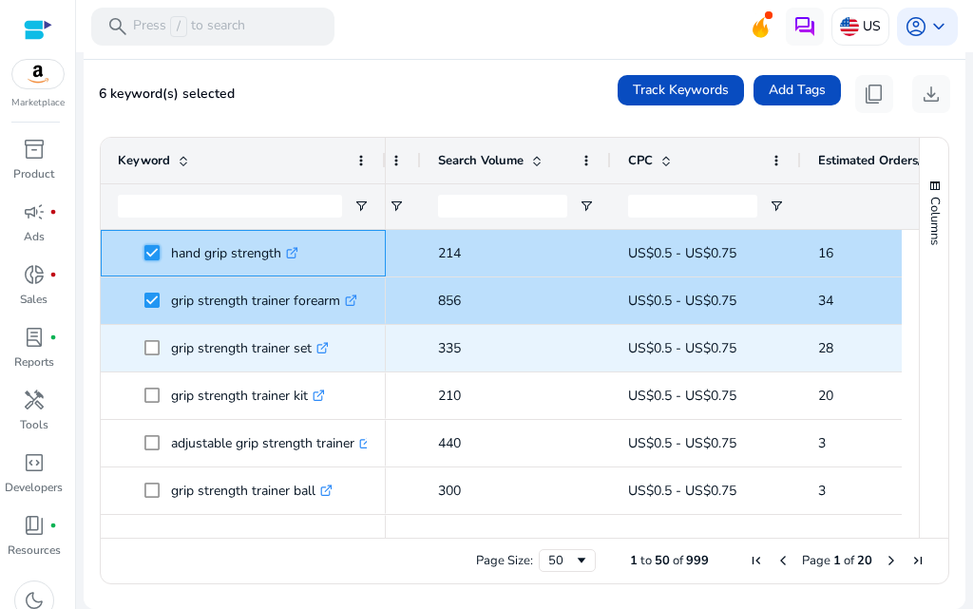
scroll to position [190, 0]
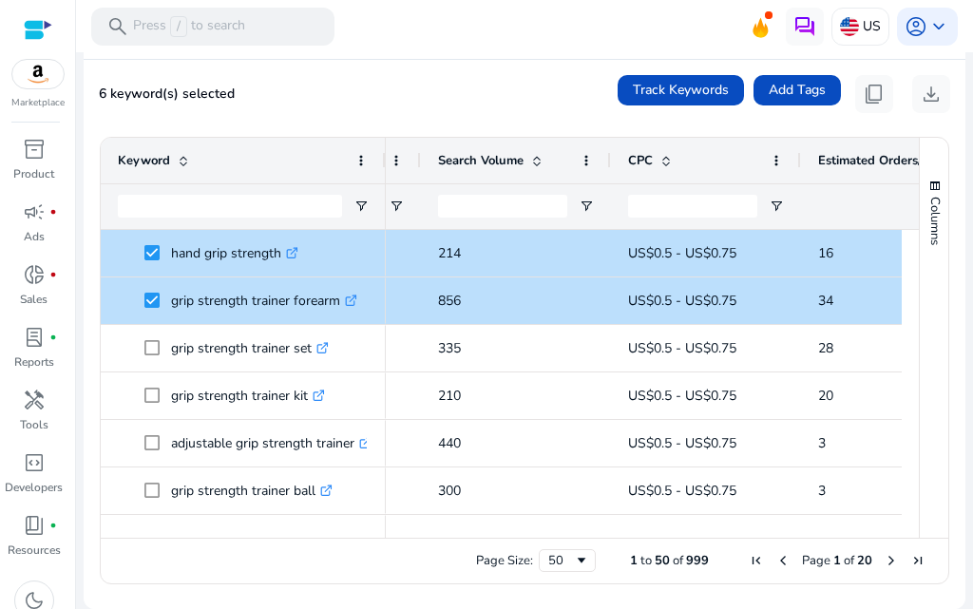
click at [515, 159] on span "Search Volume" at bounding box center [481, 160] width 86 height 17
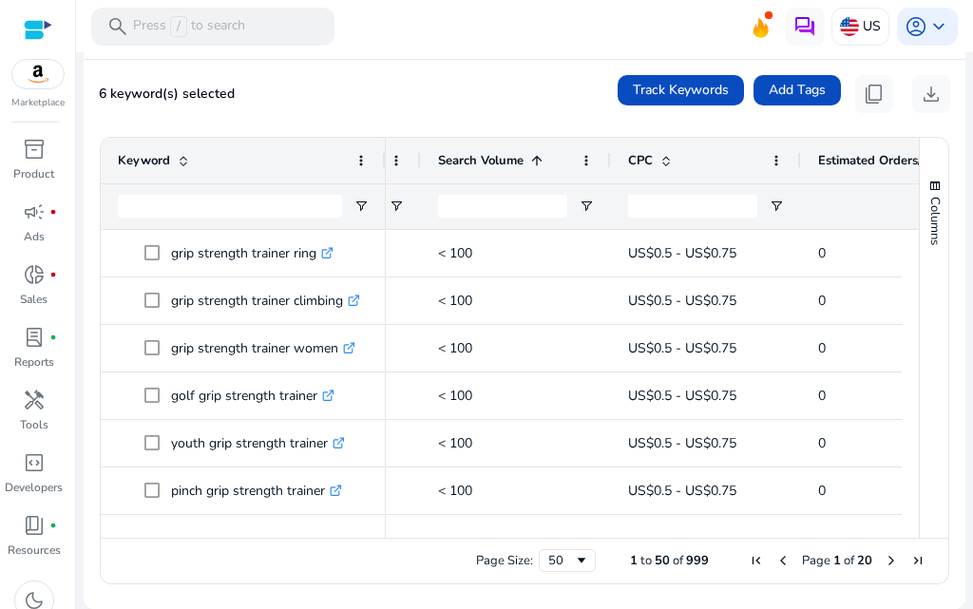
click at [516, 159] on span "Search Volume" at bounding box center [481, 160] width 86 height 17
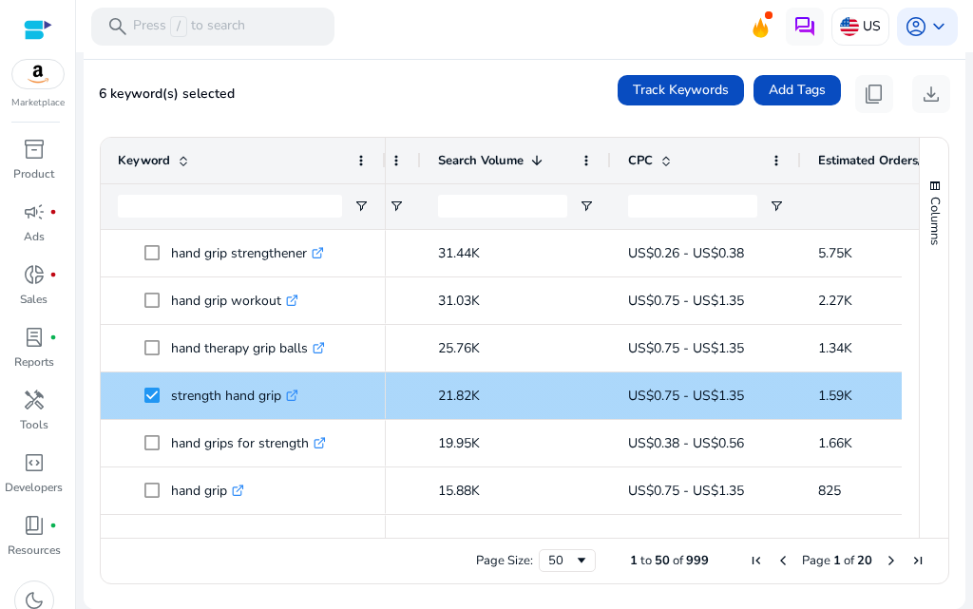
scroll to position [74, 0]
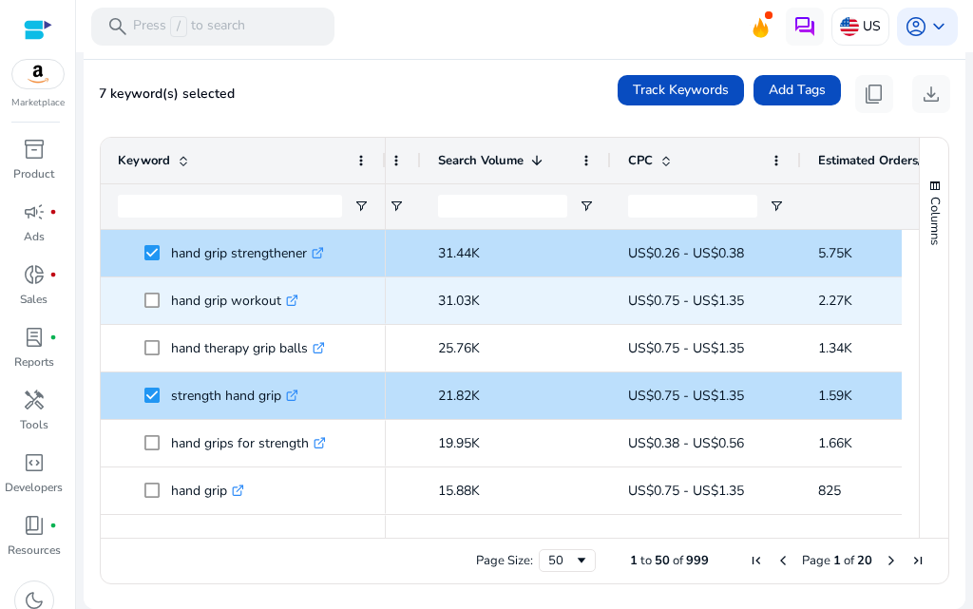
click at [159, 309] on span at bounding box center [157, 300] width 27 height 39
click at [166, 314] on span at bounding box center [157, 300] width 27 height 39
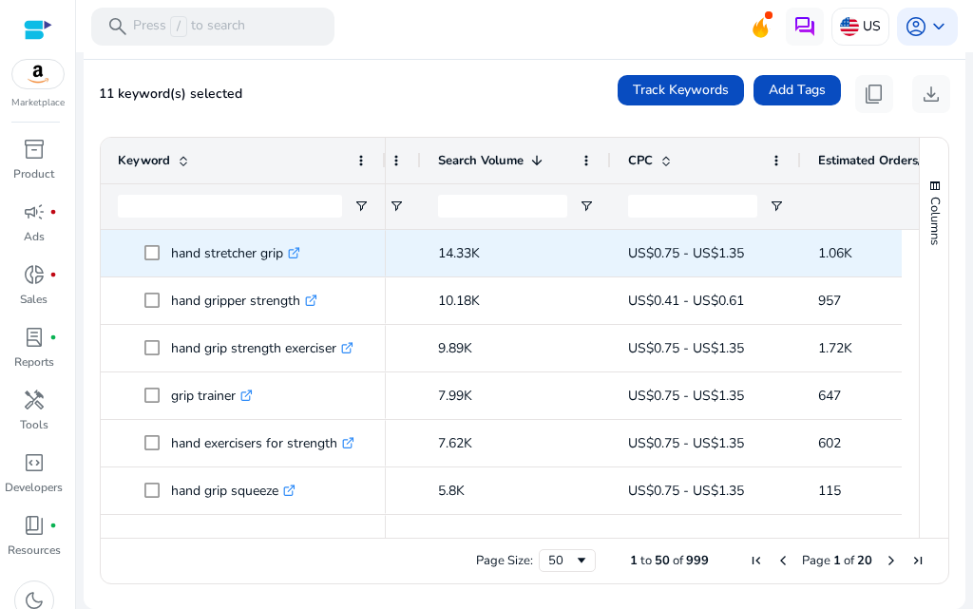
click at [177, 255] on p "hand stretcher grip .st0{fill:#2c8af8}" at bounding box center [235, 253] width 129 height 39
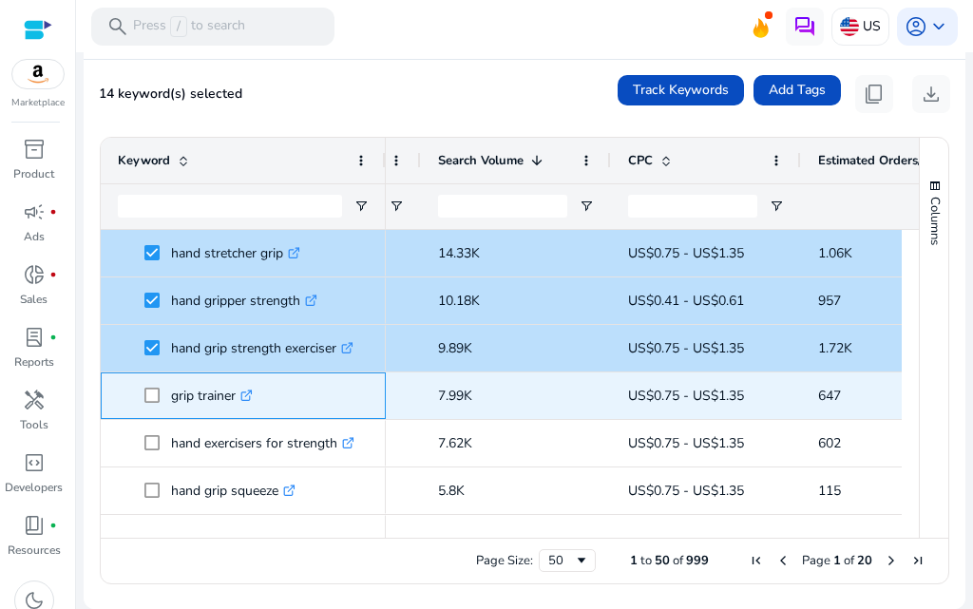
click at [165, 392] on span at bounding box center [157, 395] width 27 height 39
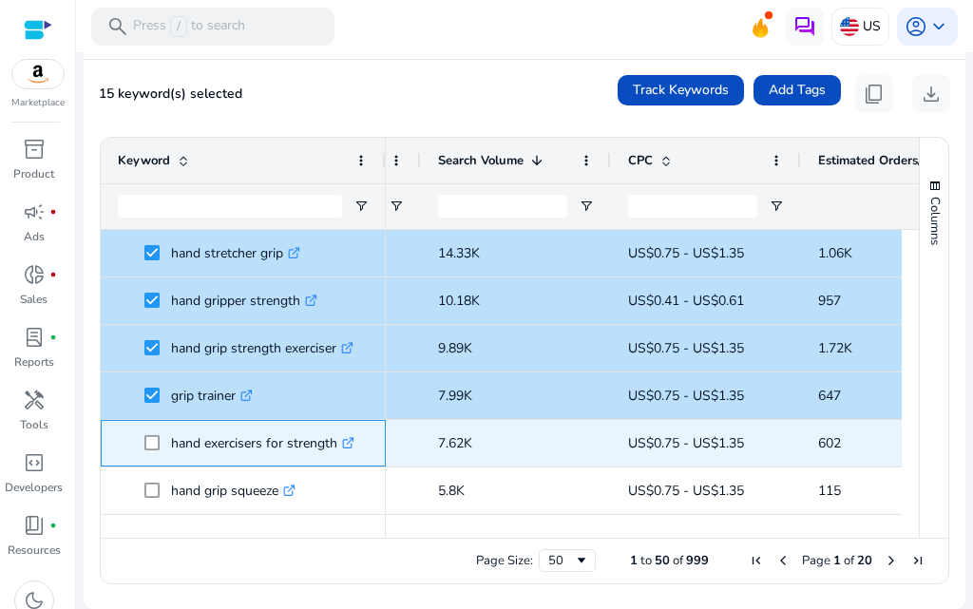
click at [154, 454] on span at bounding box center [157, 443] width 27 height 39
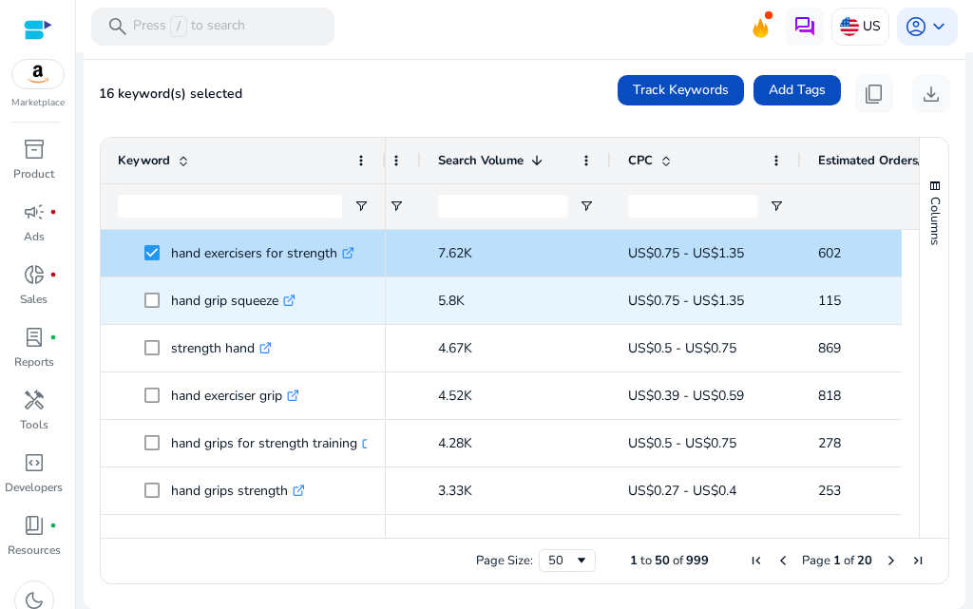
click at [140, 290] on span "hand grip squeeze .st0{fill:#2c8af8}" at bounding box center [243, 300] width 251 height 39
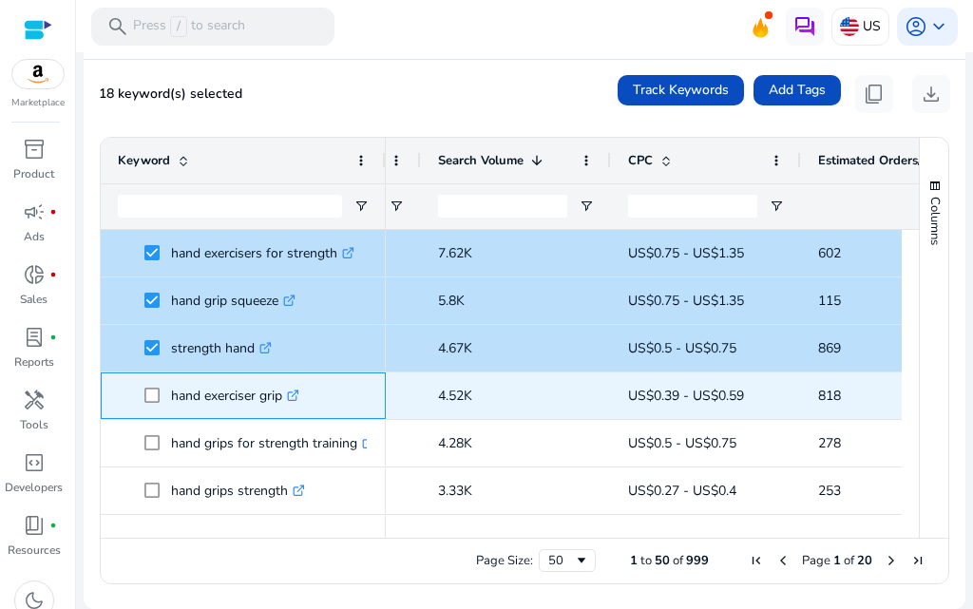
click at [144, 392] on span "hand exerciser grip .st0{fill:#2c8af8}" at bounding box center [243, 395] width 251 height 39
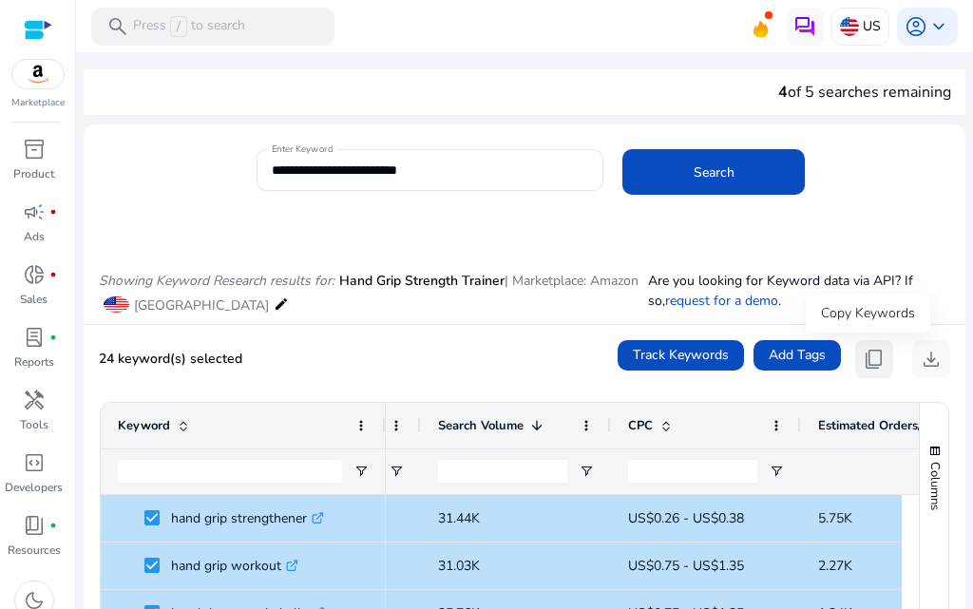
click at [871, 352] on span "content_copy" at bounding box center [874, 359] width 23 height 23
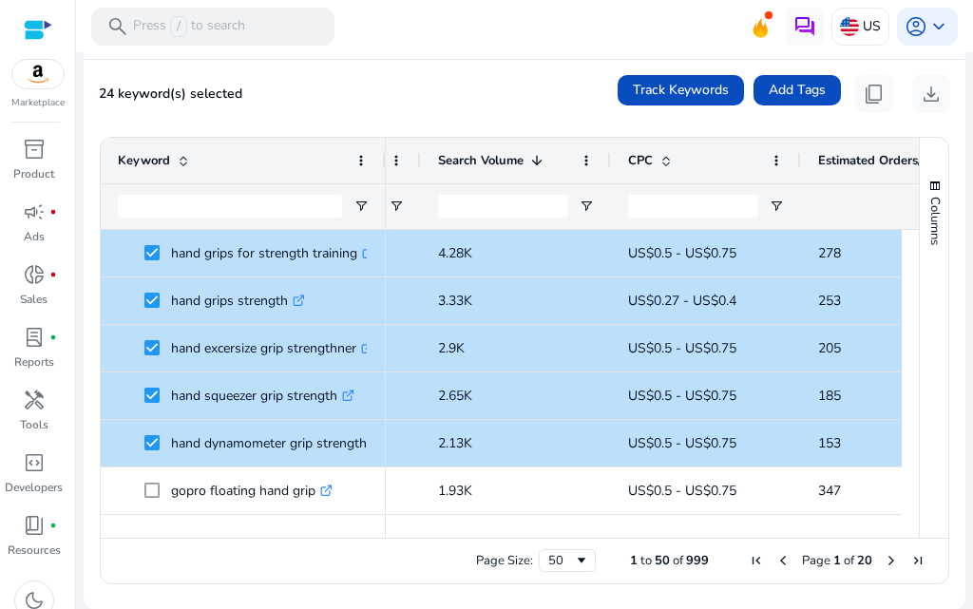
scroll to position [385, 0]
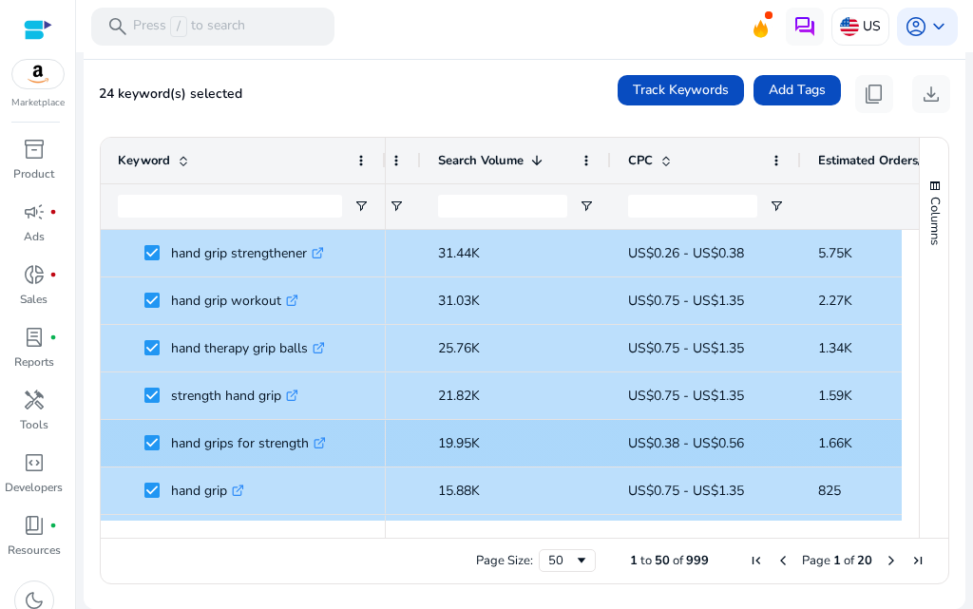
drag, startPoint x: 145, startPoint y: 221, endPoint x: 342, endPoint y: 446, distance: 298.3
click at [343, 446] on div "Keyword Search Volume 1 Relevance Score CPC" at bounding box center [510, 338] width 818 height 400
click at [343, 446] on span "hand grips for strength .st0{fill:#2c8af8}" at bounding box center [256, 443] width 224 height 39
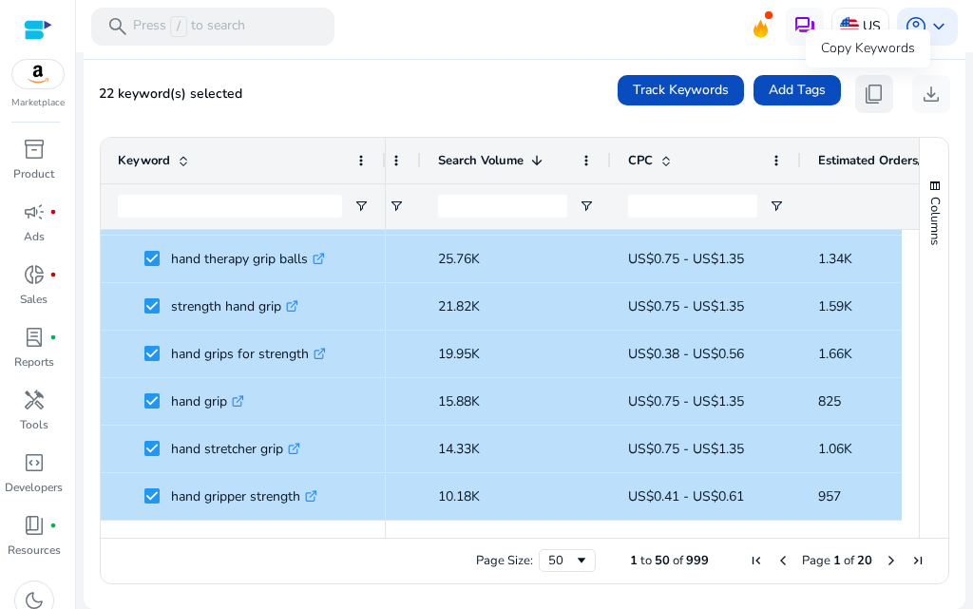
click at [863, 98] on span "content_copy" at bounding box center [874, 94] width 23 height 23
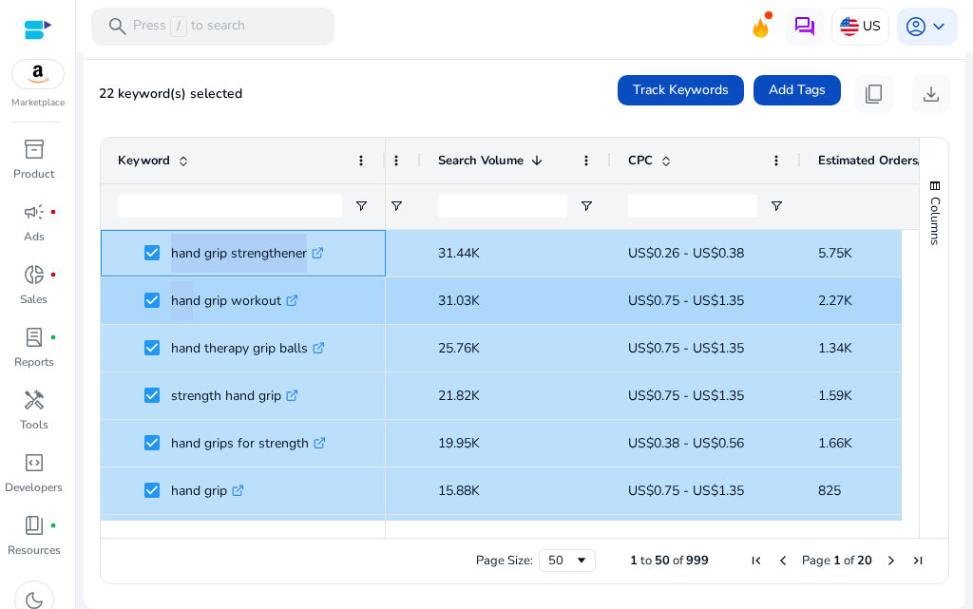
drag, startPoint x: 126, startPoint y: 249, endPoint x: 178, endPoint y: 264, distance: 53.5
click at [181, 271] on span "hand grip strengthener .st0{fill:#2c8af8}" at bounding box center [243, 253] width 251 height 39
click at [181, 270] on p "hand grip strengthener .st0{fill:#2c8af8}" at bounding box center [247, 253] width 153 height 39
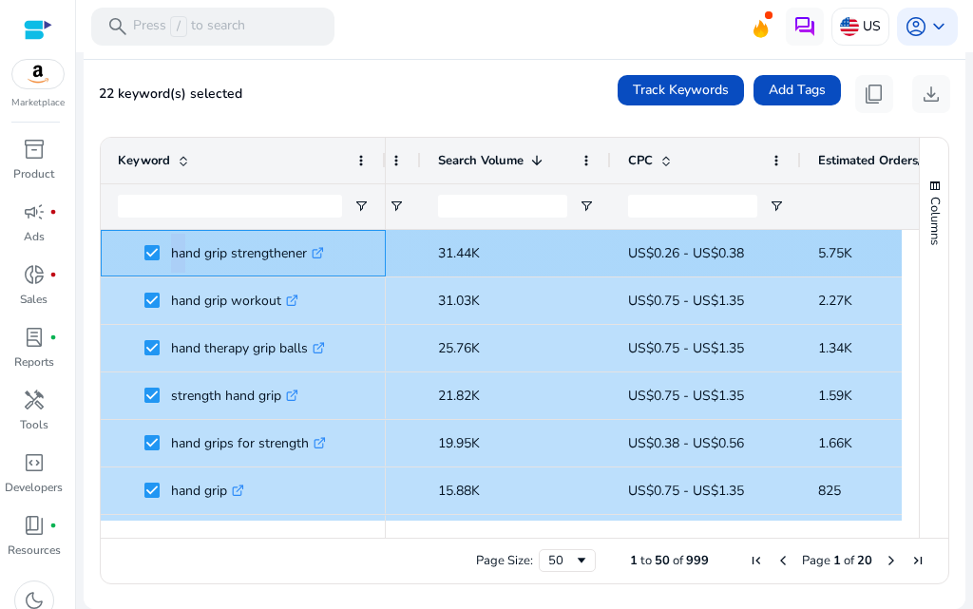
click at [169, 251] on span at bounding box center [157, 253] width 27 height 39
drag, startPoint x: 169, startPoint y: 251, endPoint x: 144, endPoint y: 266, distance: 29.8
click at [144, 266] on span "hand grip strengthener .st0{fill:#2c8af8}" at bounding box center [243, 253] width 251 height 39
drag, startPoint x: 378, startPoint y: 357, endPoint x: 313, endPoint y: 245, distance: 129.9
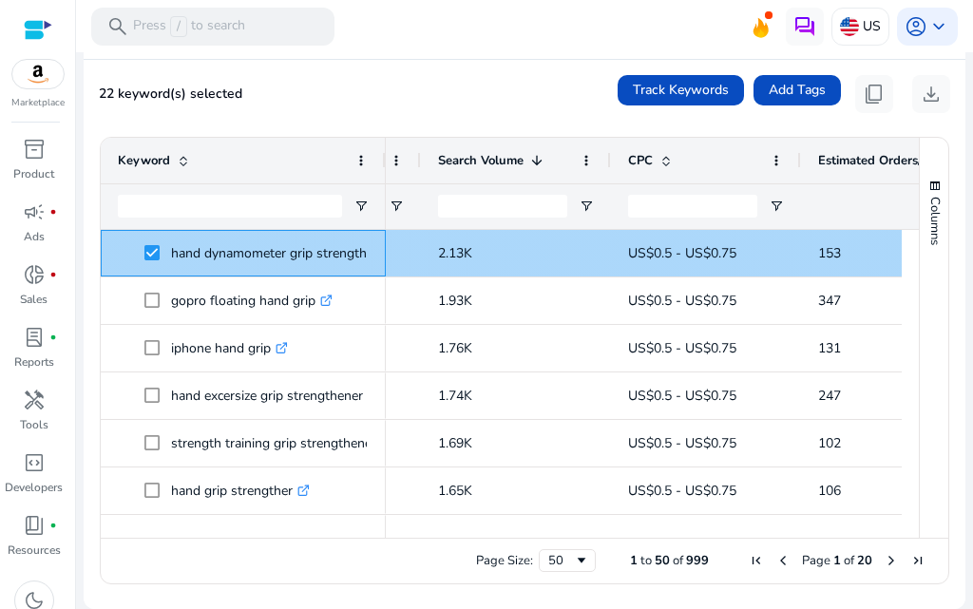
click at [370, 262] on div "hand dynamometer grip strength measurement meter .st0{fill:#2c8af8}" at bounding box center [243, 253] width 285 height 47
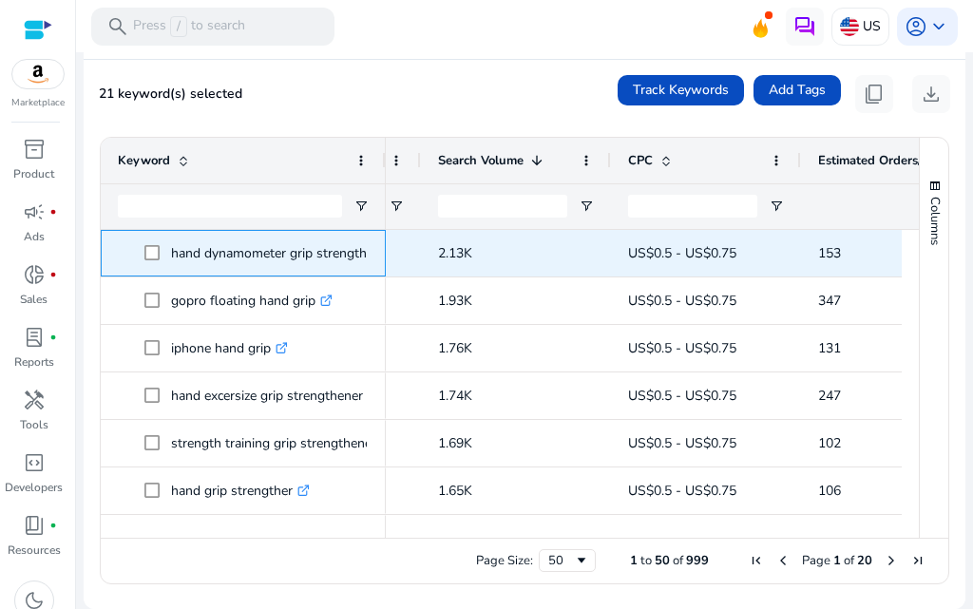
click at [370, 259] on div "hand dynamometer grip strength measurement meter .st0{fill:#2c8af8}" at bounding box center [243, 253] width 285 height 47
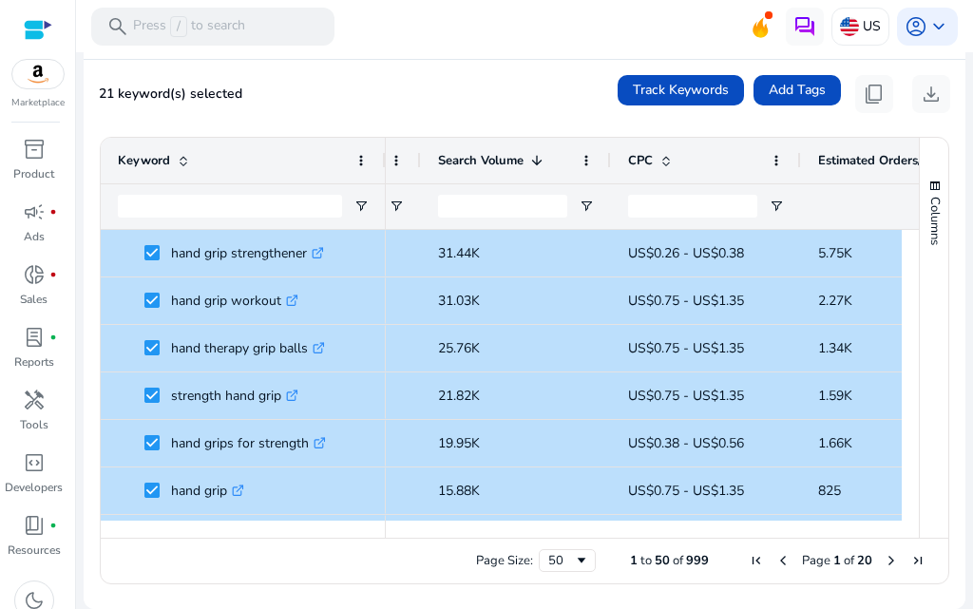
drag, startPoint x: 361, startPoint y: 247, endPoint x: 326, endPoint y: 208, distance: 52.5
click at [326, 208] on div "Keyword Search Volume 1 Relevance Score CPC" at bounding box center [510, 338] width 818 height 400
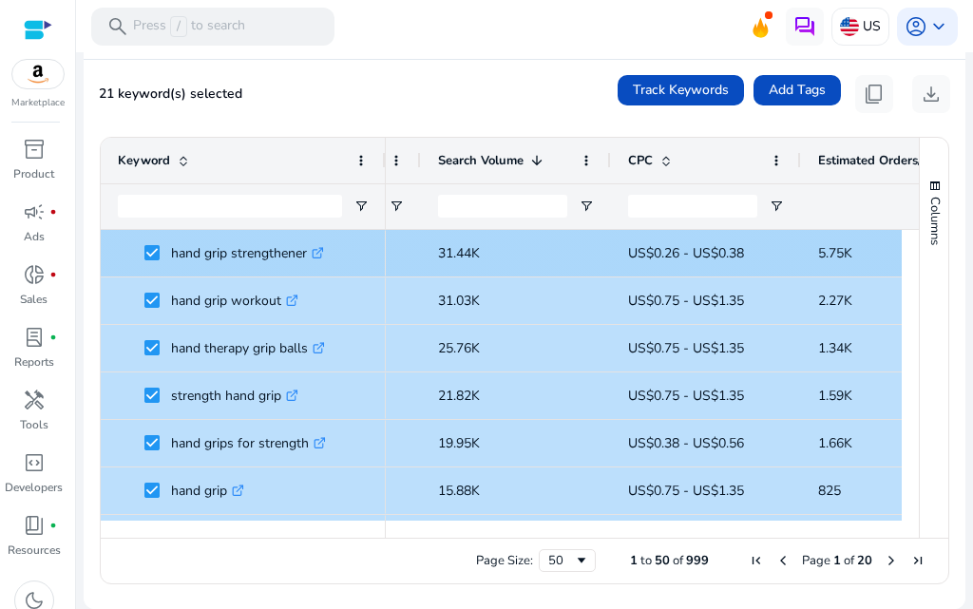
click at [298, 260] on p "hand grip strengthener .st0{fill:#2c8af8}" at bounding box center [247, 253] width 153 height 39
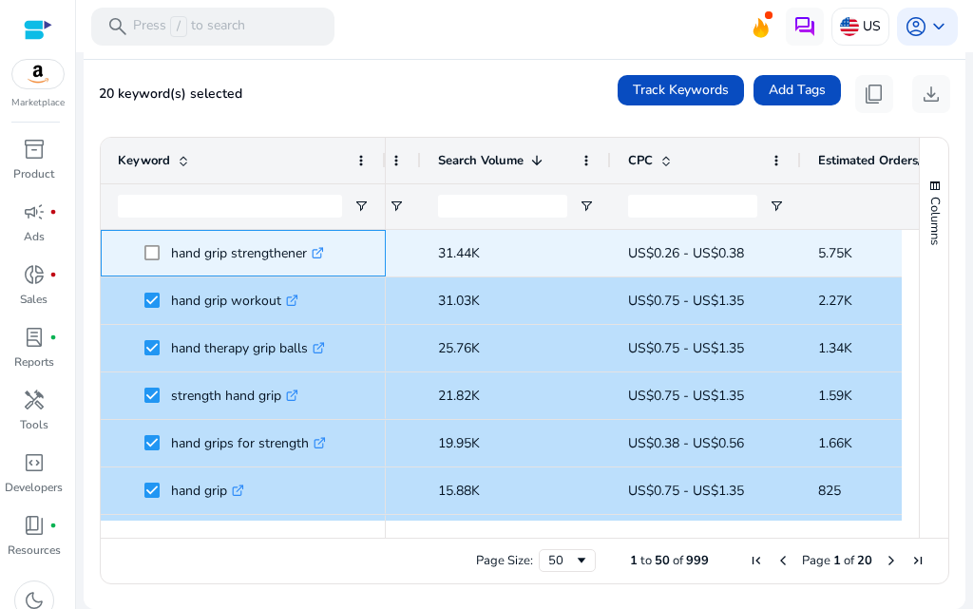
click at [281, 257] on p "hand grip strengthener .st0{fill:#2c8af8}" at bounding box center [247, 253] width 153 height 39
click at [266, 249] on p "hand grip strengthener .st0{fill:#2c8af8}" at bounding box center [247, 253] width 153 height 39
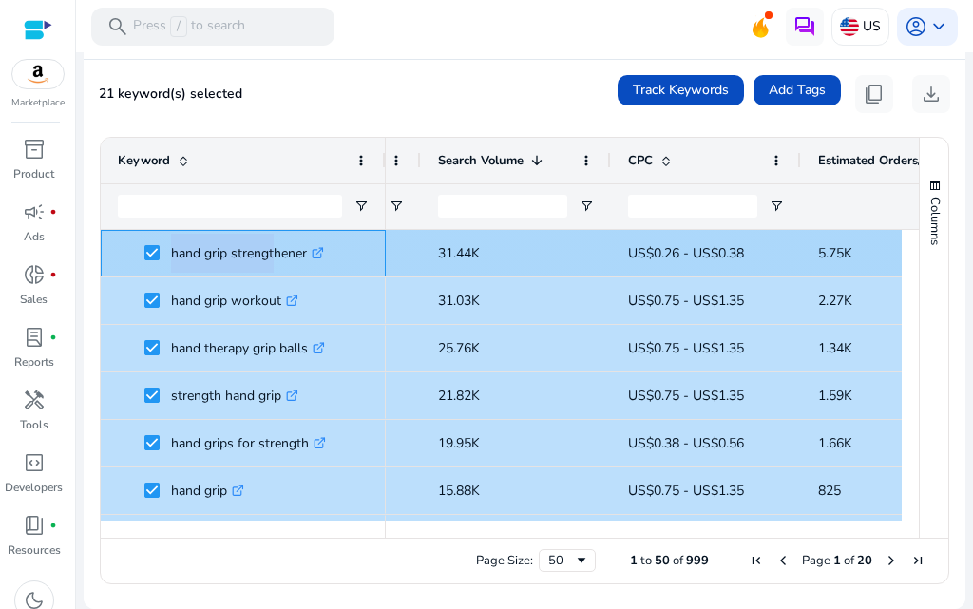
drag, startPoint x: 159, startPoint y: 242, endPoint x: 166, endPoint y: 251, distance: 11.4
click at [166, 251] on span at bounding box center [157, 253] width 27 height 39
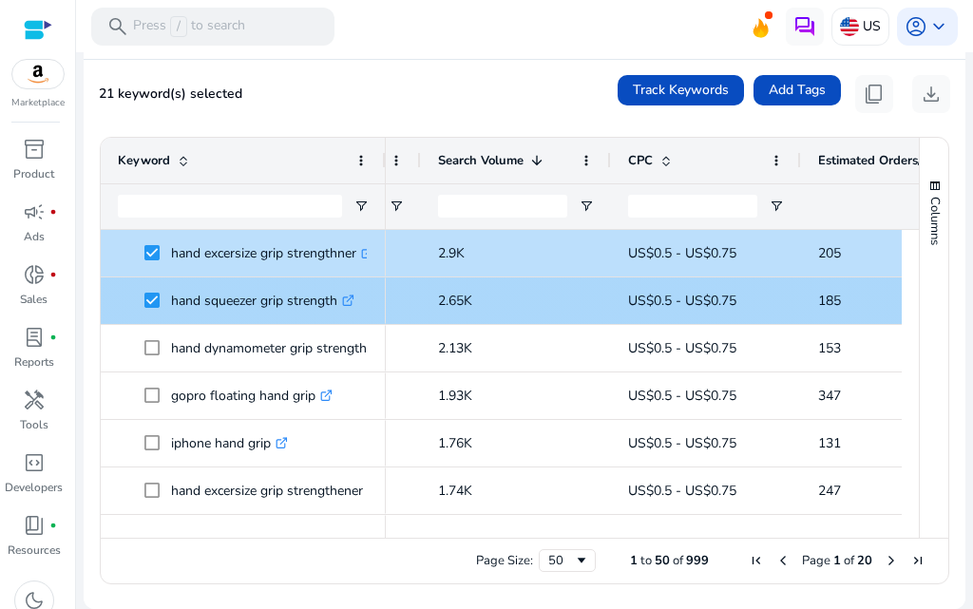
click at [338, 314] on p "hand squeezer grip strength .st0{fill:#2c8af8}" at bounding box center [262, 300] width 183 height 39
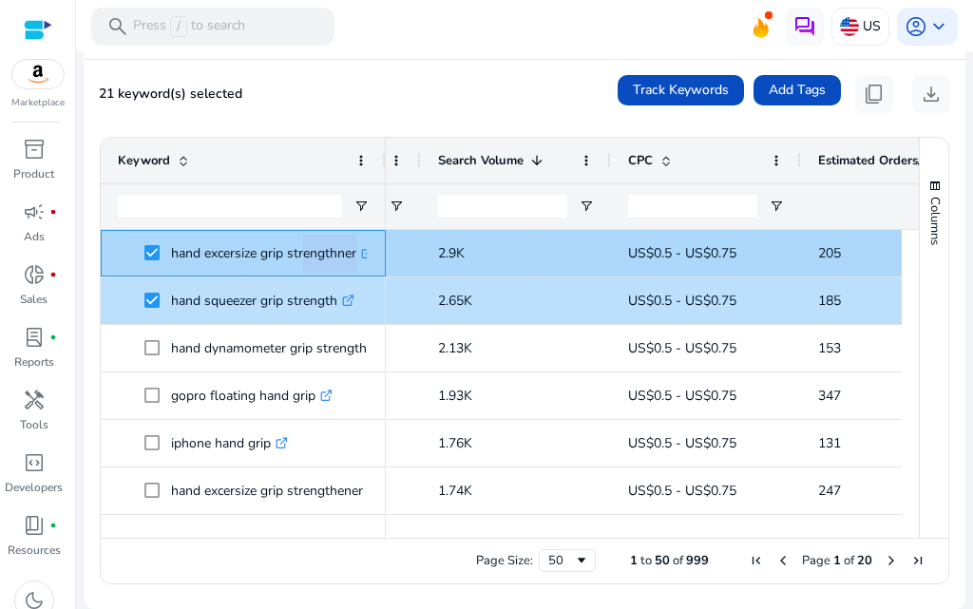
click at [301, 256] on p "hand excersize grip strengthner .st0{fill:#2c8af8}" at bounding box center [272, 253] width 202 height 39
click at [299, 255] on p "hand excersize grip strengthner .st0{fill:#2c8af8}" at bounding box center [272, 253] width 202 height 39
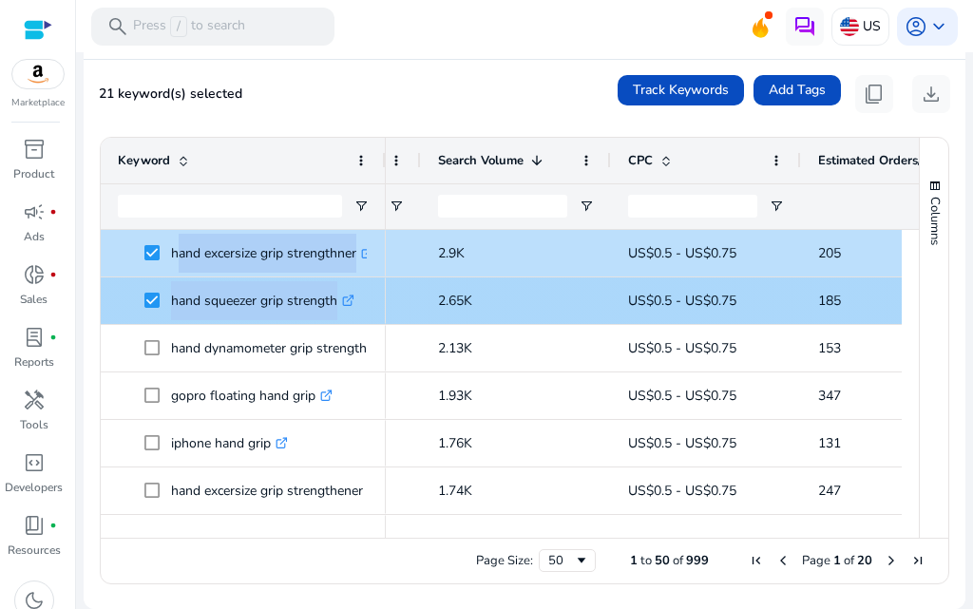
click at [293, 296] on p "hand squeezer grip strength .st0{fill:#2c8af8}" at bounding box center [262, 300] width 183 height 39
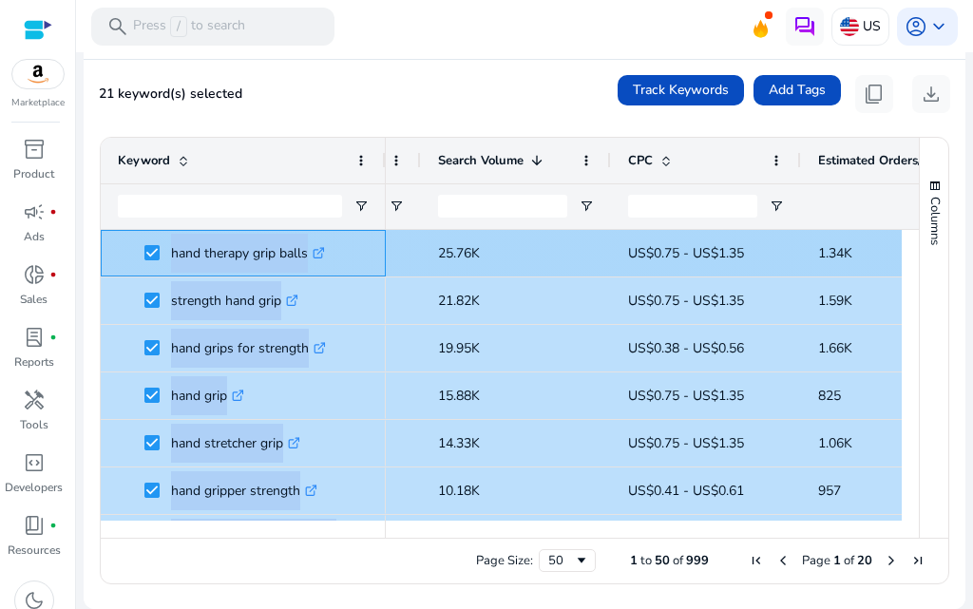
click at [263, 259] on p "hand therapy grip balls .st0{fill:#2c8af8}" at bounding box center [248, 253] width 154 height 39
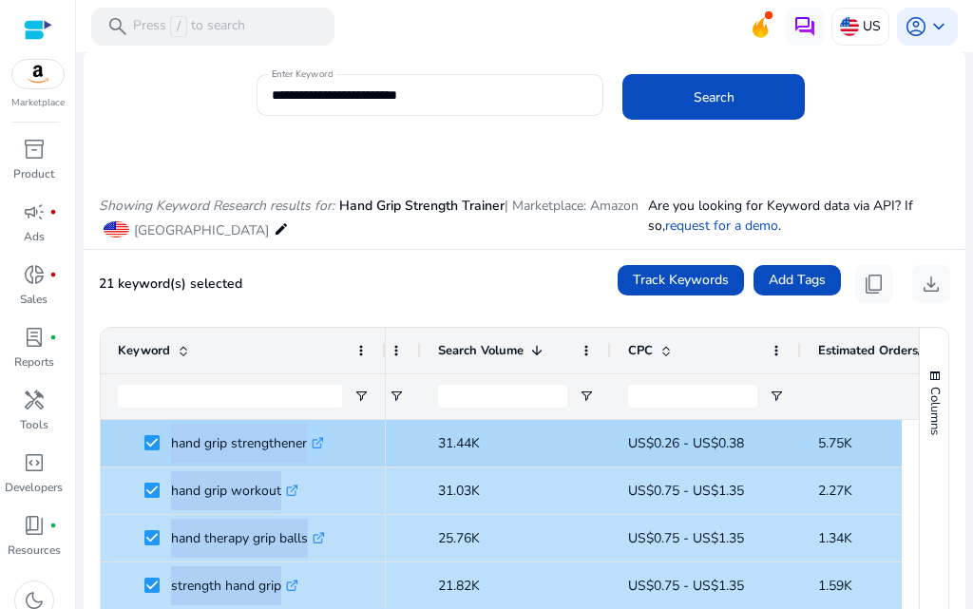
click at [254, 431] on p "hand grip strengthener .st0{fill:#2c8af8}" at bounding box center [247, 443] width 153 height 39
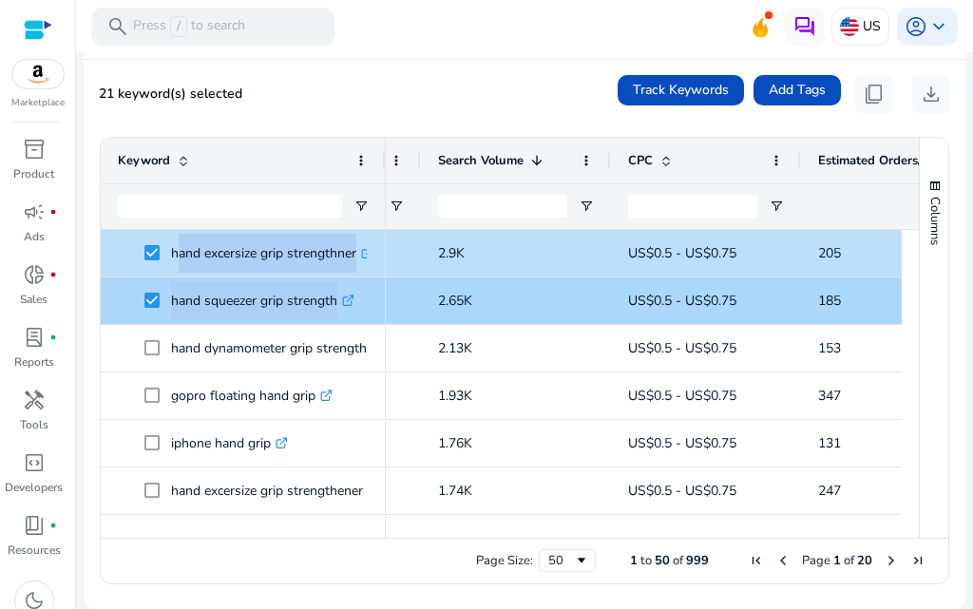
click at [267, 307] on p "hand squeezer grip strength .st0{fill:#2c8af8}" at bounding box center [262, 300] width 183 height 39
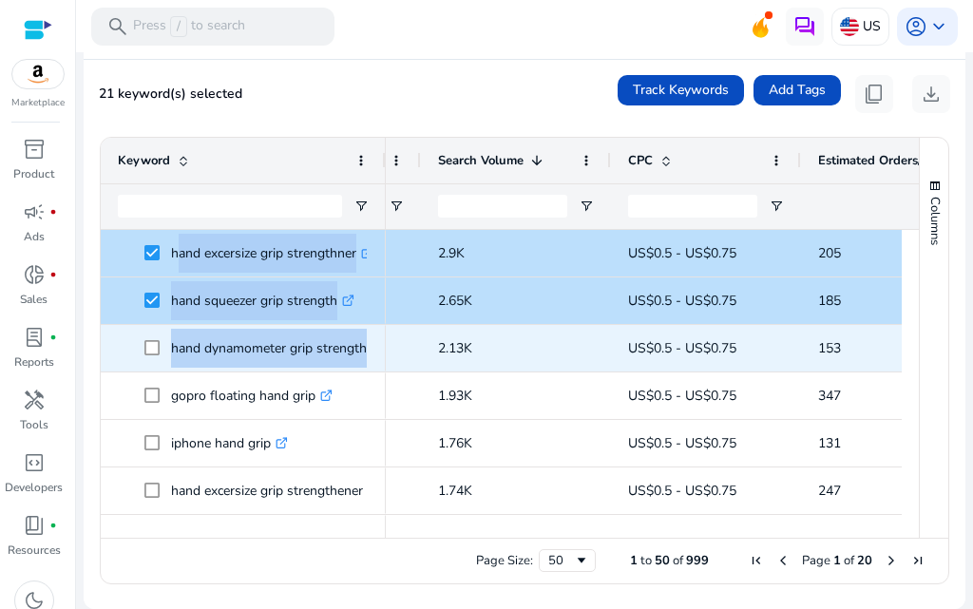
click at [269, 349] on p "hand dynamometer grip strength measurement meter .st0{fill:#2c8af8}" at bounding box center [338, 348] width 335 height 39
copy div "hand excersize grip strengthner .st0{fill:#2c8af8} hand grips for strength trai…"
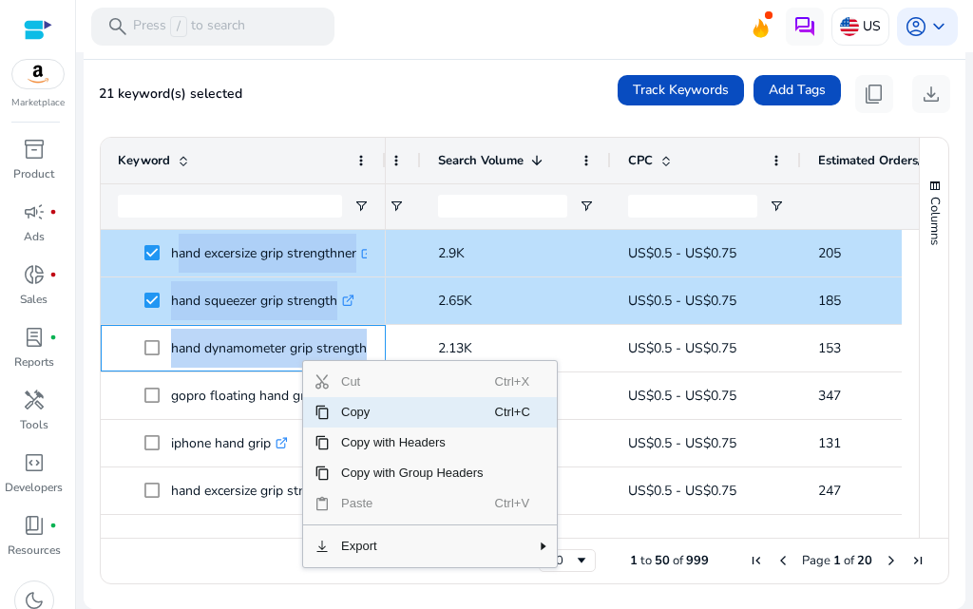
click at [359, 418] on span "Copy" at bounding box center [412, 412] width 165 height 30
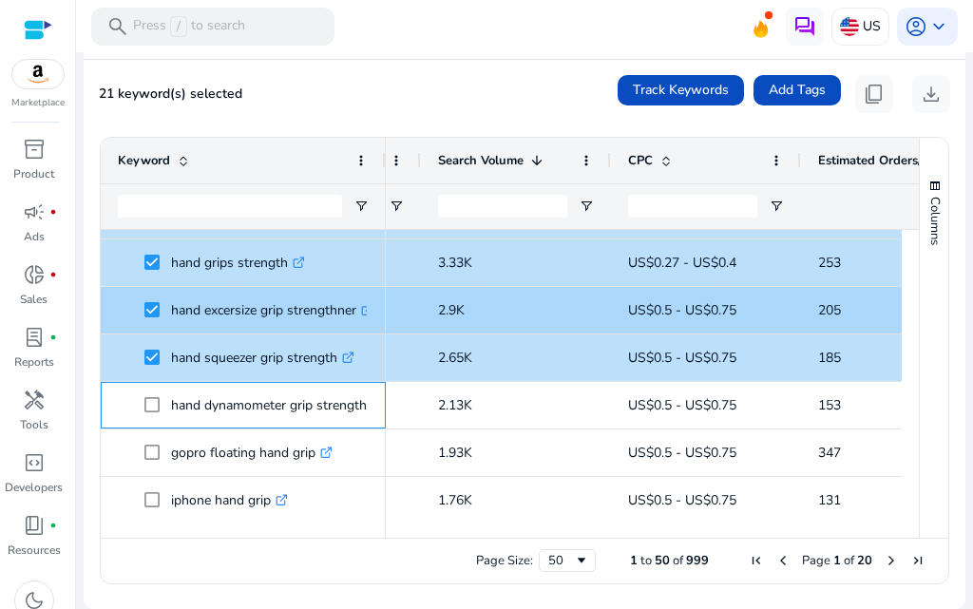
scroll to position [534, 0]
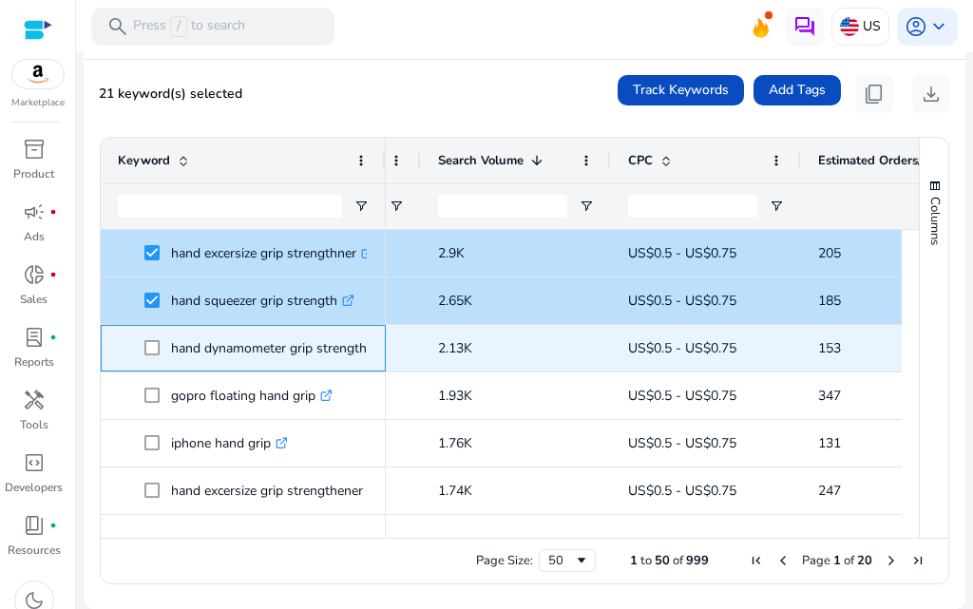
click at [240, 338] on p "hand dynamometer grip strength measurement meter .st0{fill:#2c8af8}" at bounding box center [338, 348] width 335 height 39
drag, startPoint x: 240, startPoint y: 338, endPoint x: 267, endPoint y: 375, distance: 45.6
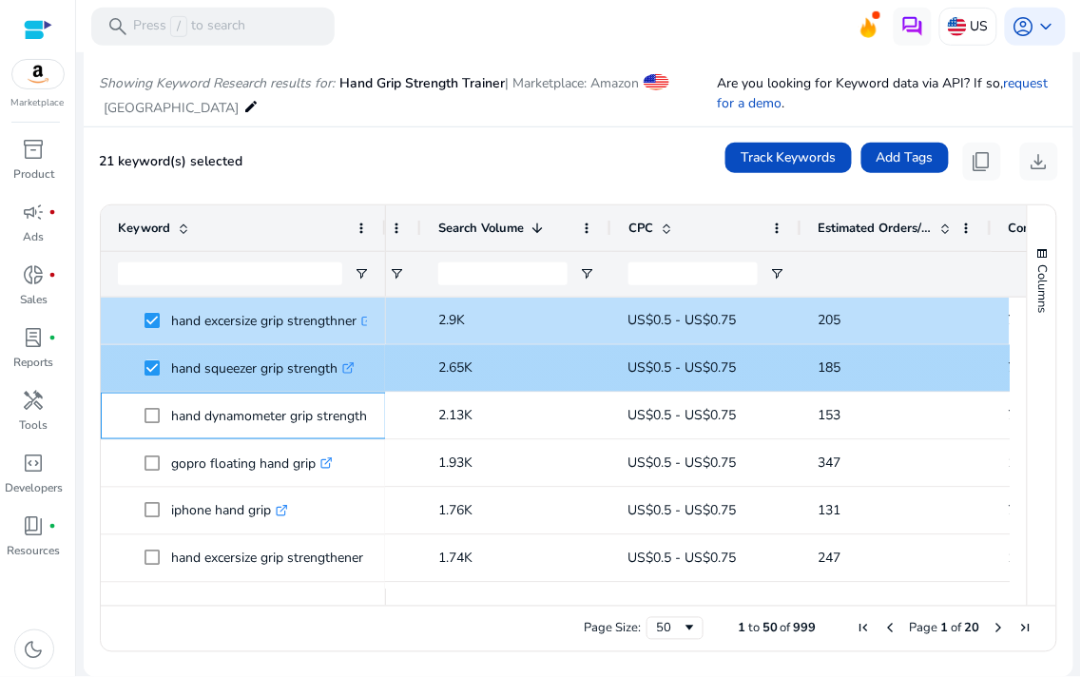
scroll to position [0, 482]
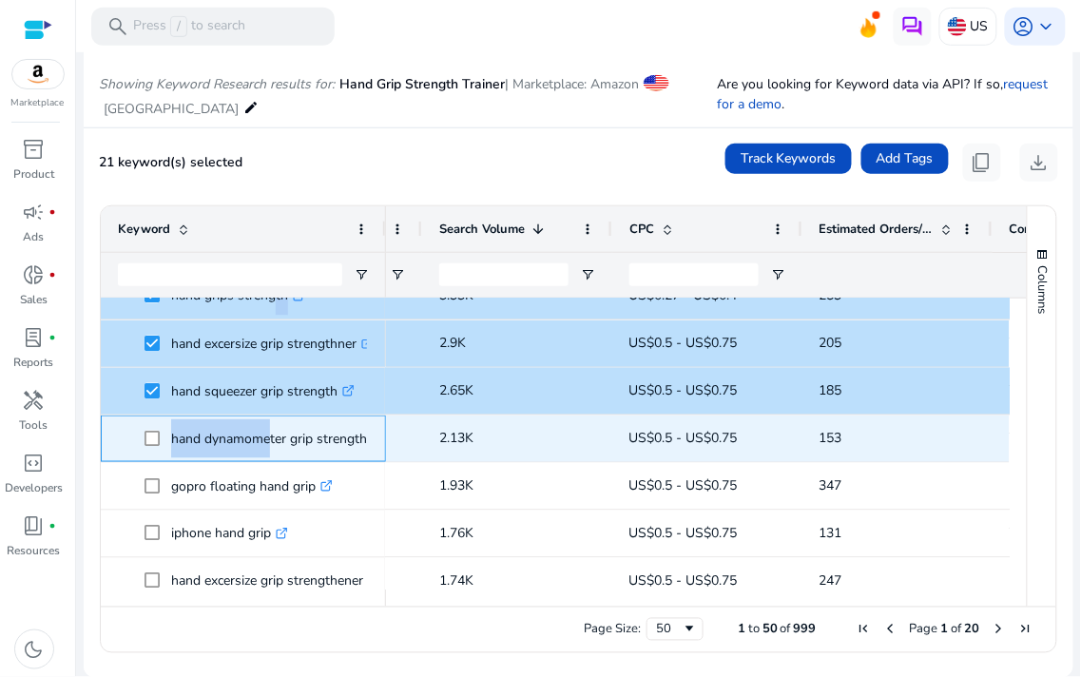
click at [266, 439] on p "hand dynamometer grip strength measurement meter .st0{fill:#2c8af8}" at bounding box center [338, 438] width 335 height 39
drag, startPoint x: 266, startPoint y: 439, endPoint x: 290, endPoint y: 434, distance: 24.2
click at [283, 437] on p "hand dynamometer grip strength measurement meter .st0{fill:#2c8af8}" at bounding box center [338, 438] width 335 height 39
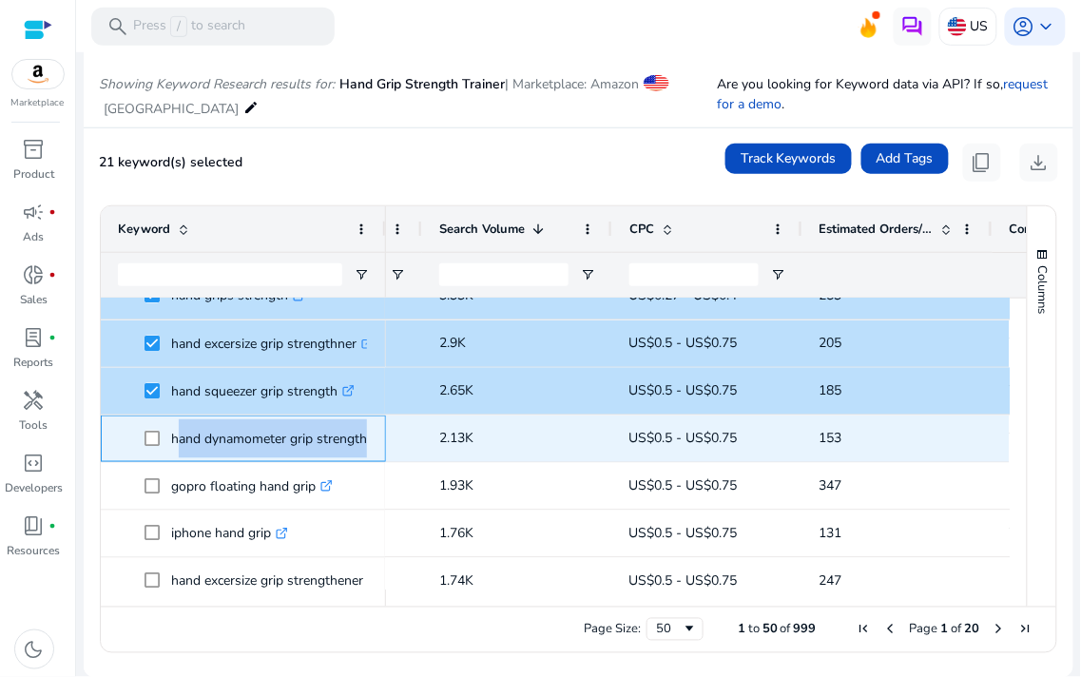
click at [296, 433] on p "hand dynamometer grip strength measurement meter .st0{fill:#2c8af8}" at bounding box center [338, 438] width 335 height 39
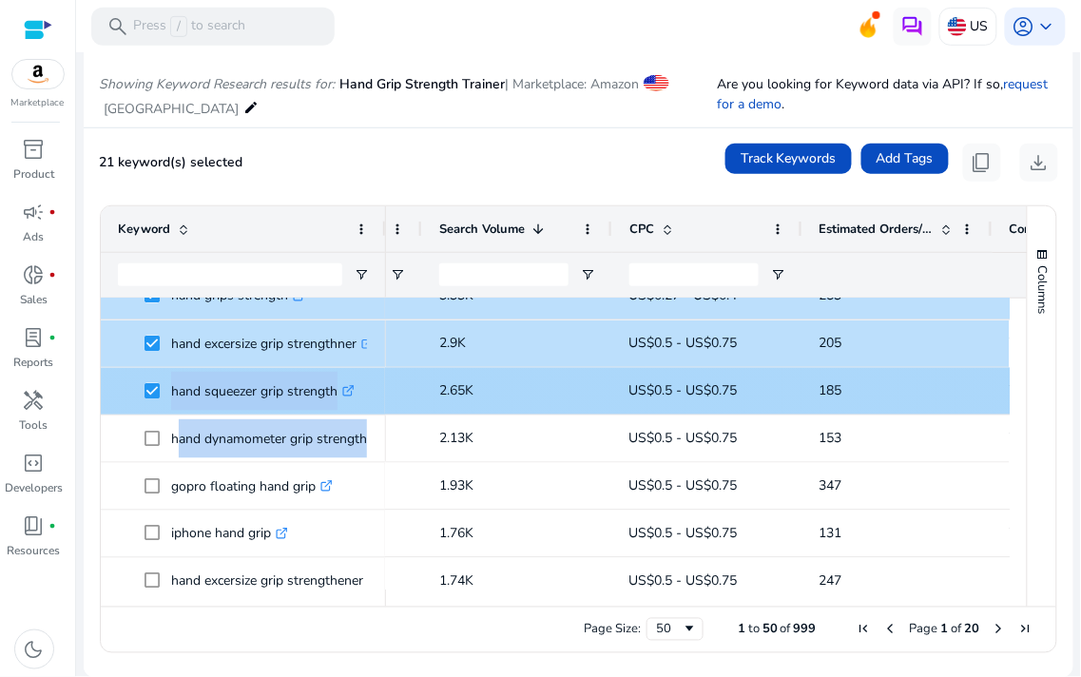
click at [290, 386] on p "hand squeezer grip strength .st0{fill:#2c8af8}" at bounding box center [262, 391] width 183 height 39
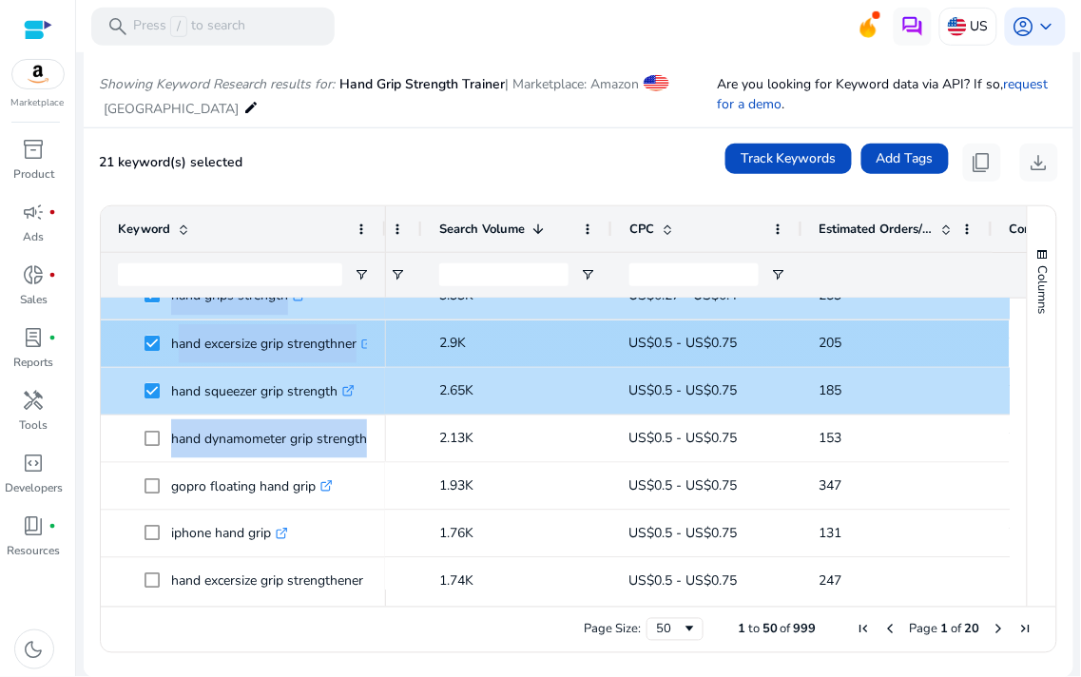
click at [267, 353] on p "hand excersize grip strengthner .st0{fill:#2c8af8}" at bounding box center [272, 343] width 202 height 39
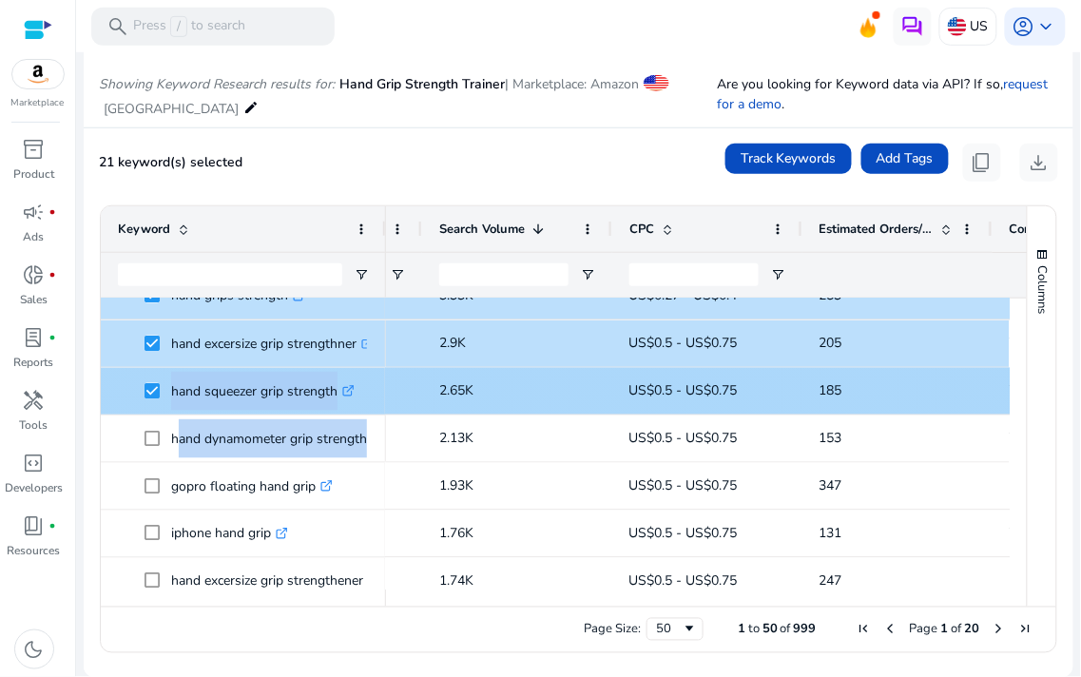
click at [269, 372] on p "hand squeezer grip strength .st0{fill:#2c8af8}" at bounding box center [262, 391] width 183 height 39
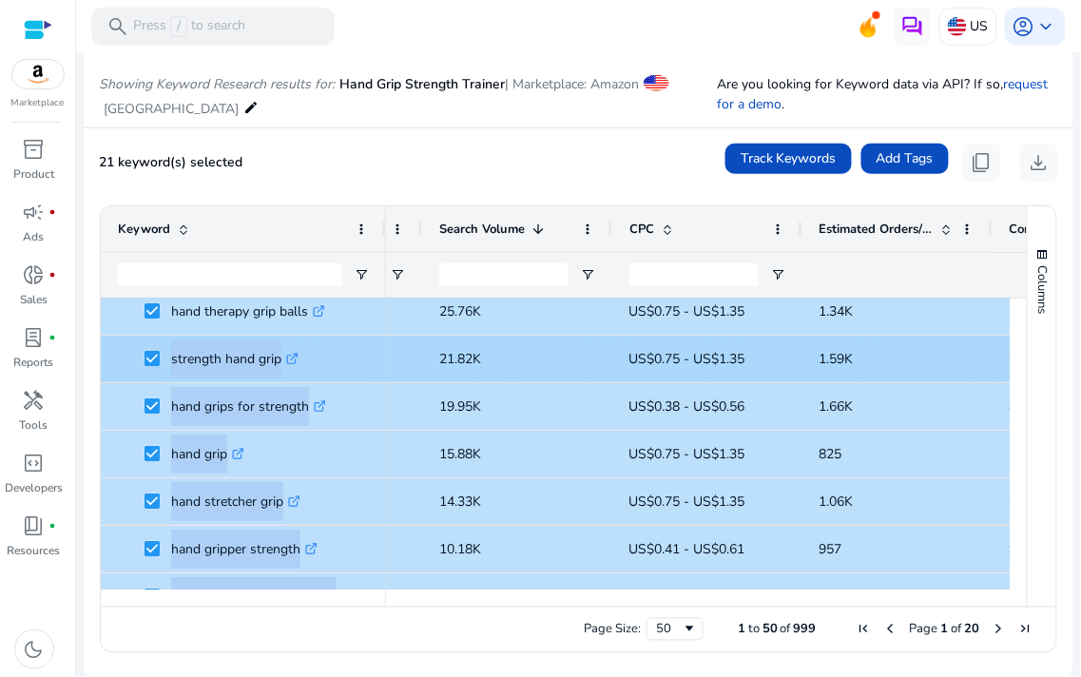
click at [267, 371] on p "strength hand grip .st0{fill:#2c8af8}" at bounding box center [234, 358] width 127 height 39
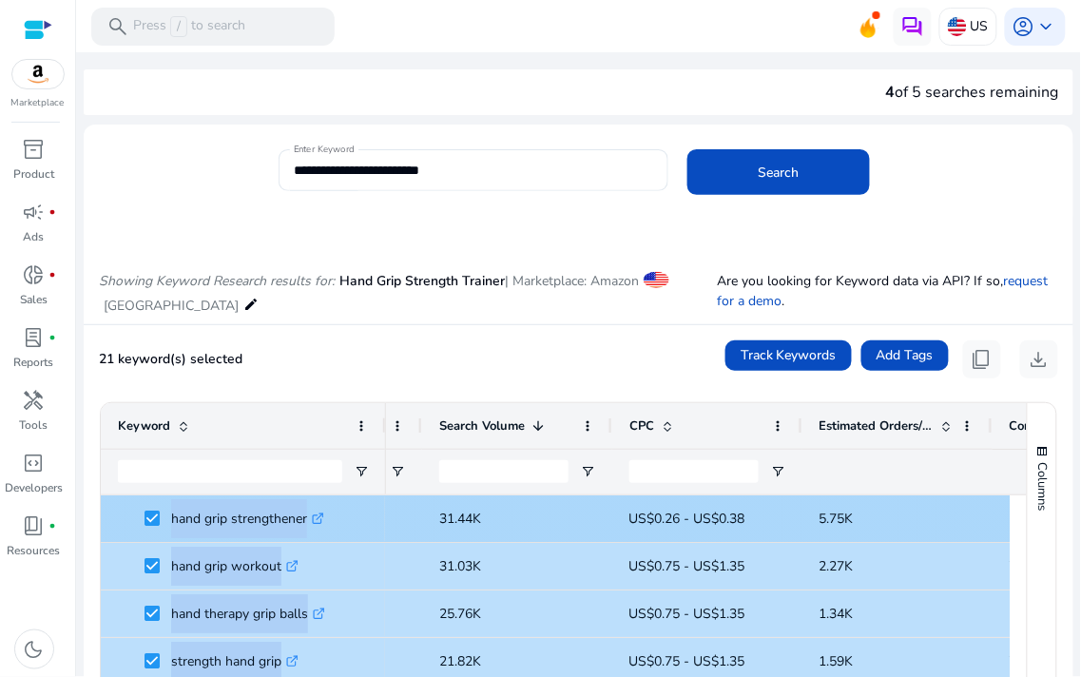
click at [258, 505] on p "hand grip strengthener .st0{fill:#2c8af8}" at bounding box center [247, 518] width 153 height 39
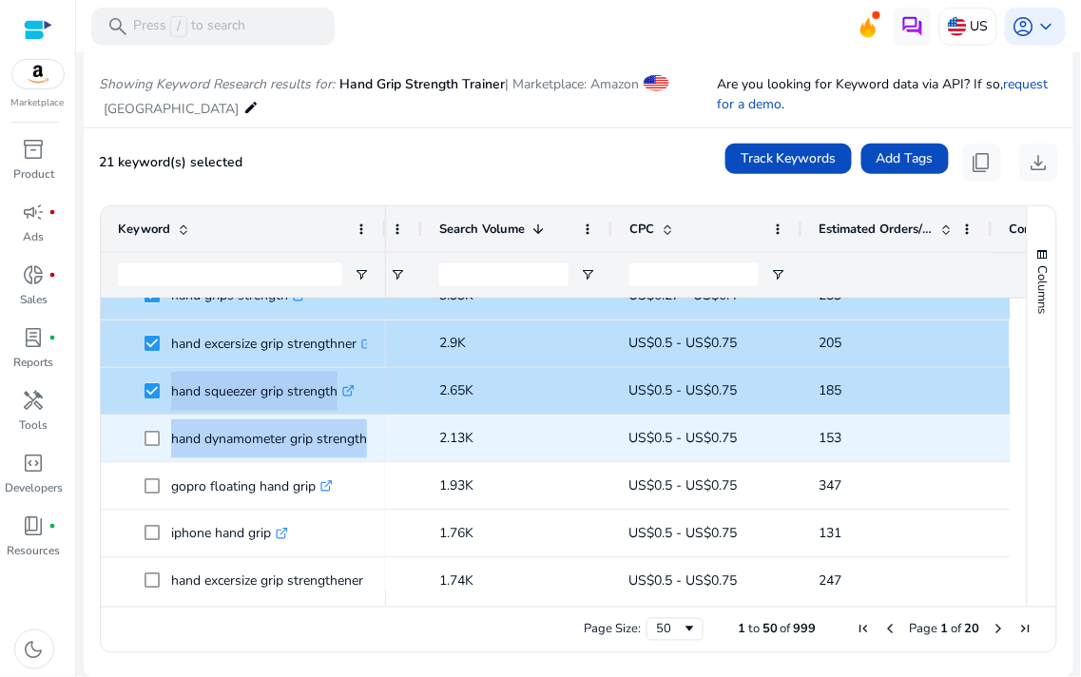
click at [290, 421] on p "hand dynamometer grip strength measurement meter .st0{fill:#2c8af8}" at bounding box center [338, 438] width 335 height 39
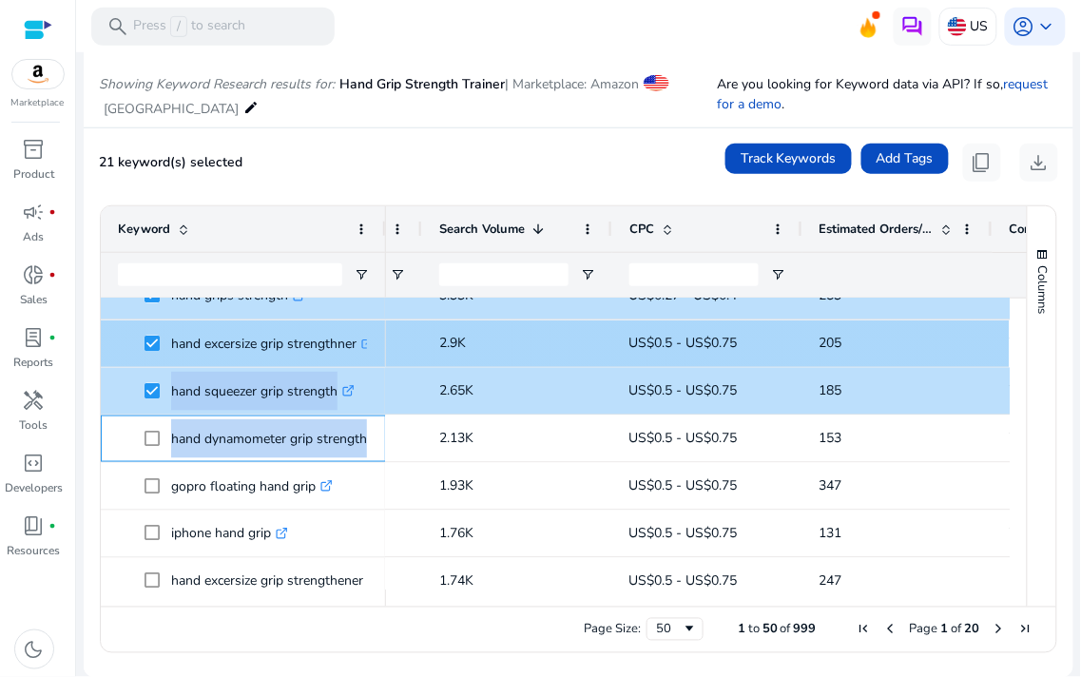
scroll to position [633, 0]
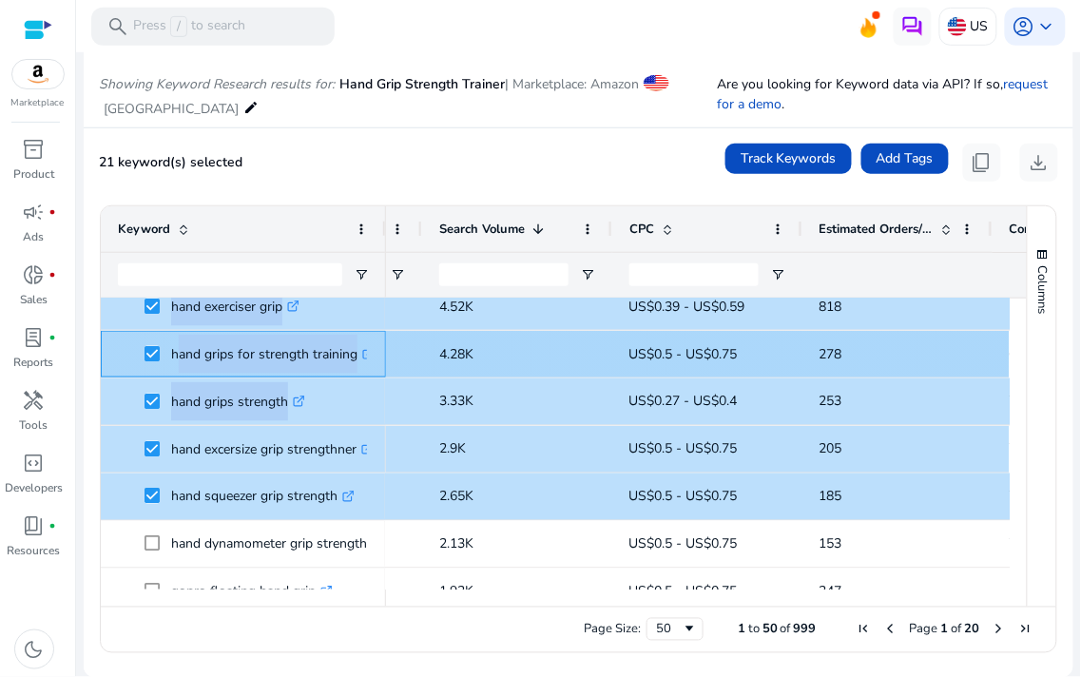
click at [271, 373] on div "hand grips for strength training .st0{fill:#2c8af8}" at bounding box center [243, 354] width 251 height 45
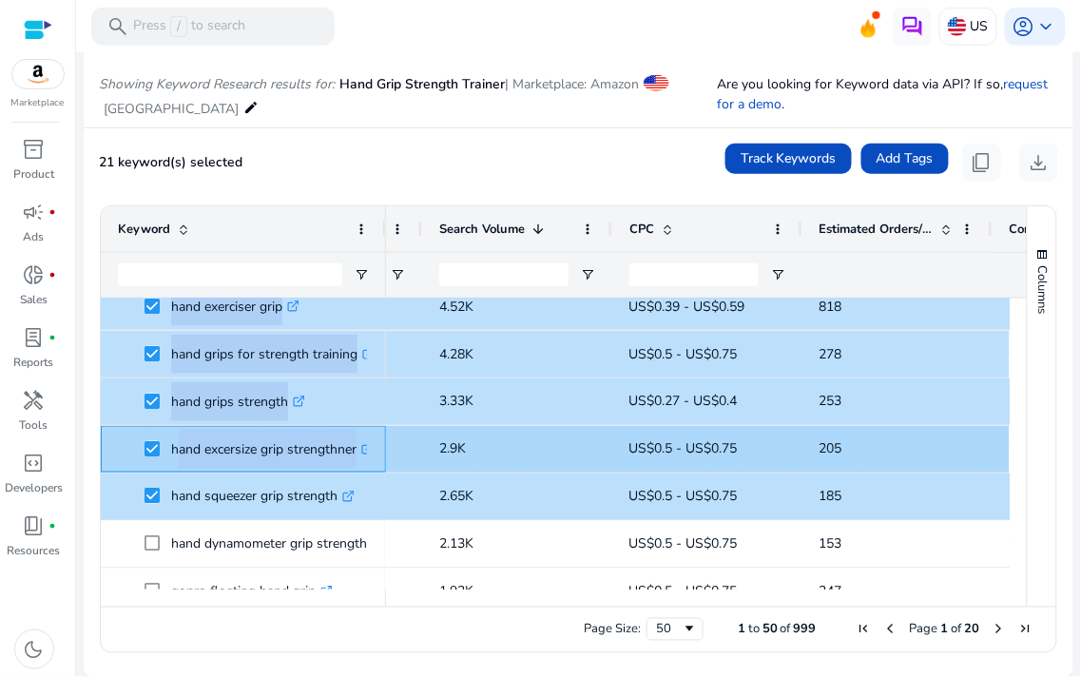
click at [277, 466] on p "hand excersize grip strengthner .st0{fill:#2c8af8}" at bounding box center [272, 449] width 202 height 39
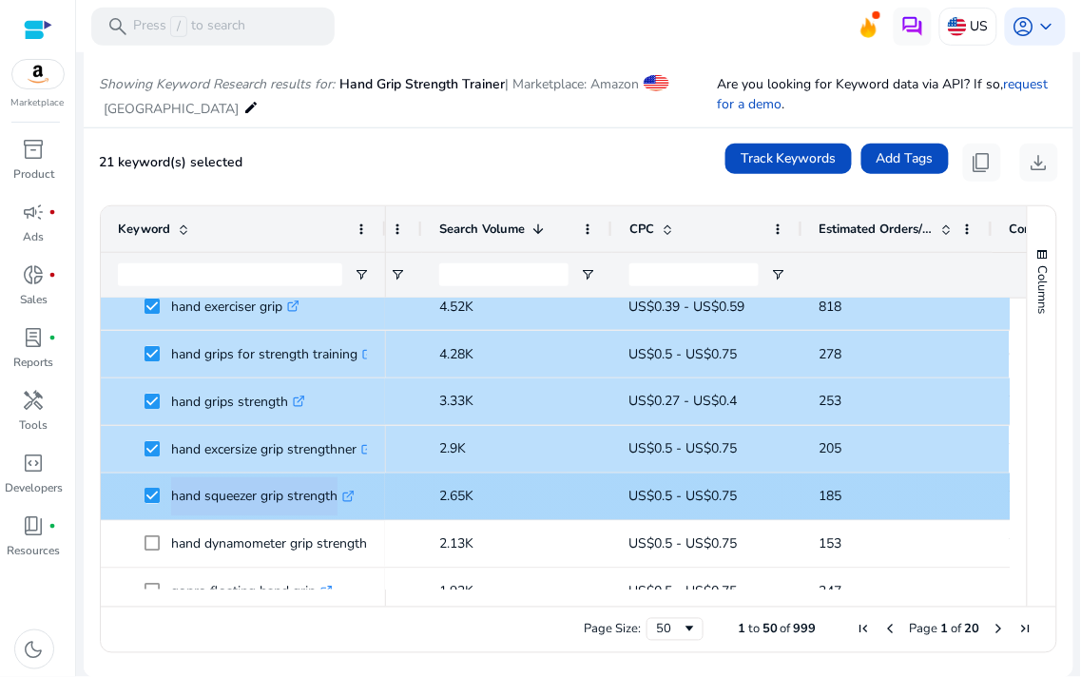
click at [276, 516] on div "hand squeezer grip strength .st0{fill:#2c8af8}" at bounding box center [243, 496] width 251 height 45
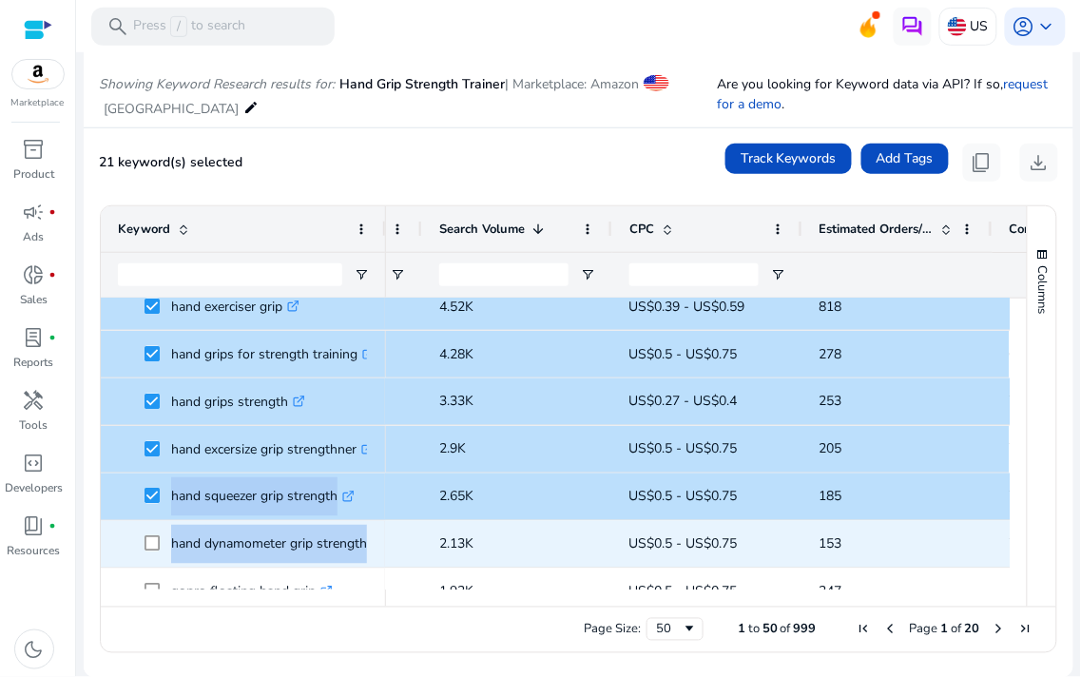
click at [276, 539] on p "hand dynamometer grip strength measurement meter .st0{fill:#2c8af8}" at bounding box center [338, 544] width 335 height 39
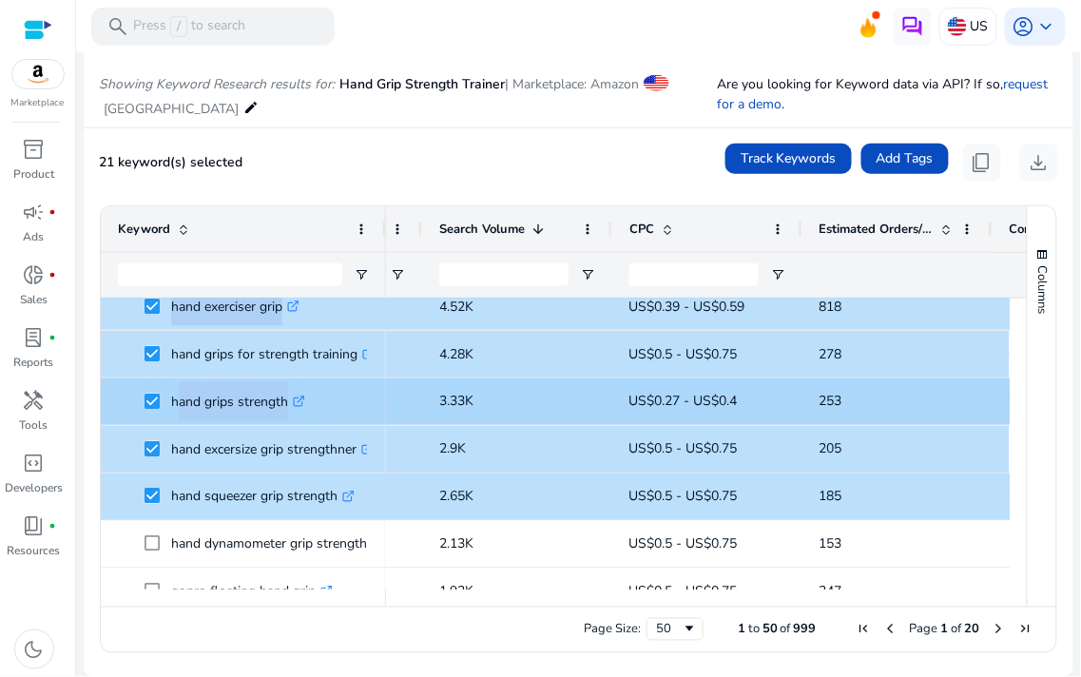
click at [262, 422] on div "hand grips strength .st0{fill:#2c8af8}" at bounding box center [243, 401] width 251 height 45
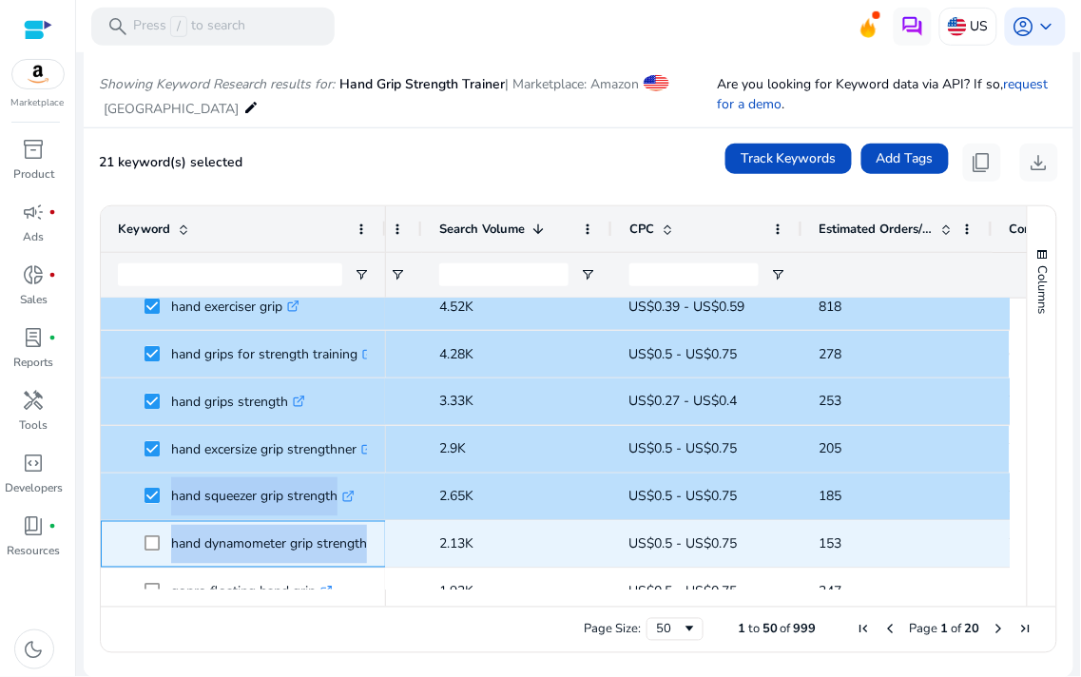
click at [273, 540] on p "hand dynamometer grip strength measurement meter .st0{fill:#2c8af8}" at bounding box center [338, 544] width 335 height 39
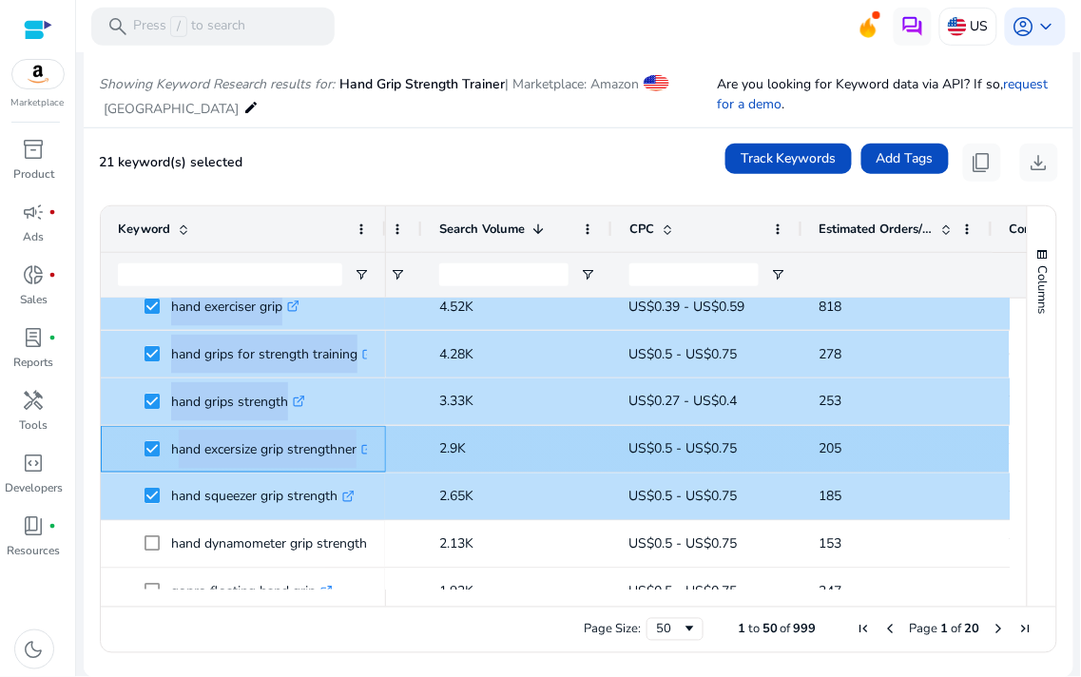
click at [278, 452] on p "hand excersize grip strengthner .st0{fill:#2c8af8}" at bounding box center [272, 449] width 202 height 39
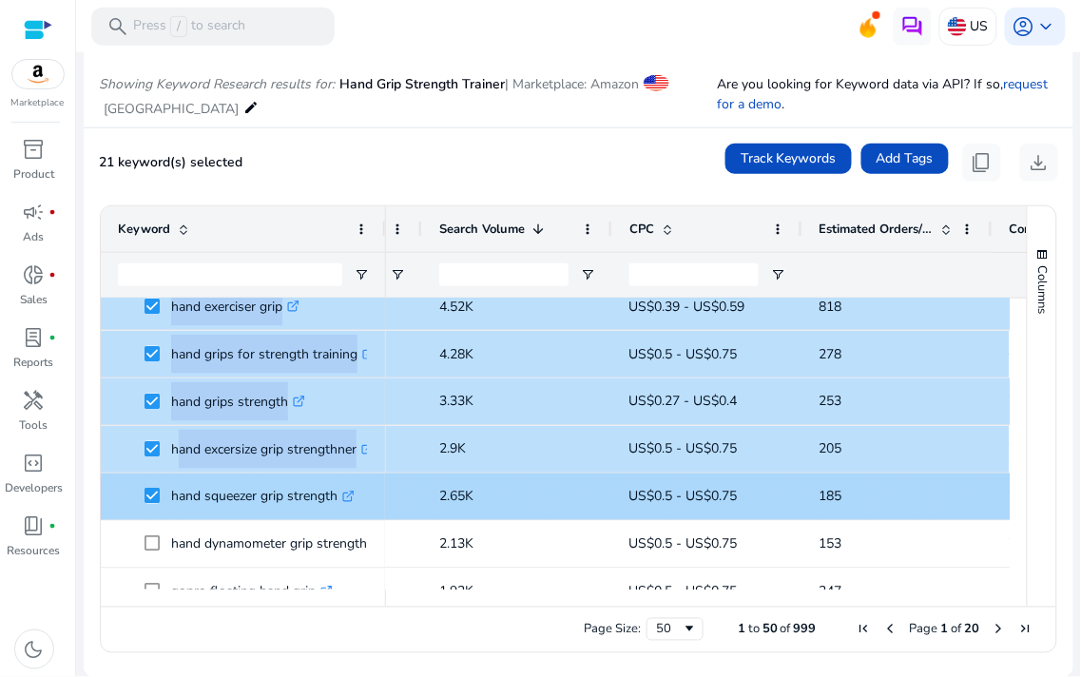
click at [143, 480] on span "hand squeezer grip strength .st0{fill:#2c8af8}" at bounding box center [243, 496] width 251 height 39
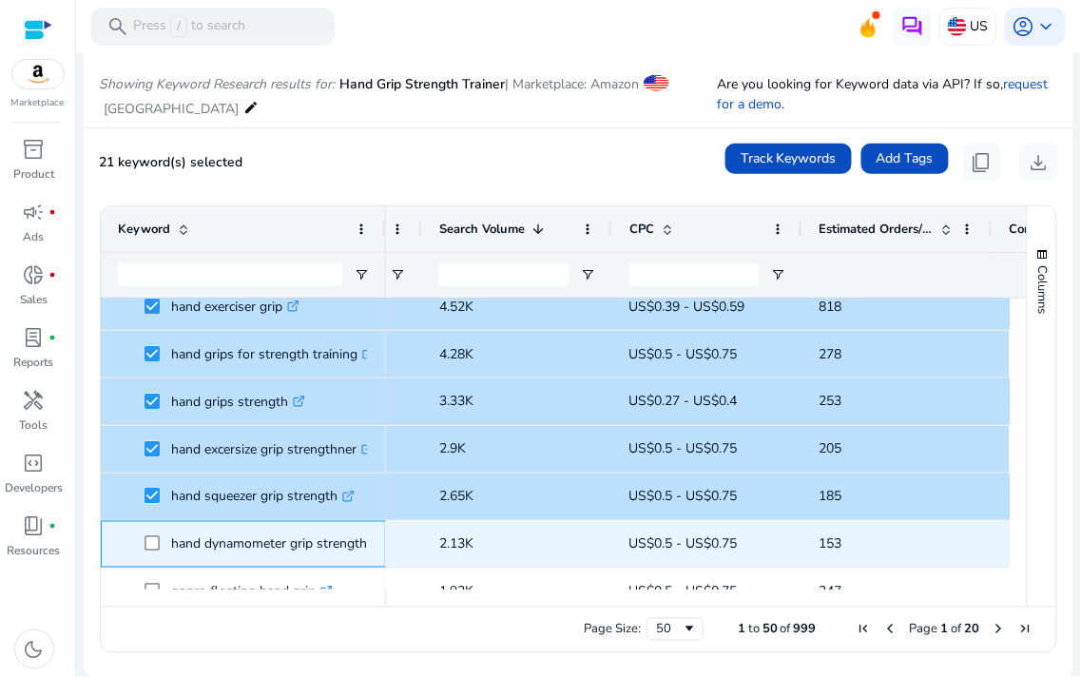
click at [229, 556] on p "hand dynamometer grip strength measurement meter .st0{fill:#2c8af8}" at bounding box center [338, 544] width 335 height 39
click at [228, 556] on p "hand dynamometer grip strength measurement meter .st0{fill:#2c8af8}" at bounding box center [338, 544] width 335 height 39
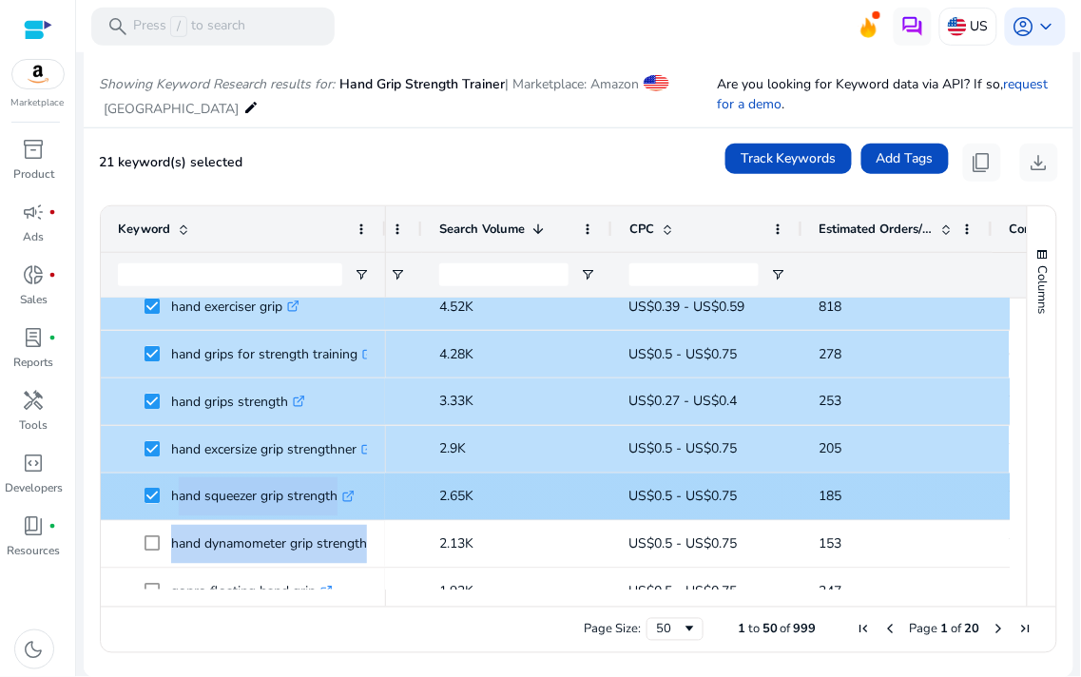
click at [217, 492] on p "hand squeezer grip strength .st0{fill:#2c8af8}" at bounding box center [262, 496] width 183 height 39
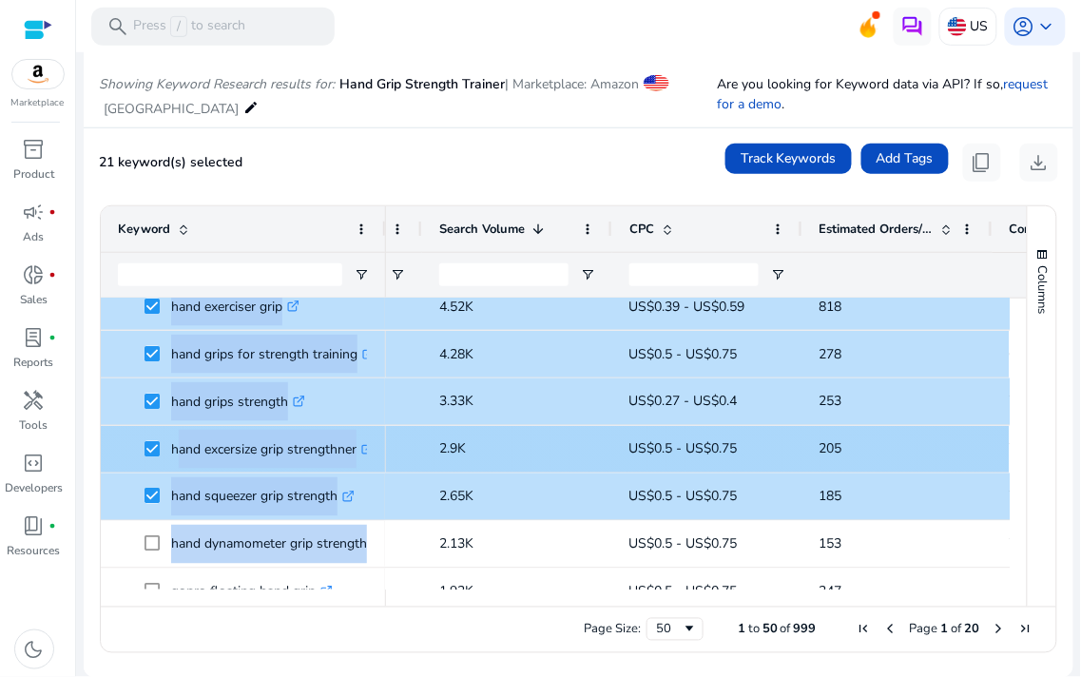
click at [225, 448] on p "hand excersize grip strengthner .st0{fill:#2c8af8}" at bounding box center [272, 449] width 202 height 39
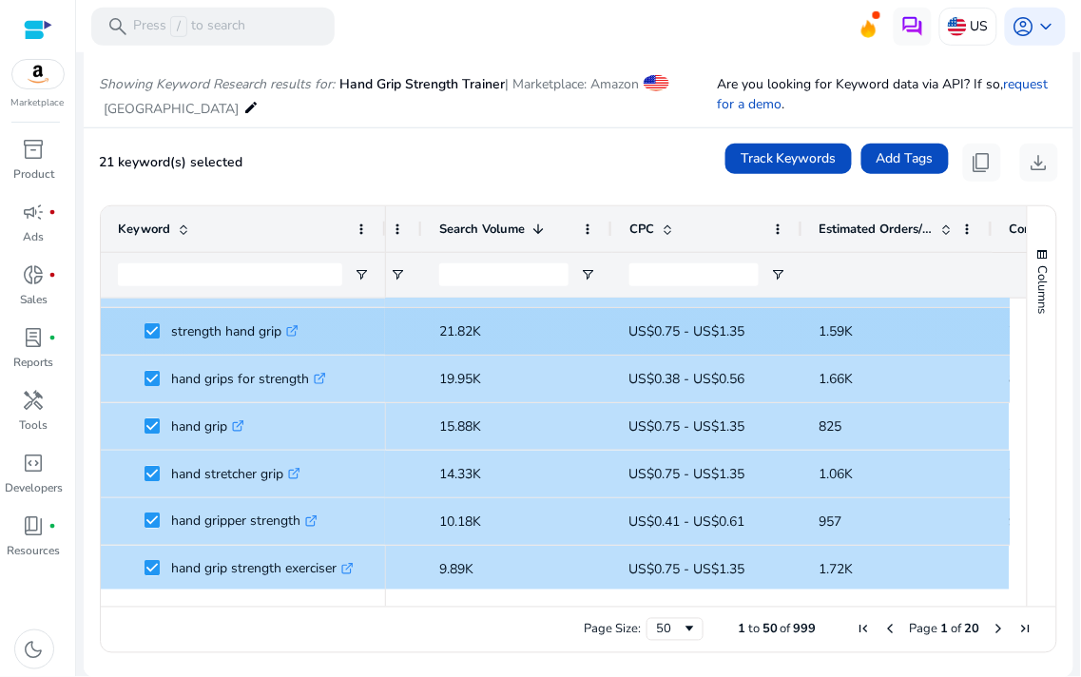
scroll to position [0, 0]
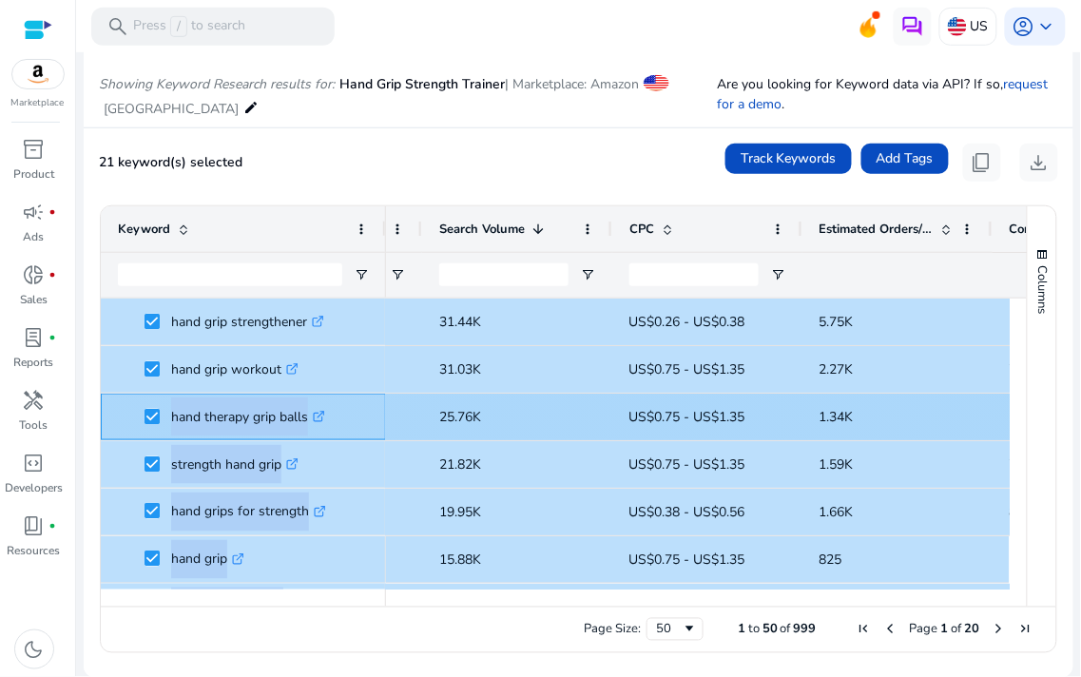
click at [229, 413] on p "hand therapy grip balls .st0{fill:#2c8af8}" at bounding box center [248, 416] width 154 height 39
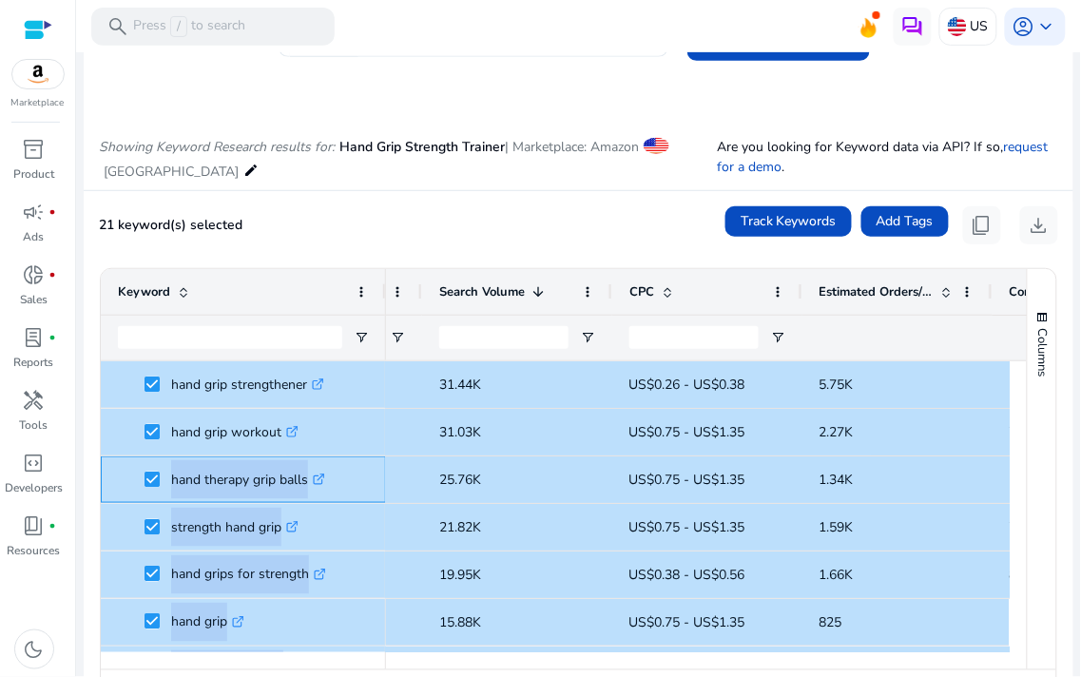
scroll to position [91, 0]
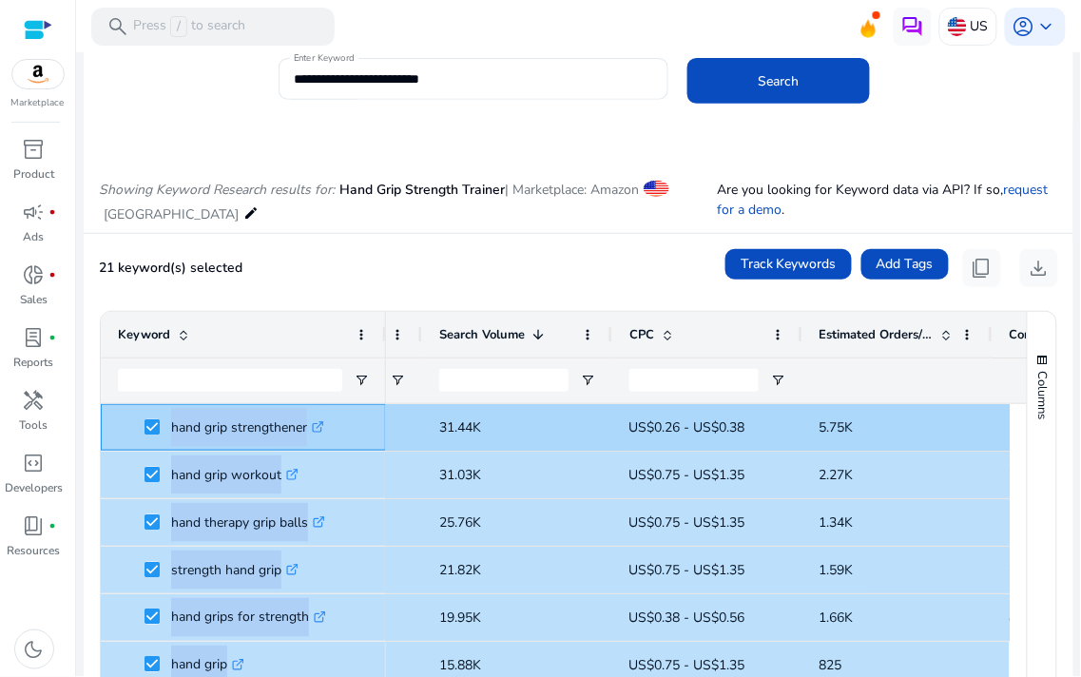
click at [222, 428] on p "hand grip strengthener .st0{fill:#2c8af8}" at bounding box center [247, 427] width 153 height 39
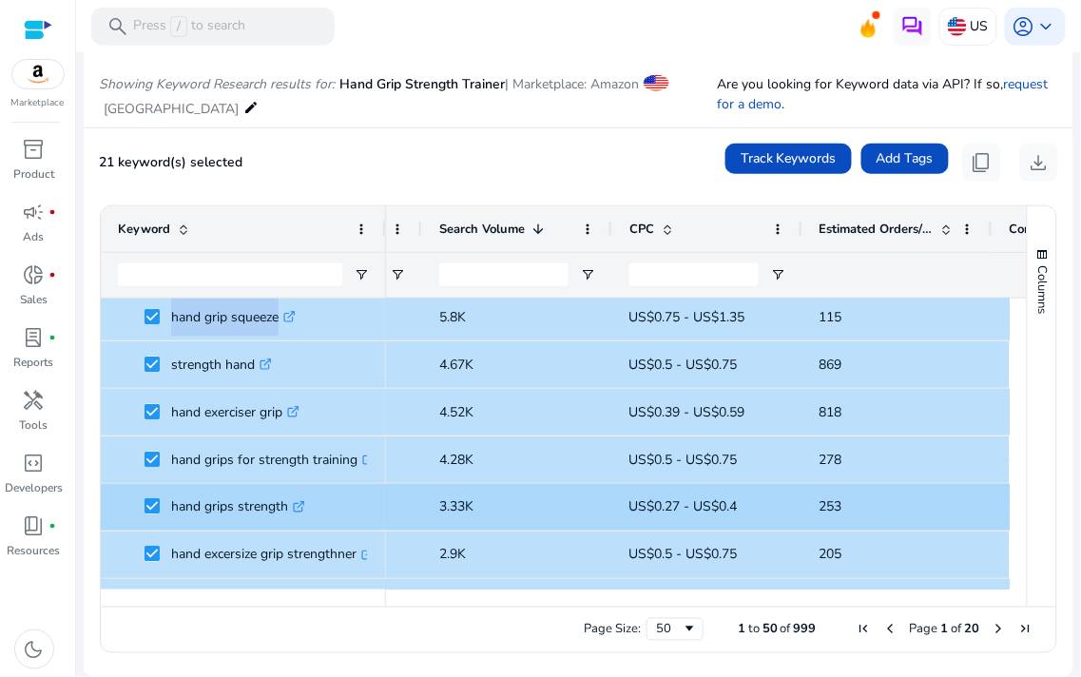
scroll to position [632, 0]
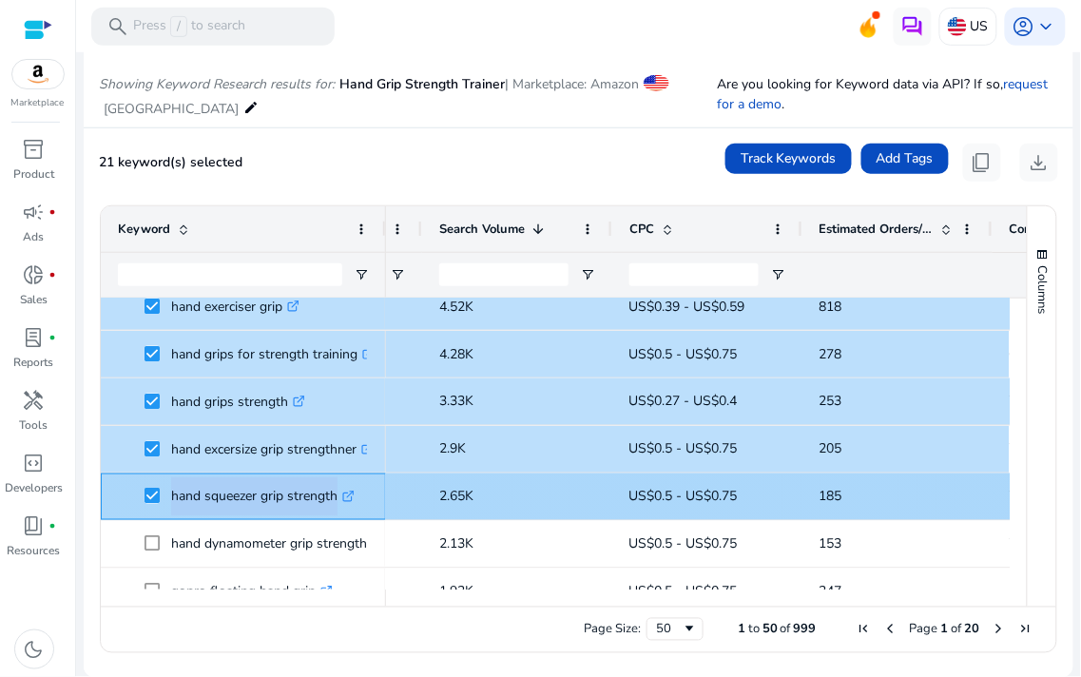
click at [242, 496] on p "hand squeezer grip strength .st0{fill:#2c8af8}" at bounding box center [262, 496] width 183 height 39
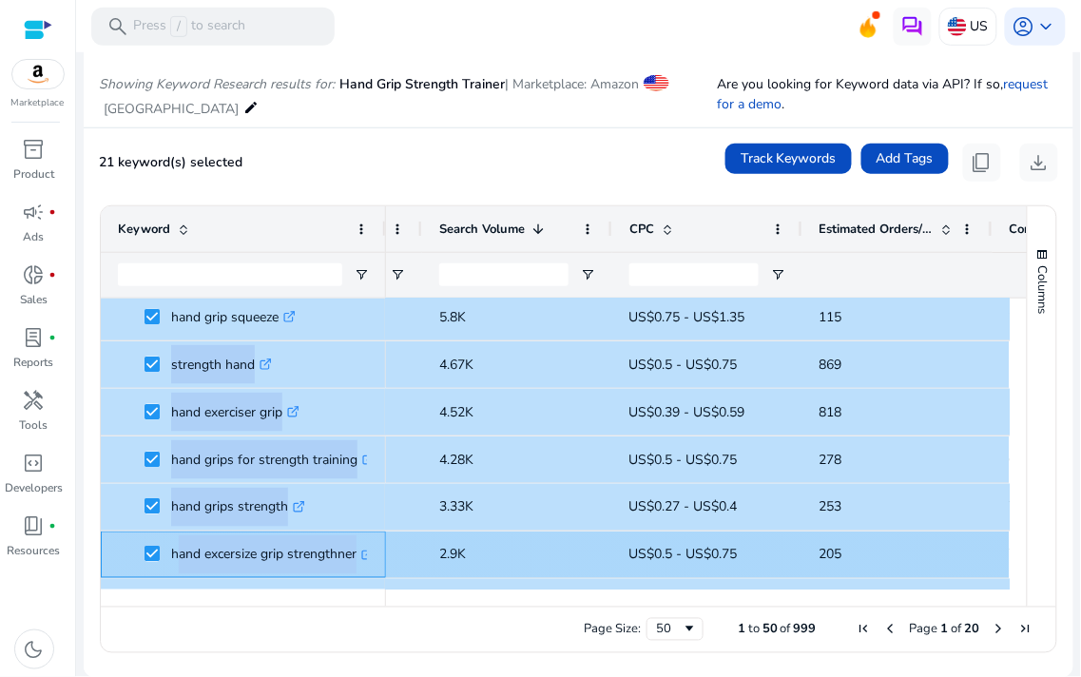
click at [238, 540] on p "hand excersize grip strengthner .st0{fill:#2c8af8}" at bounding box center [272, 554] width 202 height 39
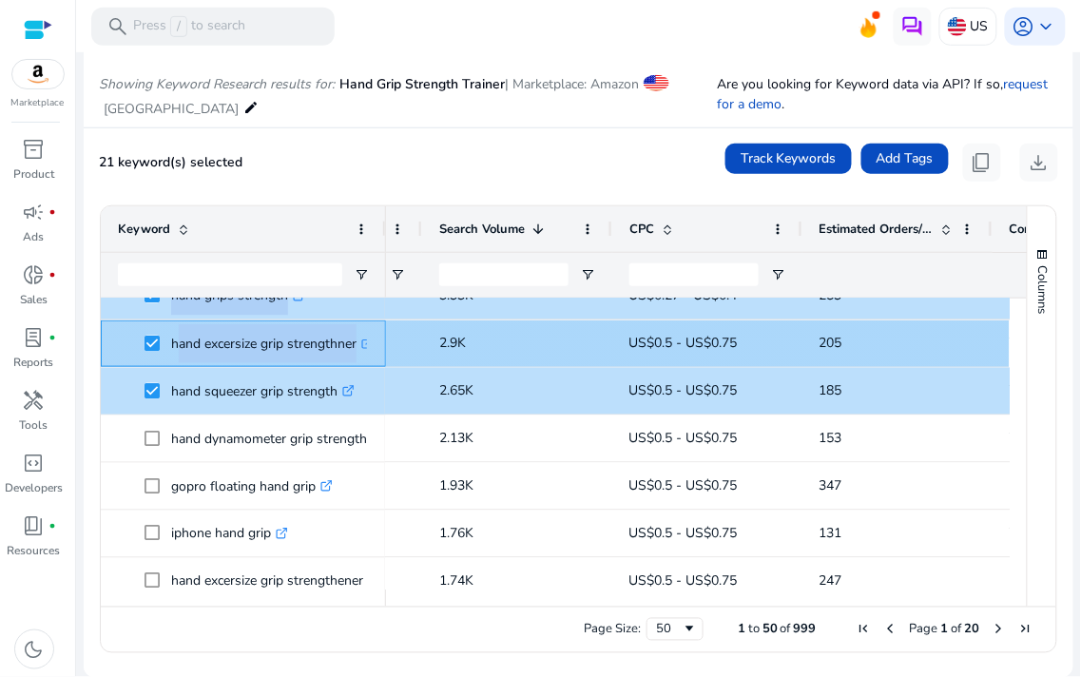
click at [344, 350] on p "hand excersize grip strengthner .st0{fill:#2c8af8}" at bounding box center [272, 343] width 202 height 39
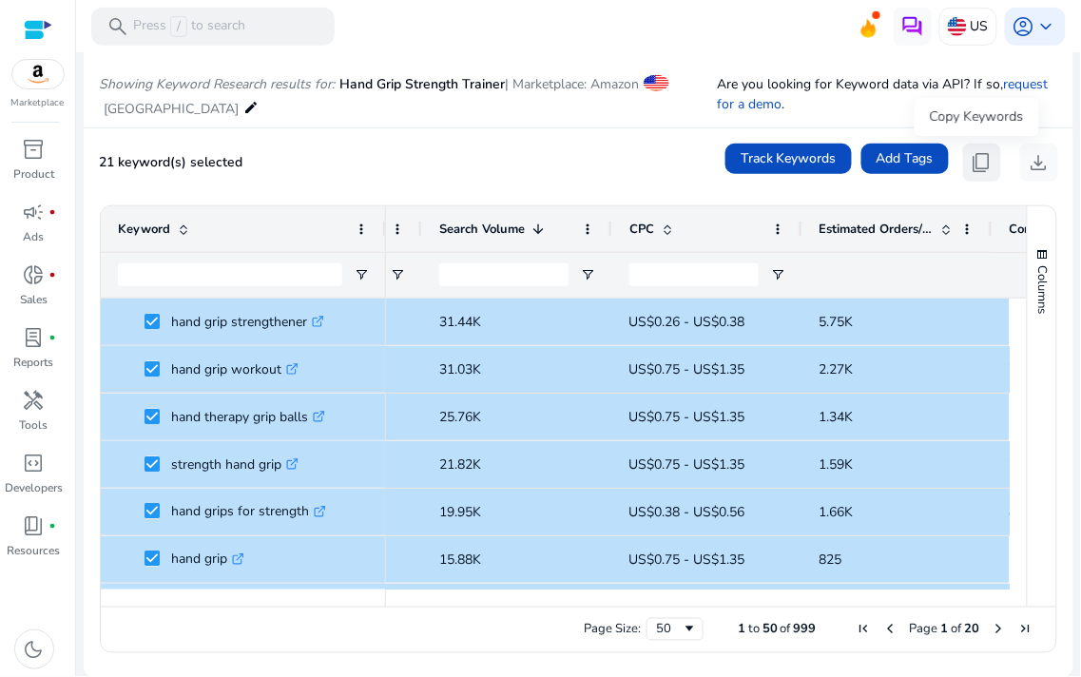
click at [980, 163] on span "content_copy" at bounding box center [981, 162] width 23 height 23
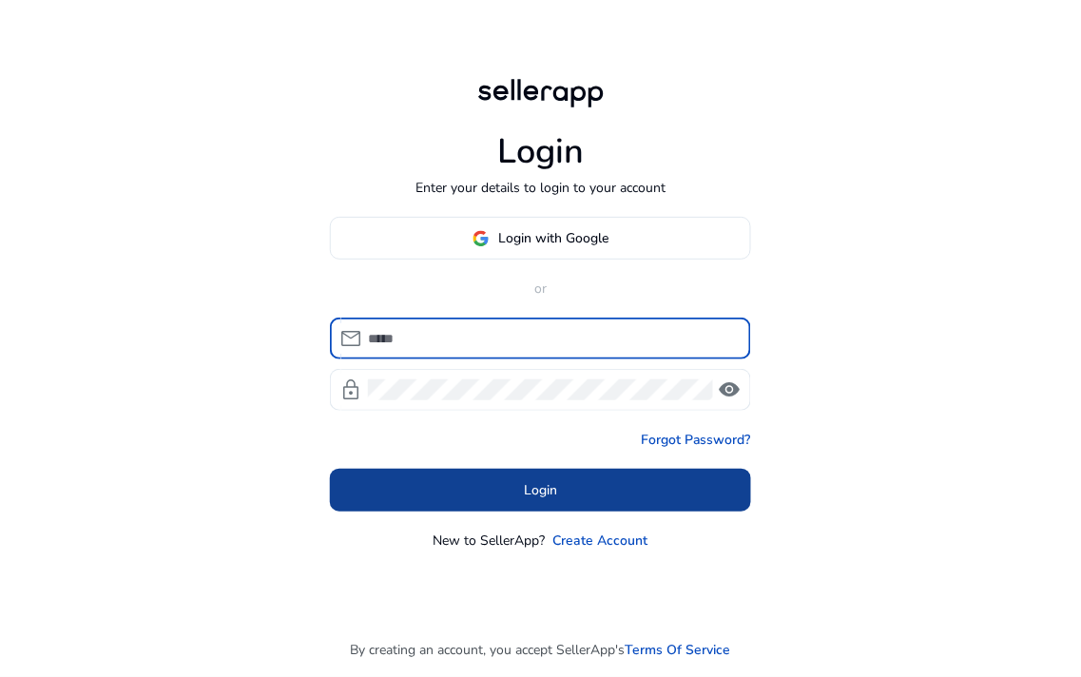
type input "**********"
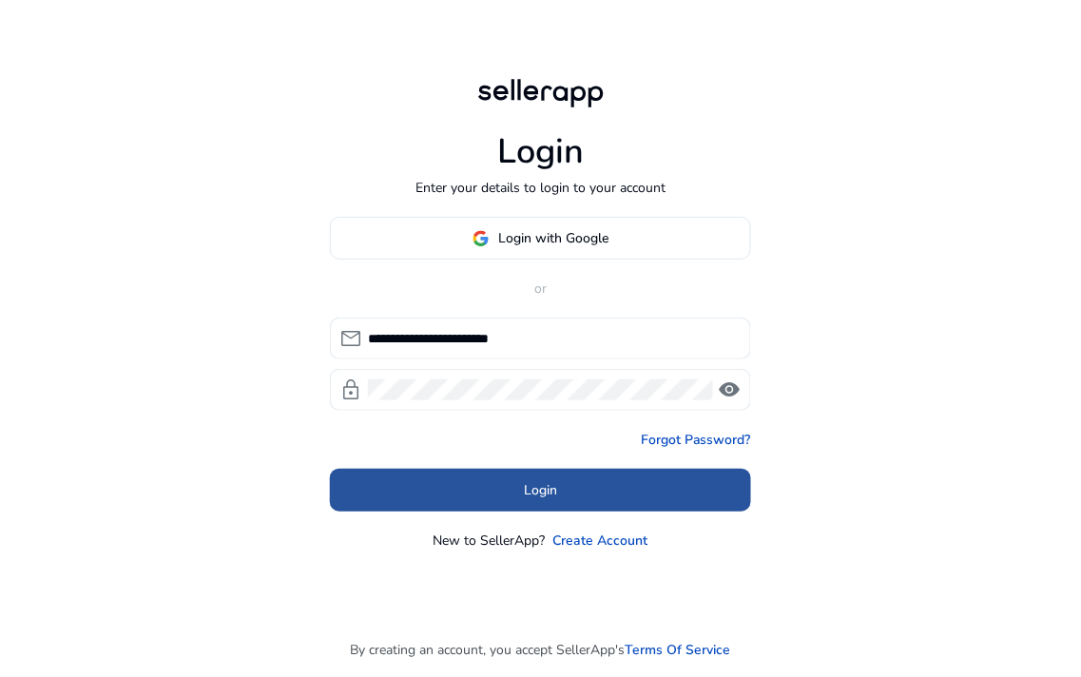
click at [513, 498] on span at bounding box center [540, 491] width 421 height 46
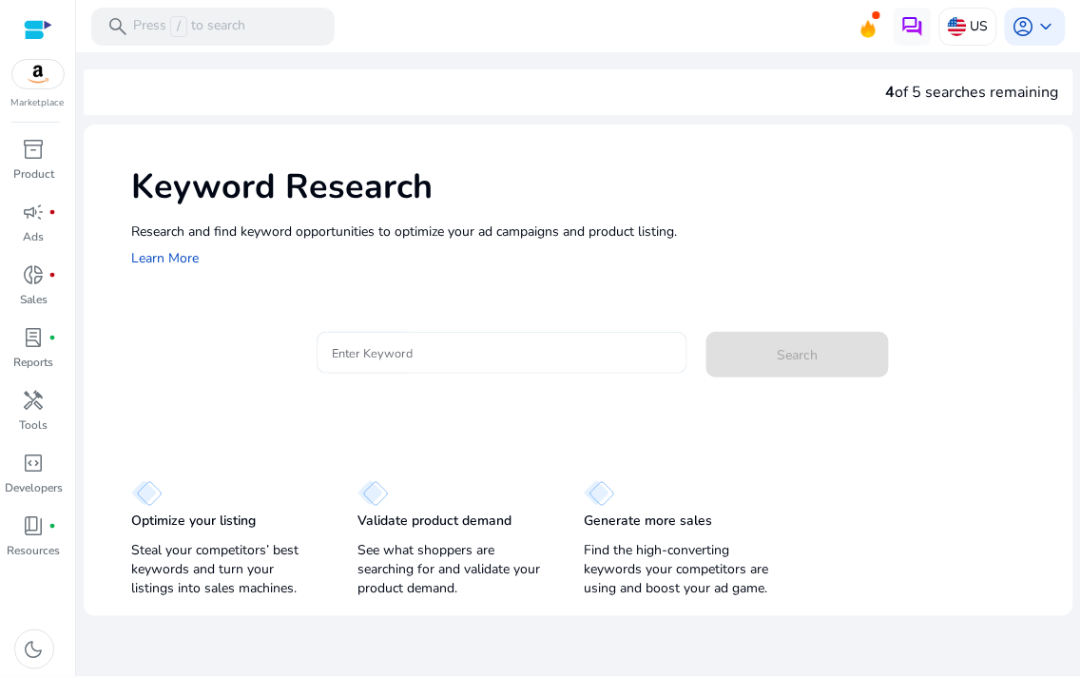
click at [388, 356] on input "Enter Keyword" at bounding box center [502, 352] width 340 height 21
click at [384, 344] on input "Enter Keyword" at bounding box center [502, 352] width 340 height 21
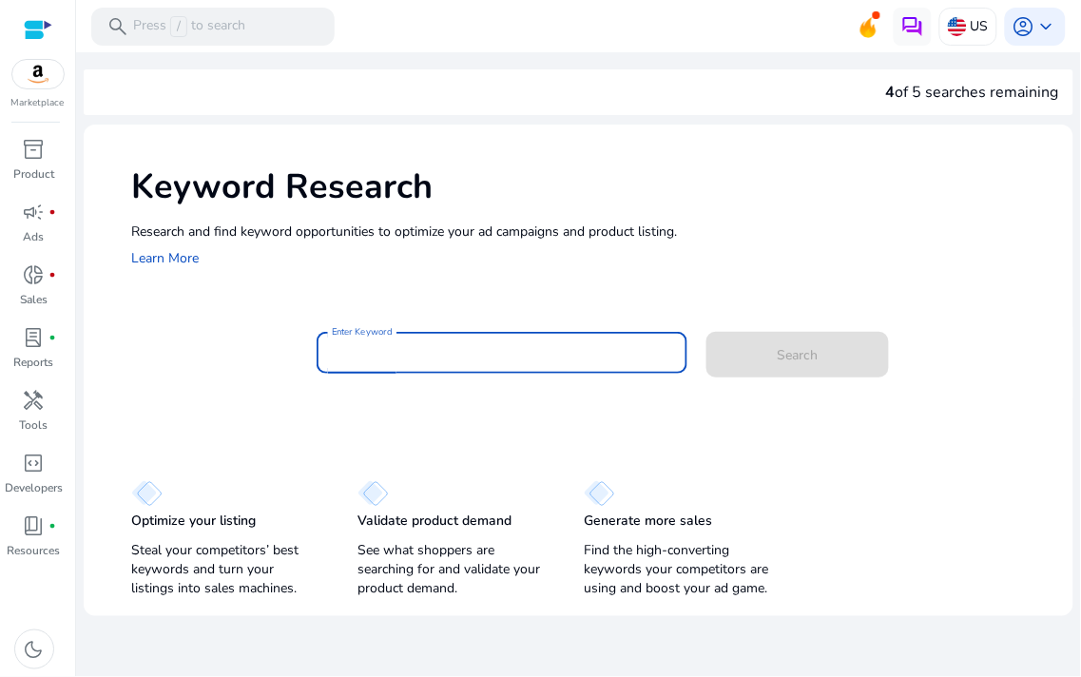
paste input "**********"
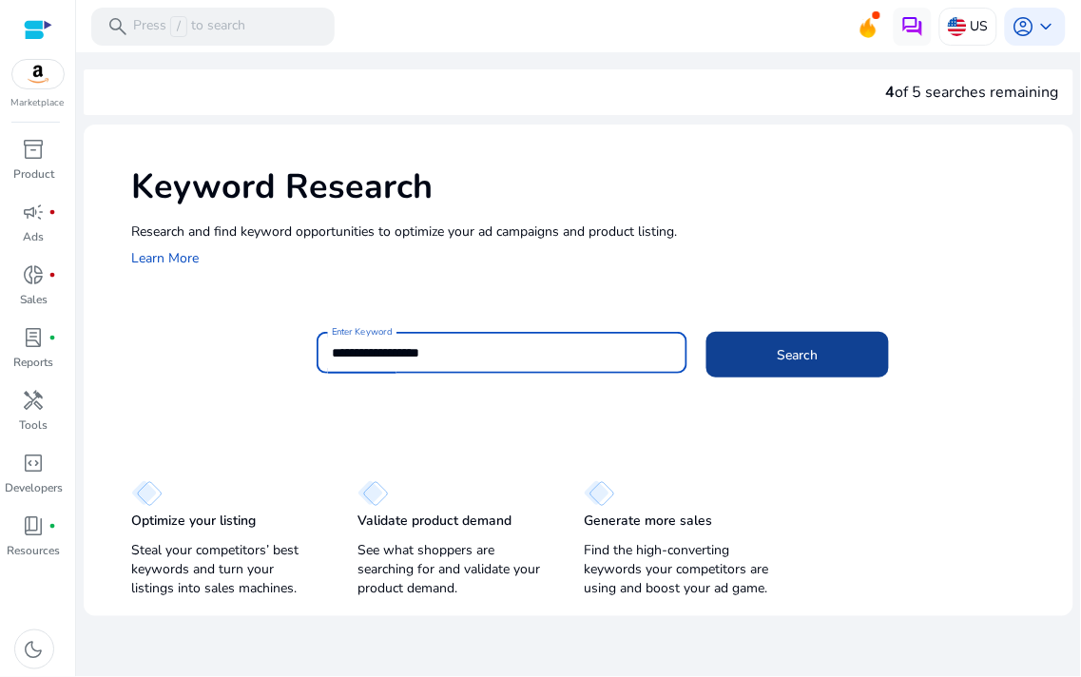
type input "**********"
click at [774, 350] on span at bounding box center [797, 355] width 182 height 46
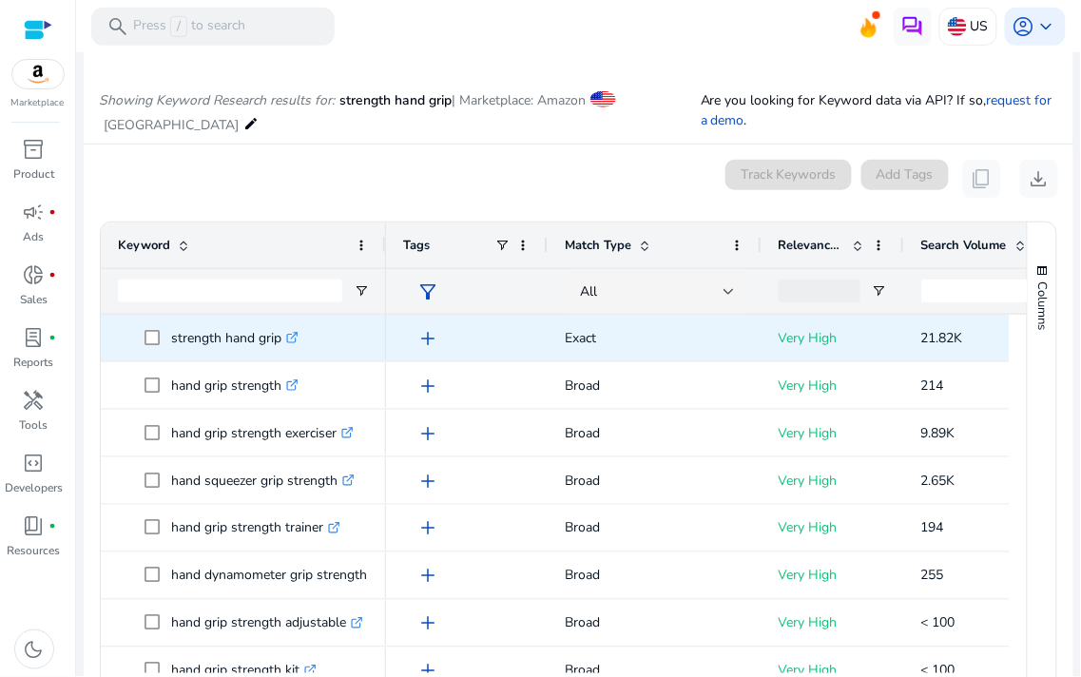
scroll to position [226, 0]
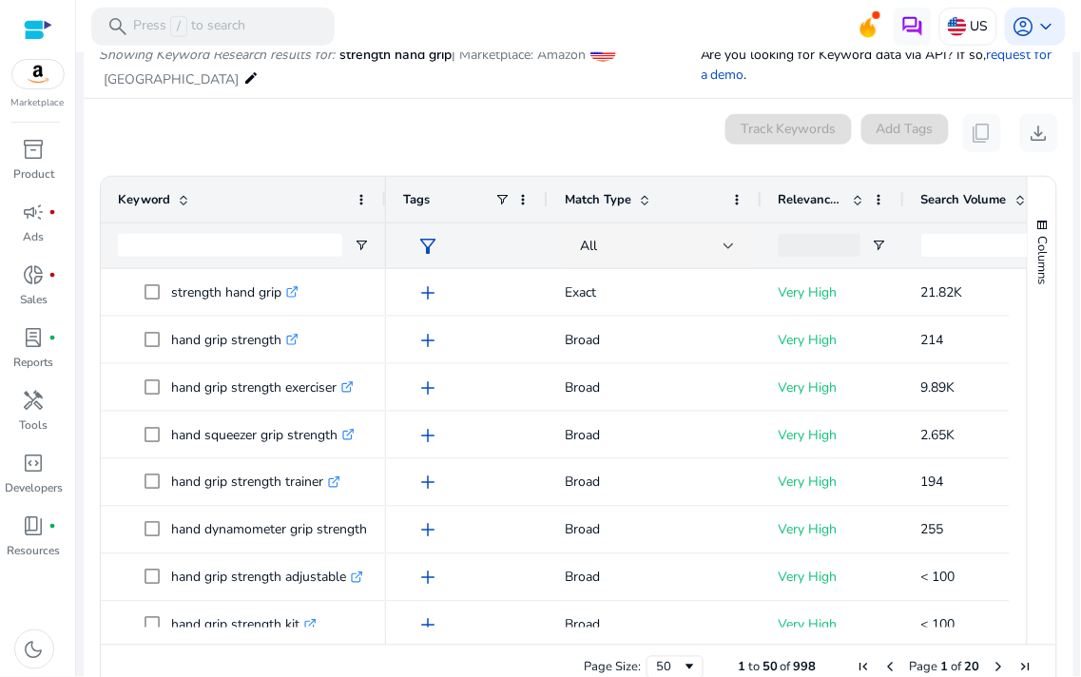
click at [950, 201] on span "Search Volume" at bounding box center [964, 199] width 86 height 17
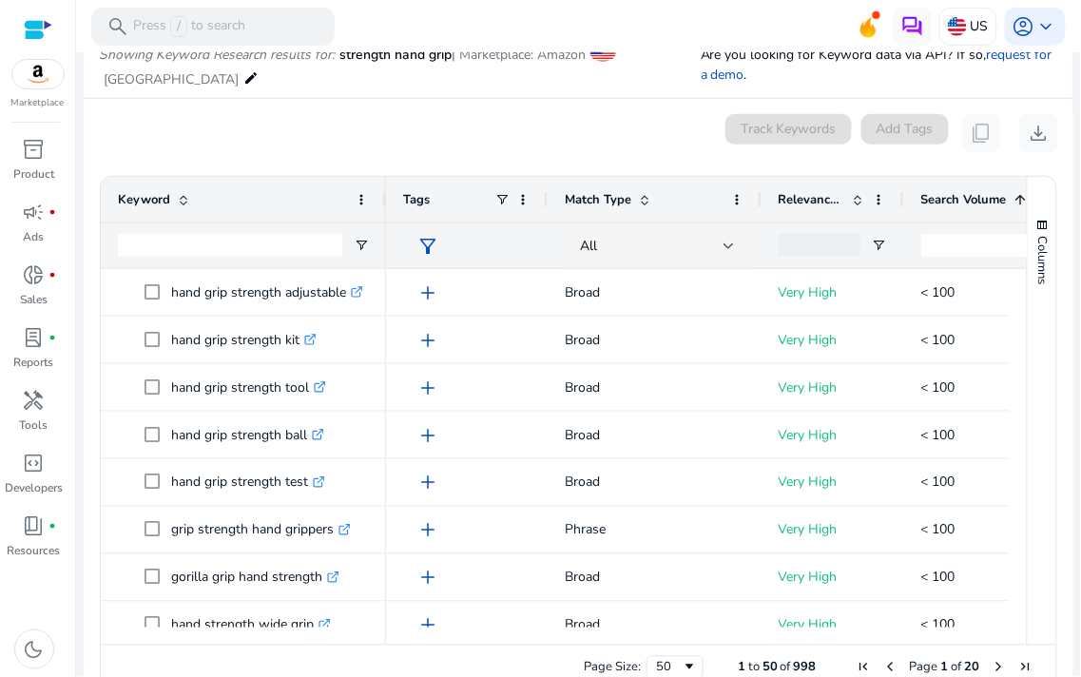
click at [941, 204] on span "Search Volume" at bounding box center [964, 199] width 86 height 17
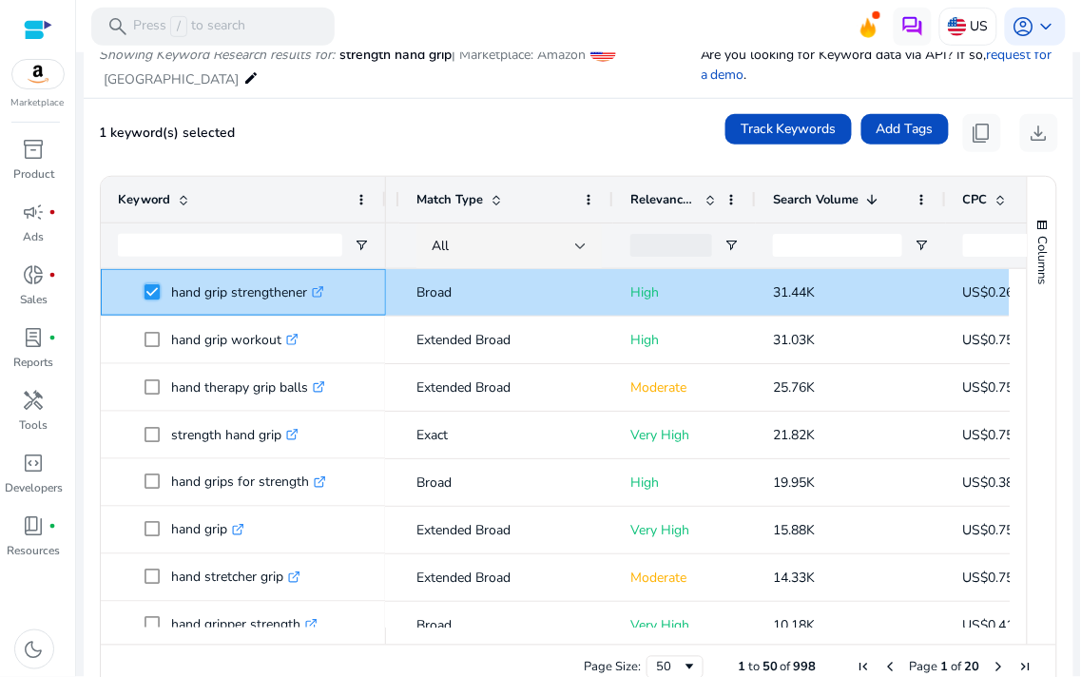
scroll to position [0, 0]
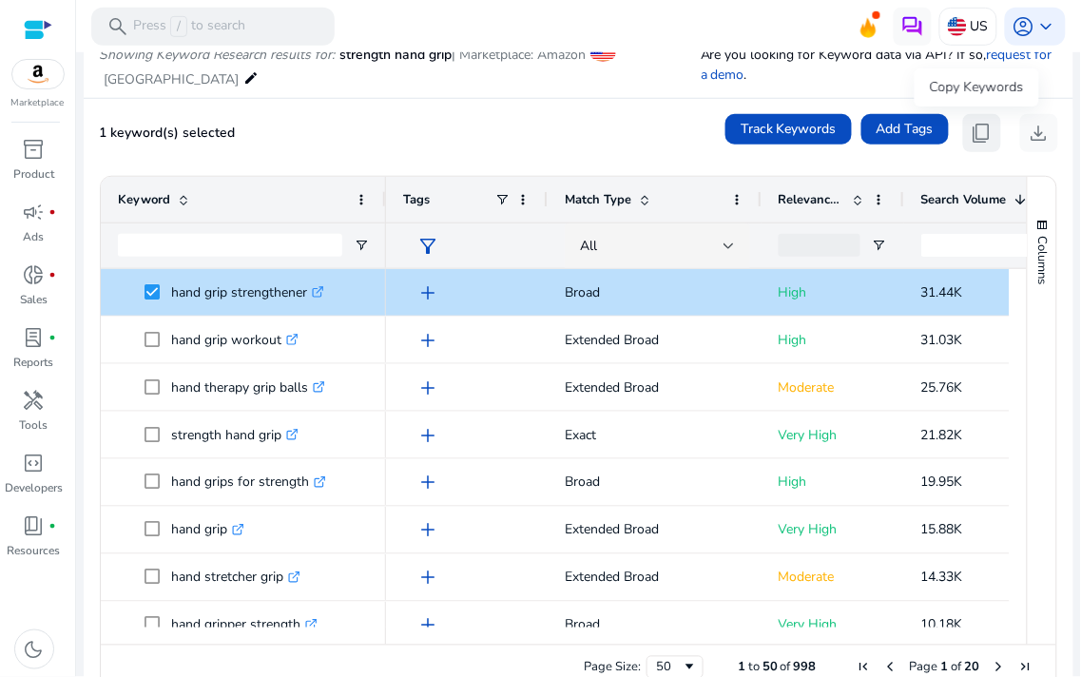
click at [972, 129] on span "content_copy" at bounding box center [981, 133] width 23 height 23
click at [988, 127] on button "content_copy" at bounding box center [982, 133] width 38 height 38
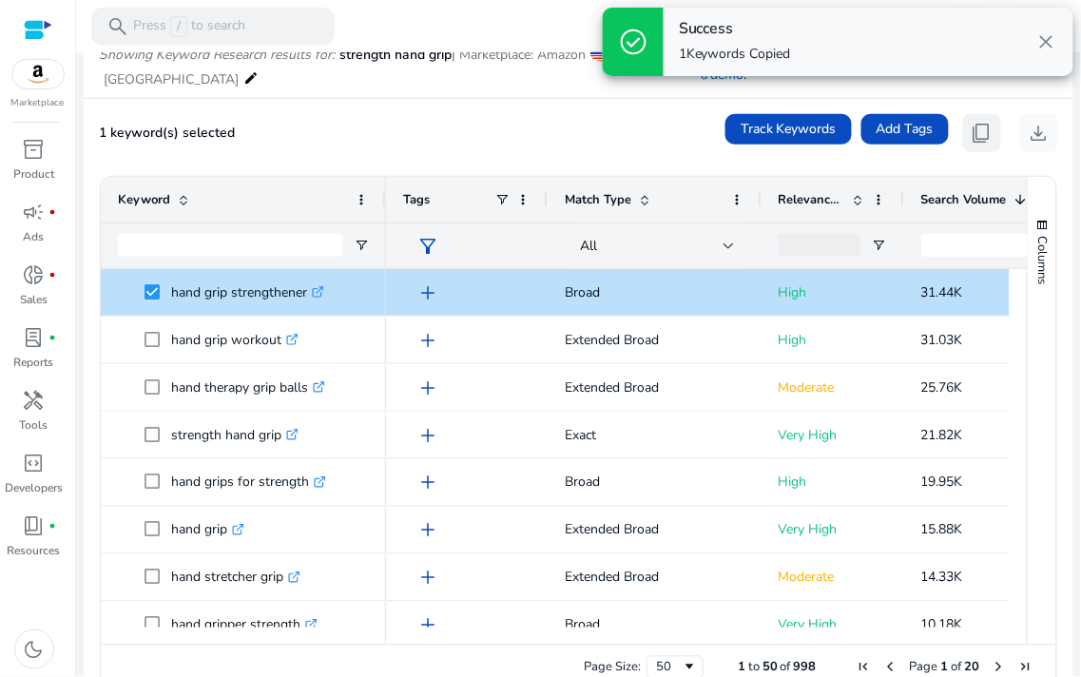
click at [988, 127] on button "content_copy" at bounding box center [982, 133] width 38 height 38
click at [988, 126] on button "content_copy" at bounding box center [982, 133] width 38 height 38
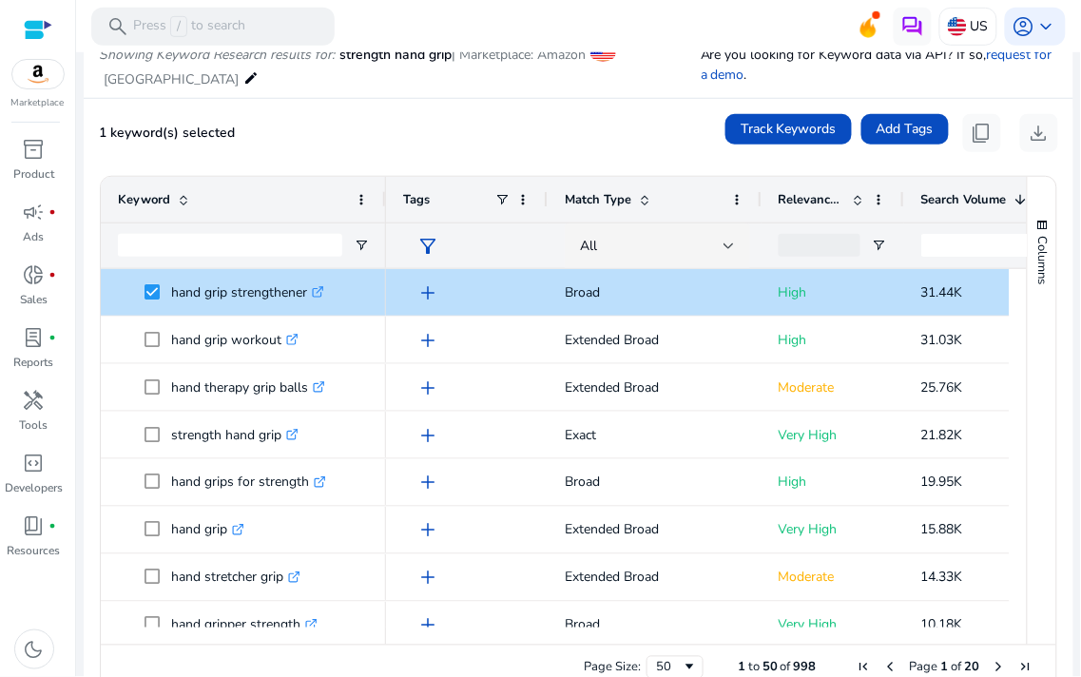
drag, startPoint x: 647, startPoint y: 641, endPoint x: 770, endPoint y: 627, distance: 123.4
click at [770, 627] on div at bounding box center [697, 635] width 623 height 17
drag, startPoint x: 675, startPoint y: 644, endPoint x: 950, endPoint y: 215, distance: 510.4
click at [876, 590] on div "Drag here to set row groups Drag here to set column labels Keyword Relevance Sc…" at bounding box center [578, 433] width 957 height 515
click at [982, 136] on span "content_copy" at bounding box center [981, 133] width 23 height 23
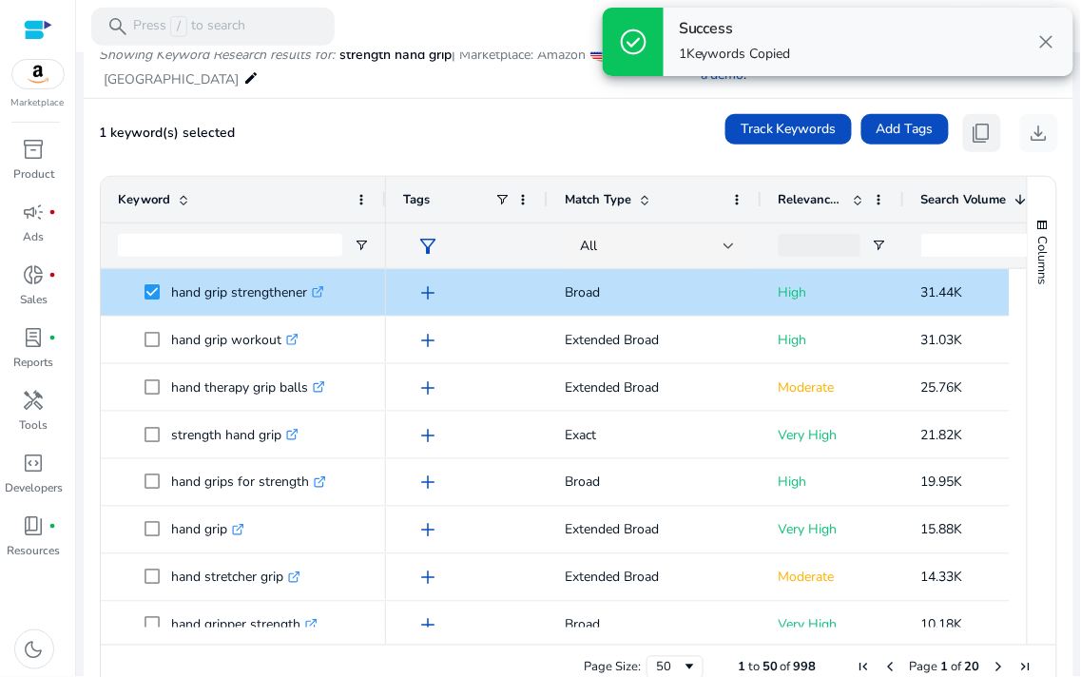
click at [984, 136] on span "content_copy" at bounding box center [981, 133] width 23 height 23
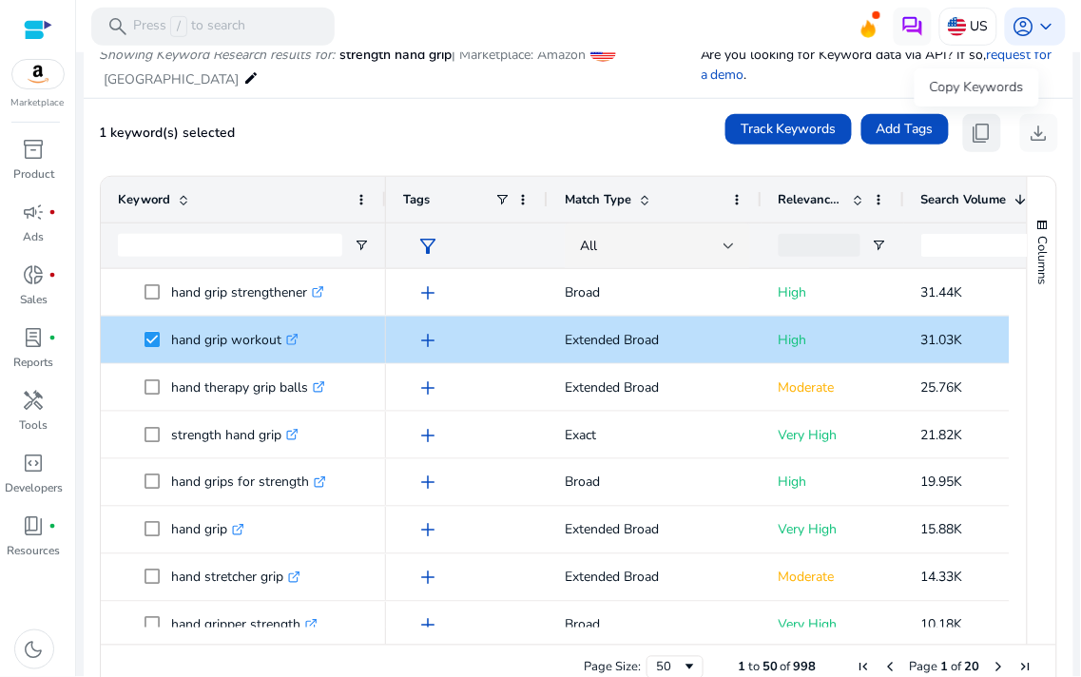
click at [976, 136] on span "content_copy" at bounding box center [981, 133] width 23 height 23
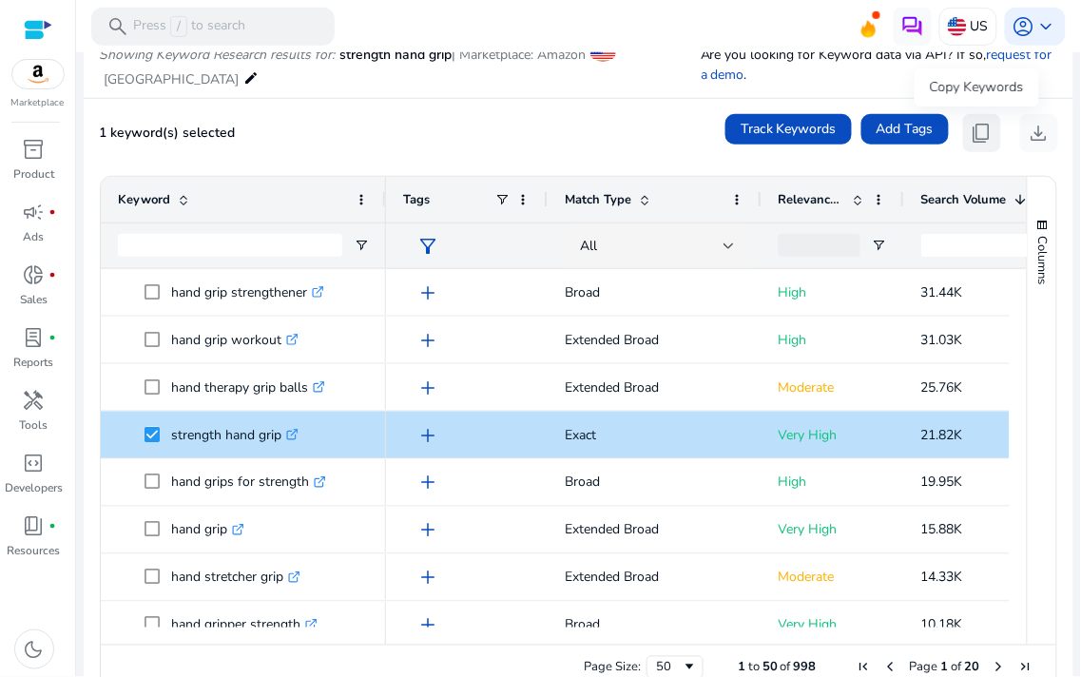
click at [991, 128] on button "content_copy" at bounding box center [982, 133] width 38 height 38
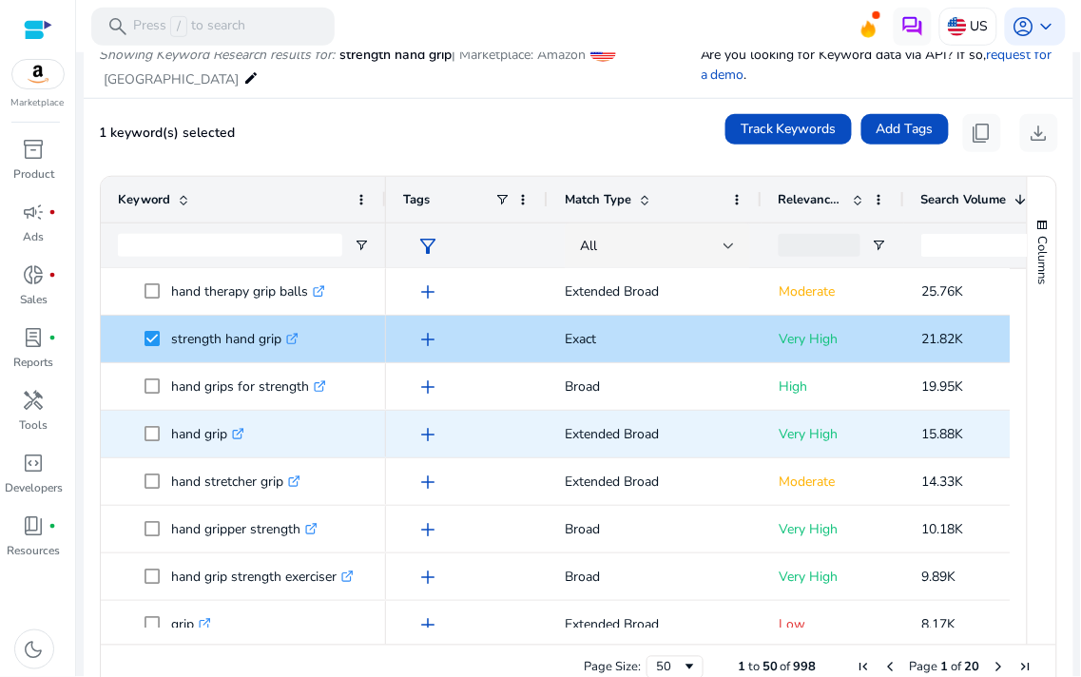
scroll to position [105, 0]
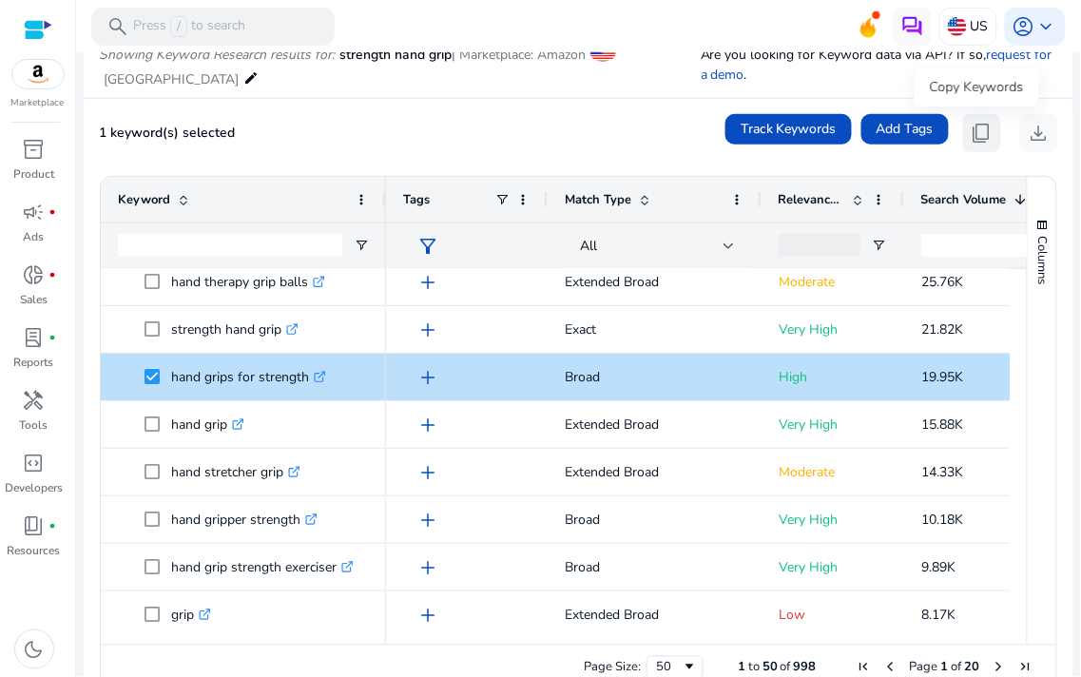
click at [974, 134] on span "content_copy" at bounding box center [981, 133] width 23 height 23
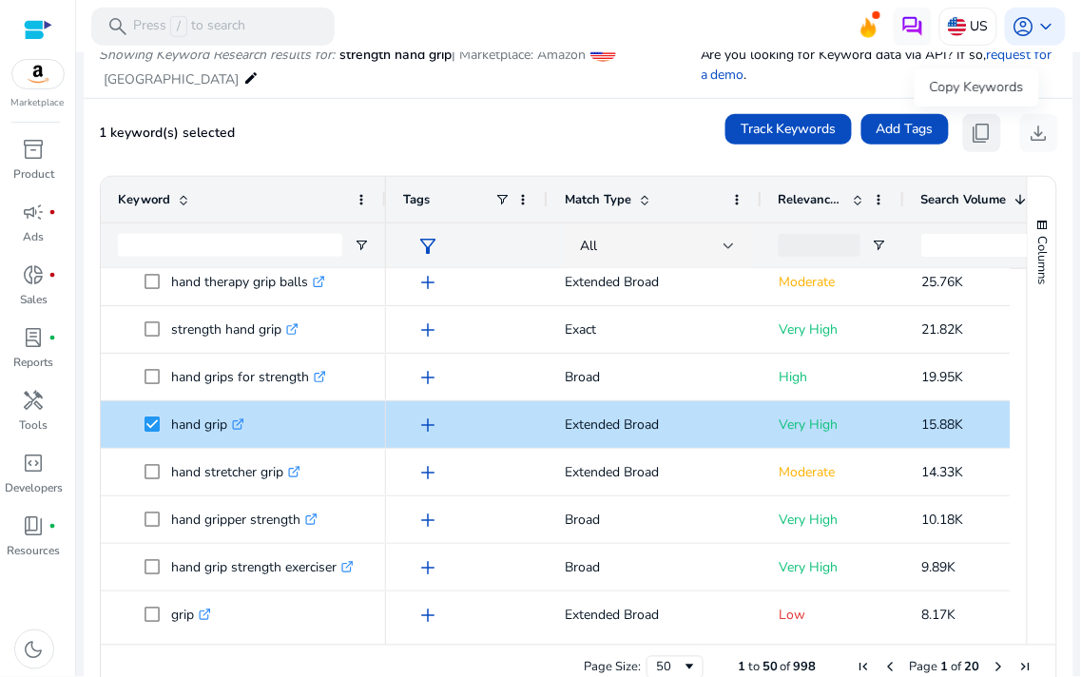
click at [980, 126] on span "content_copy" at bounding box center [981, 133] width 23 height 23
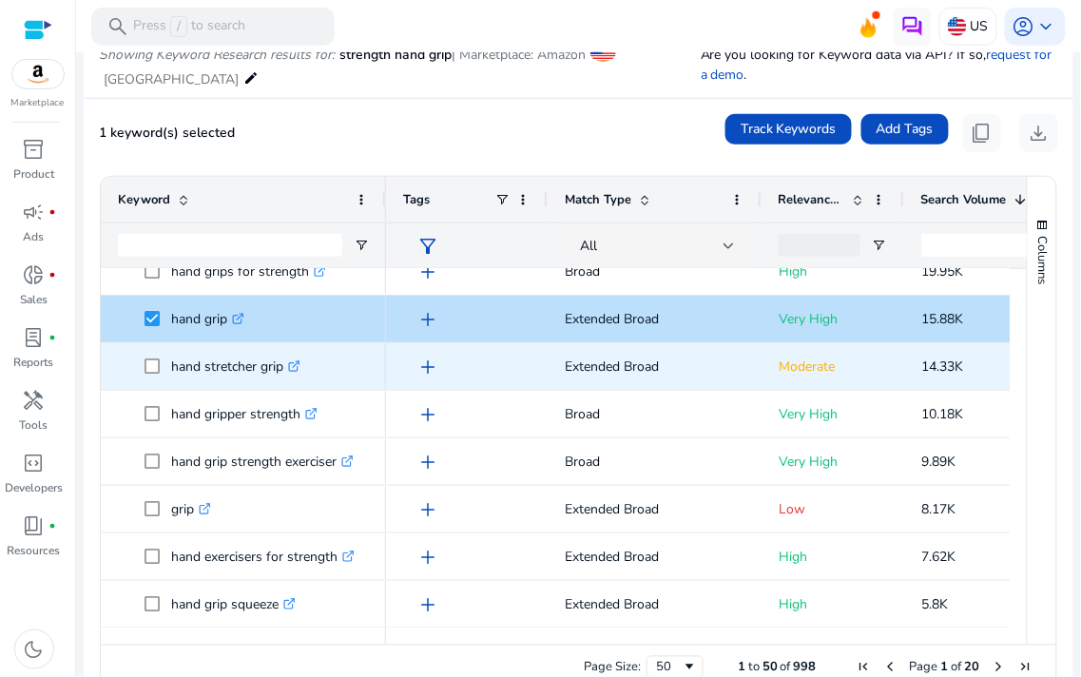
scroll to position [128, 0]
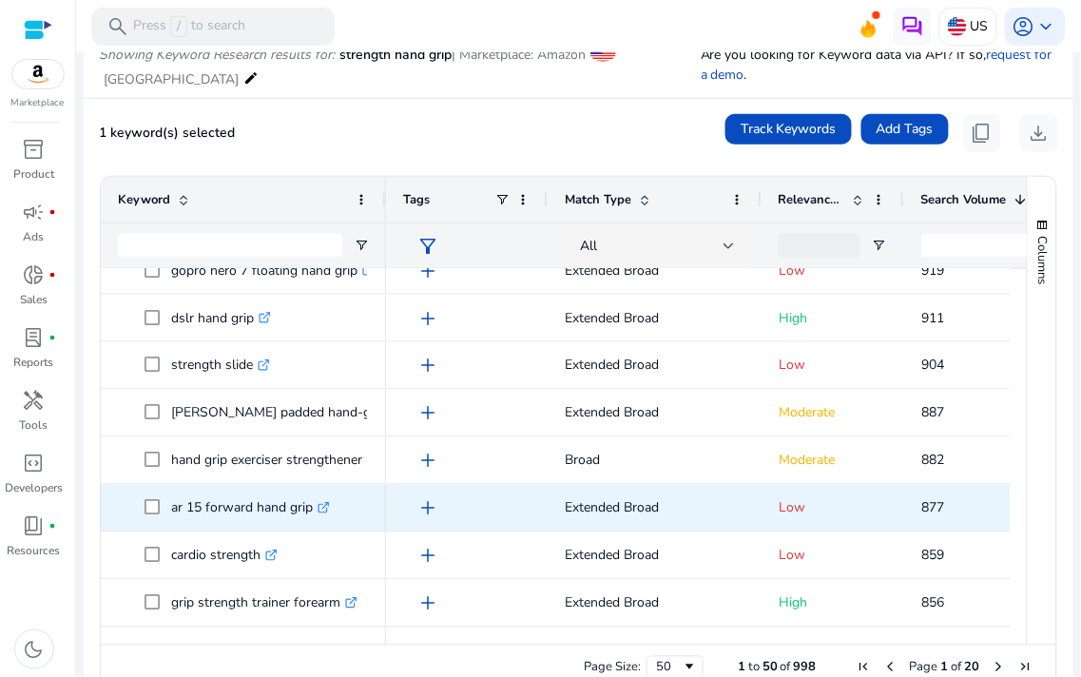
click at [220, 507] on p "ar 15 forward hand grip .st0{fill:#2c8af8}" at bounding box center [250, 507] width 159 height 39
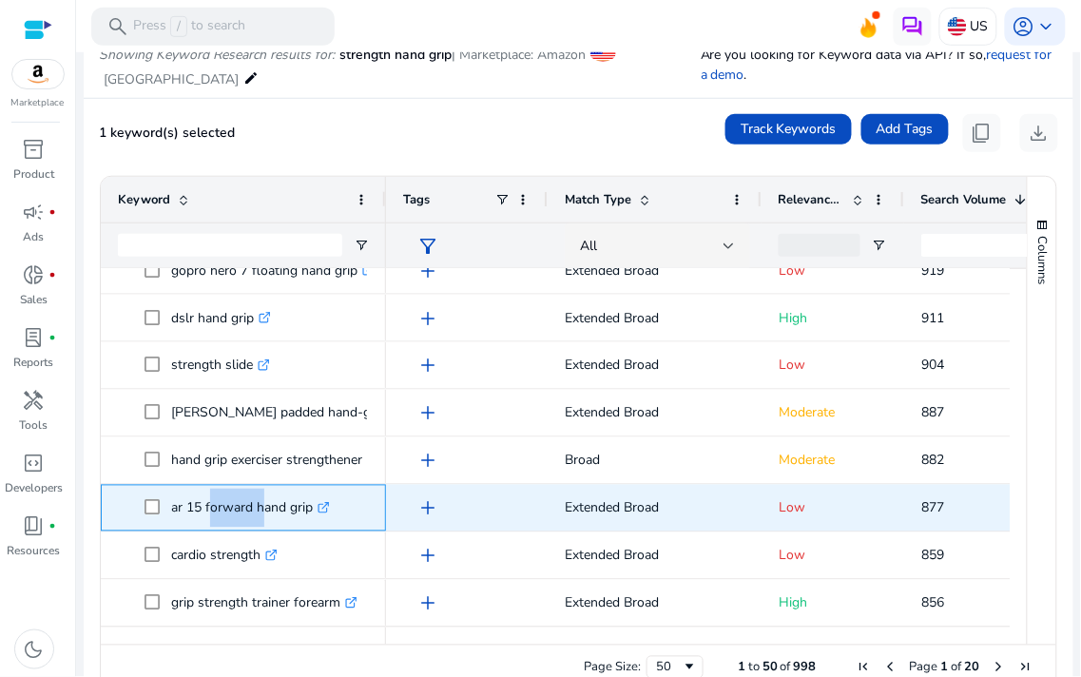
click at [220, 507] on p "ar 15 forward hand grip .st0{fill:#2c8af8}" at bounding box center [250, 507] width 159 height 39
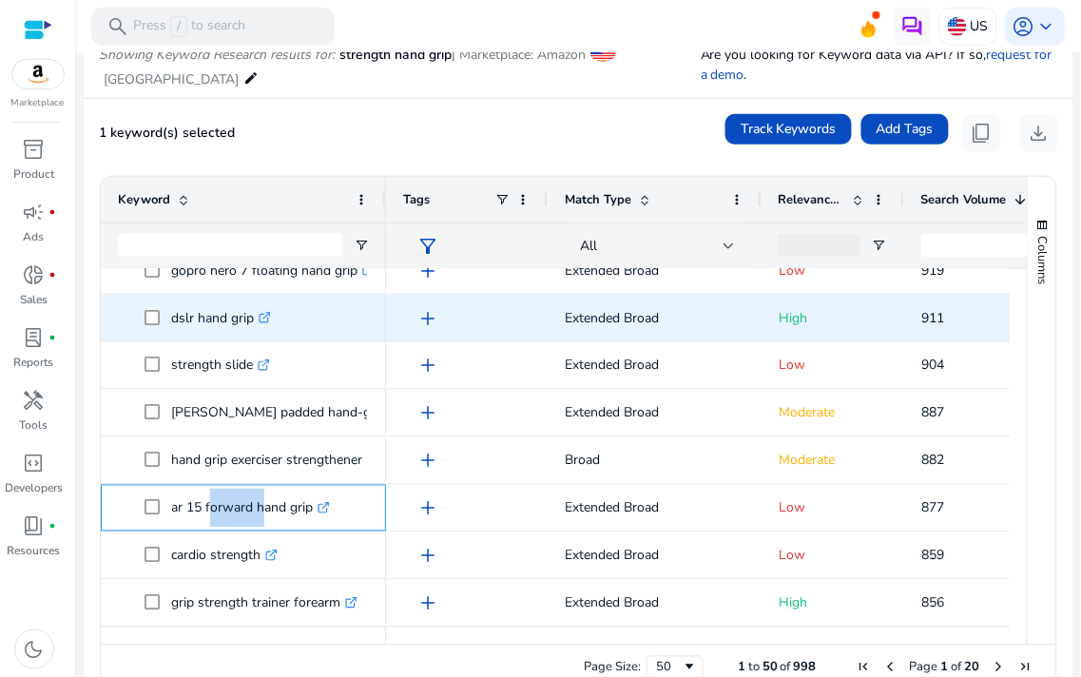
copy p "ar 15 forward hand grip"
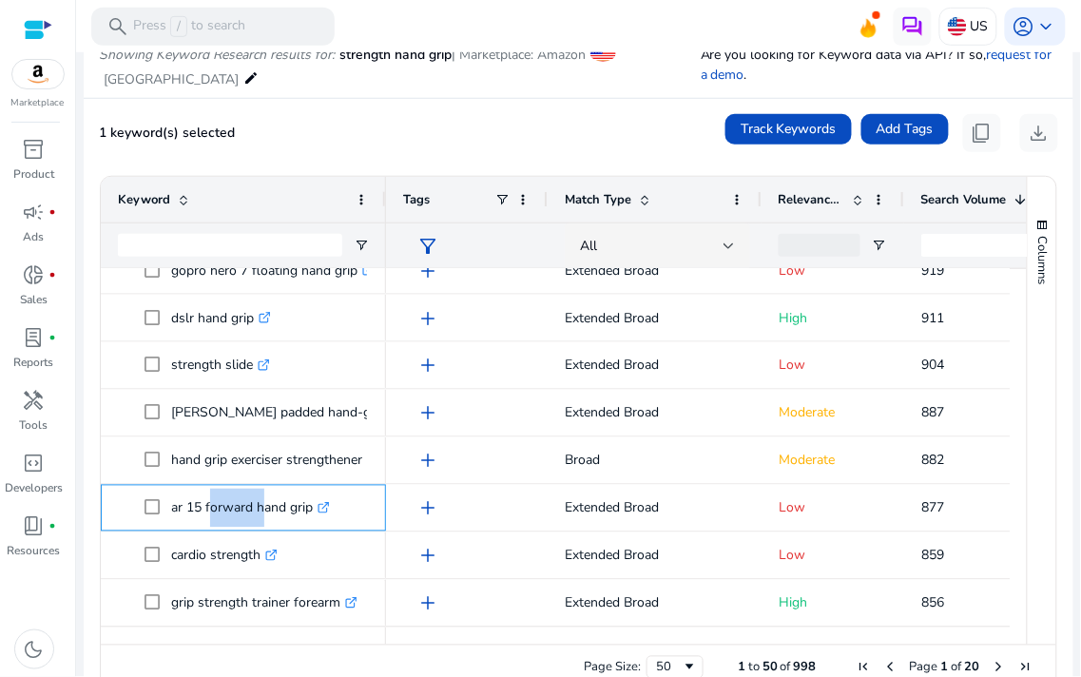
copy p "ar 15 forward hand grip"
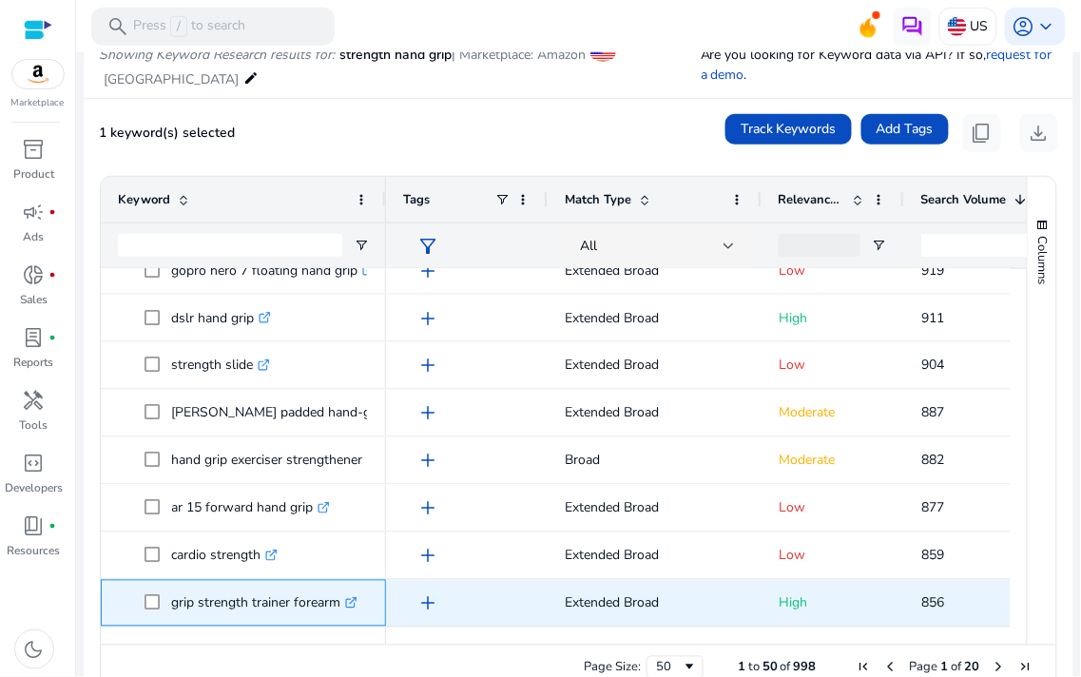
click at [230, 602] on p "grip strength trainer forearm .st0{fill:#2c8af8}" at bounding box center [264, 603] width 186 height 39
click at [232, 601] on p "grip strength trainer forearm .st0{fill:#2c8af8}" at bounding box center [264, 603] width 186 height 39
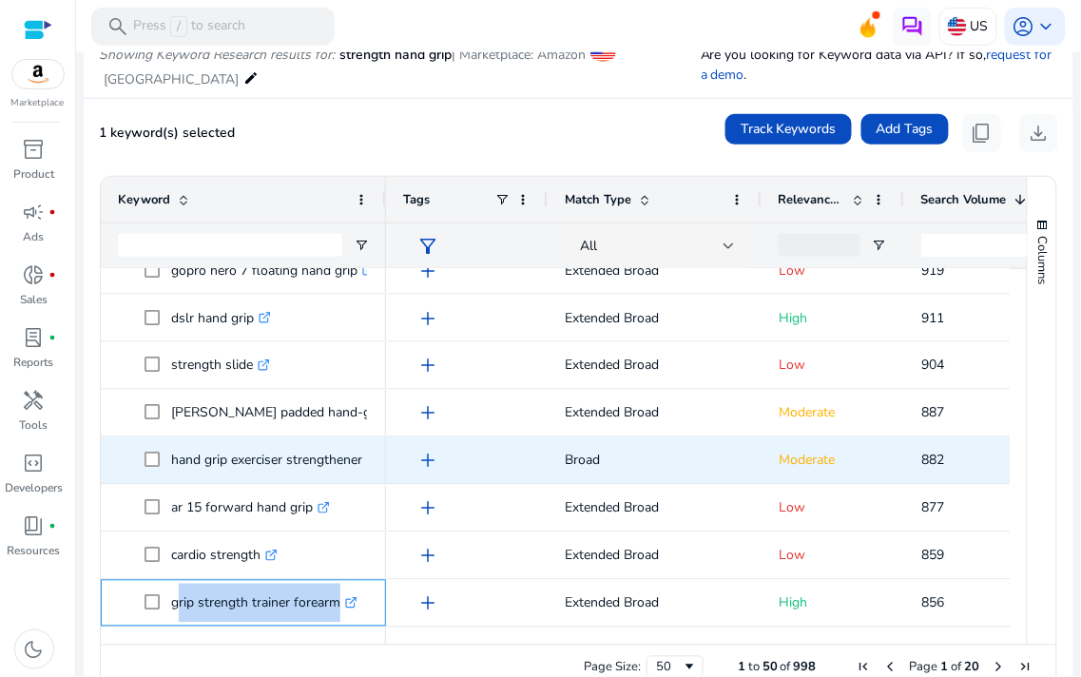
copy span "grip strength trainer forearm .st0{fill:#2c8af8}"
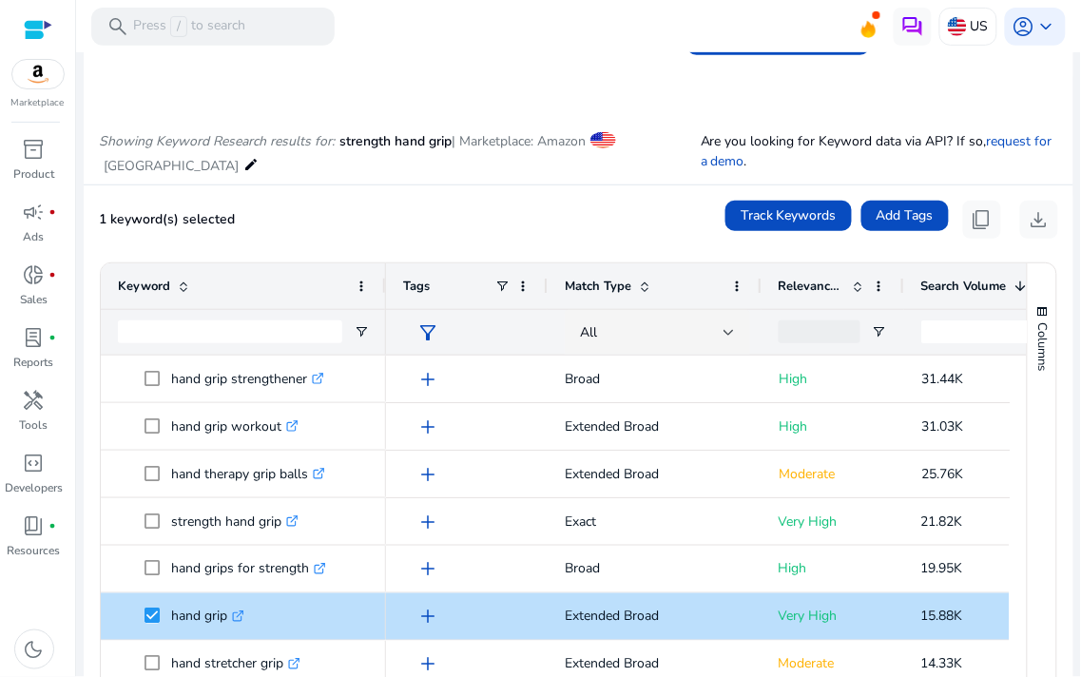
scroll to position [53, 0]
